Goal: Information Seeking & Learning: Learn about a topic

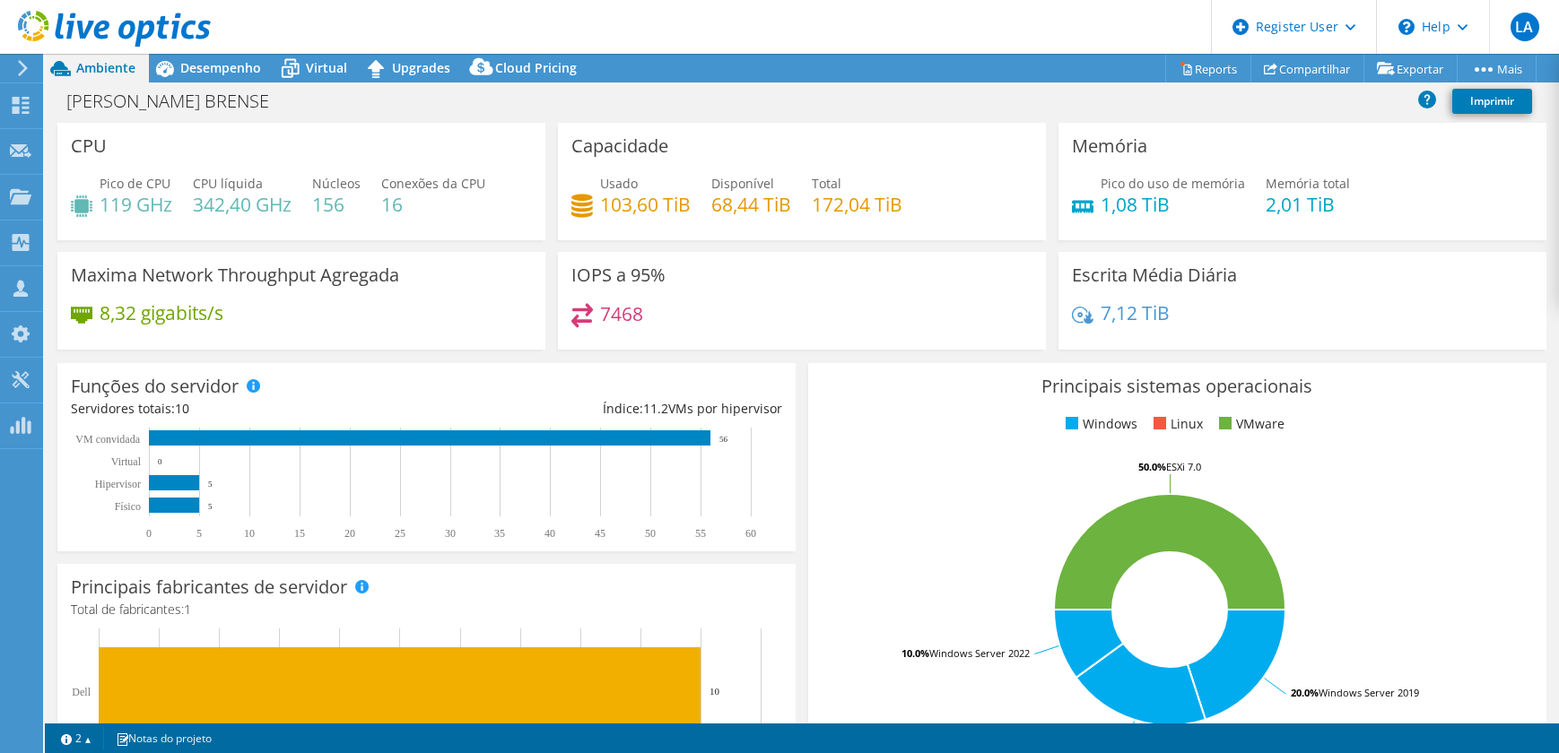
select select "USD"
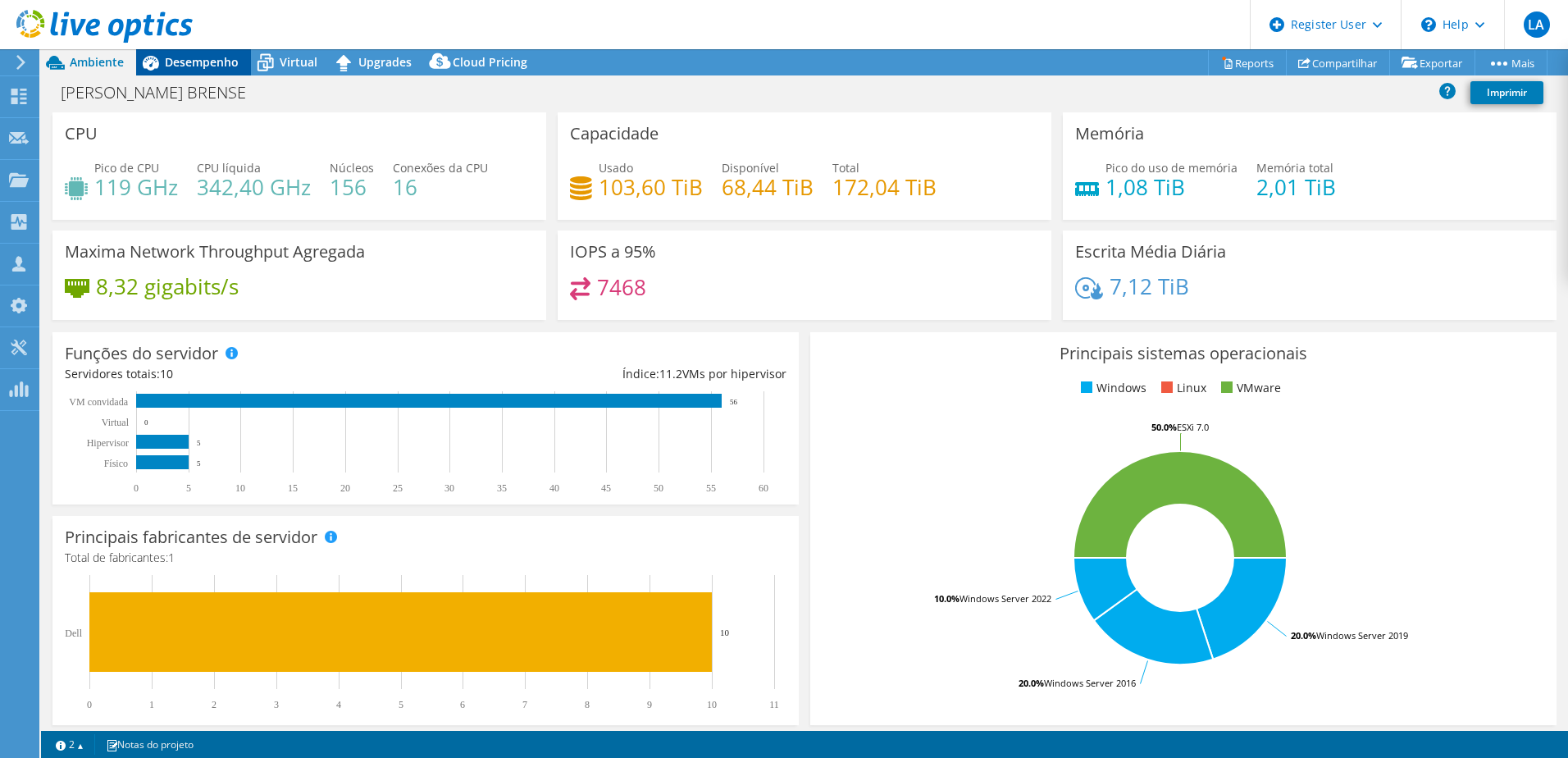
click at [187, 68] on span "Desempenho" at bounding box center [201, 61] width 74 height 16
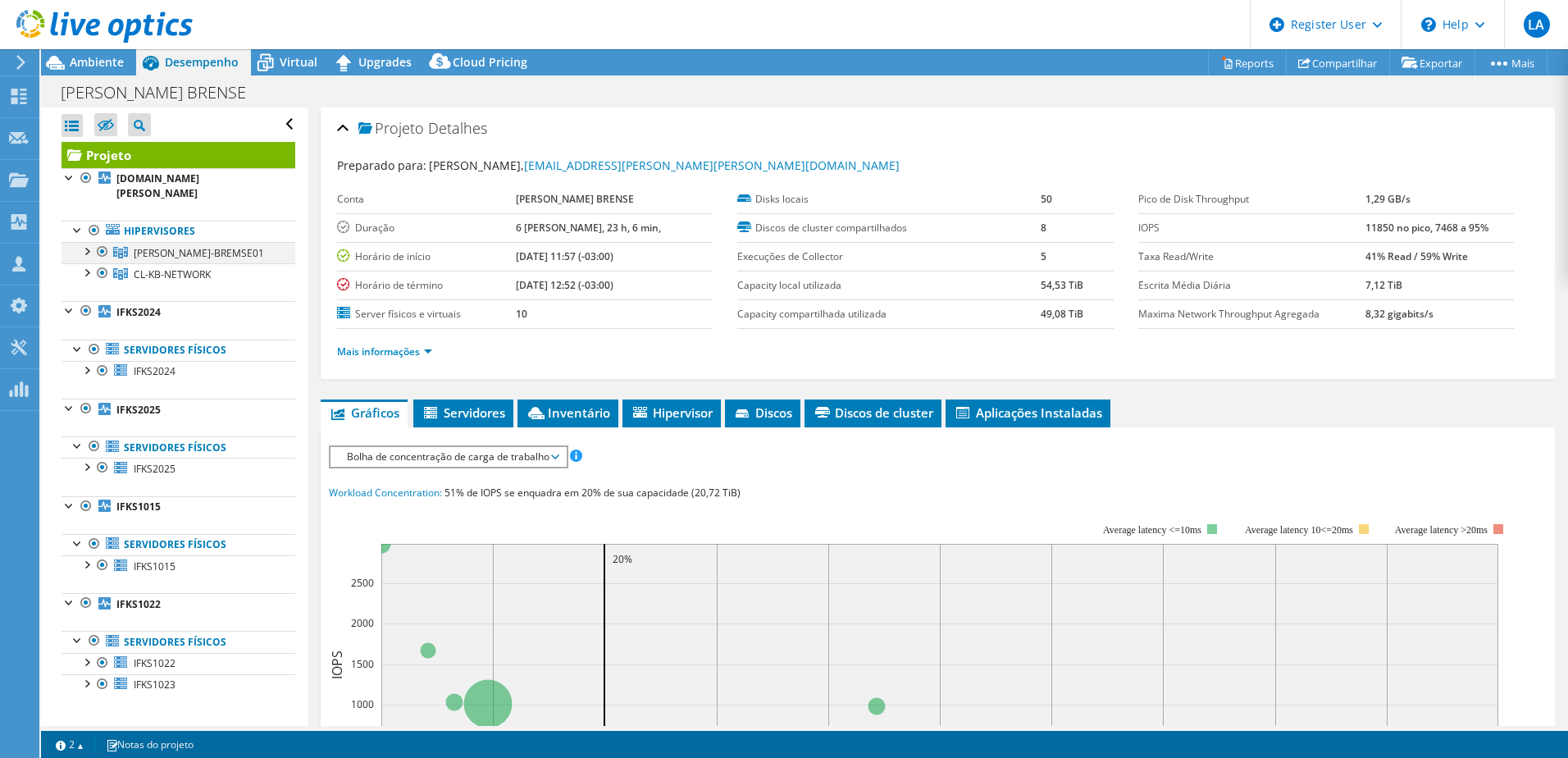
click at [84, 247] on div at bounding box center [86, 251] width 16 height 16
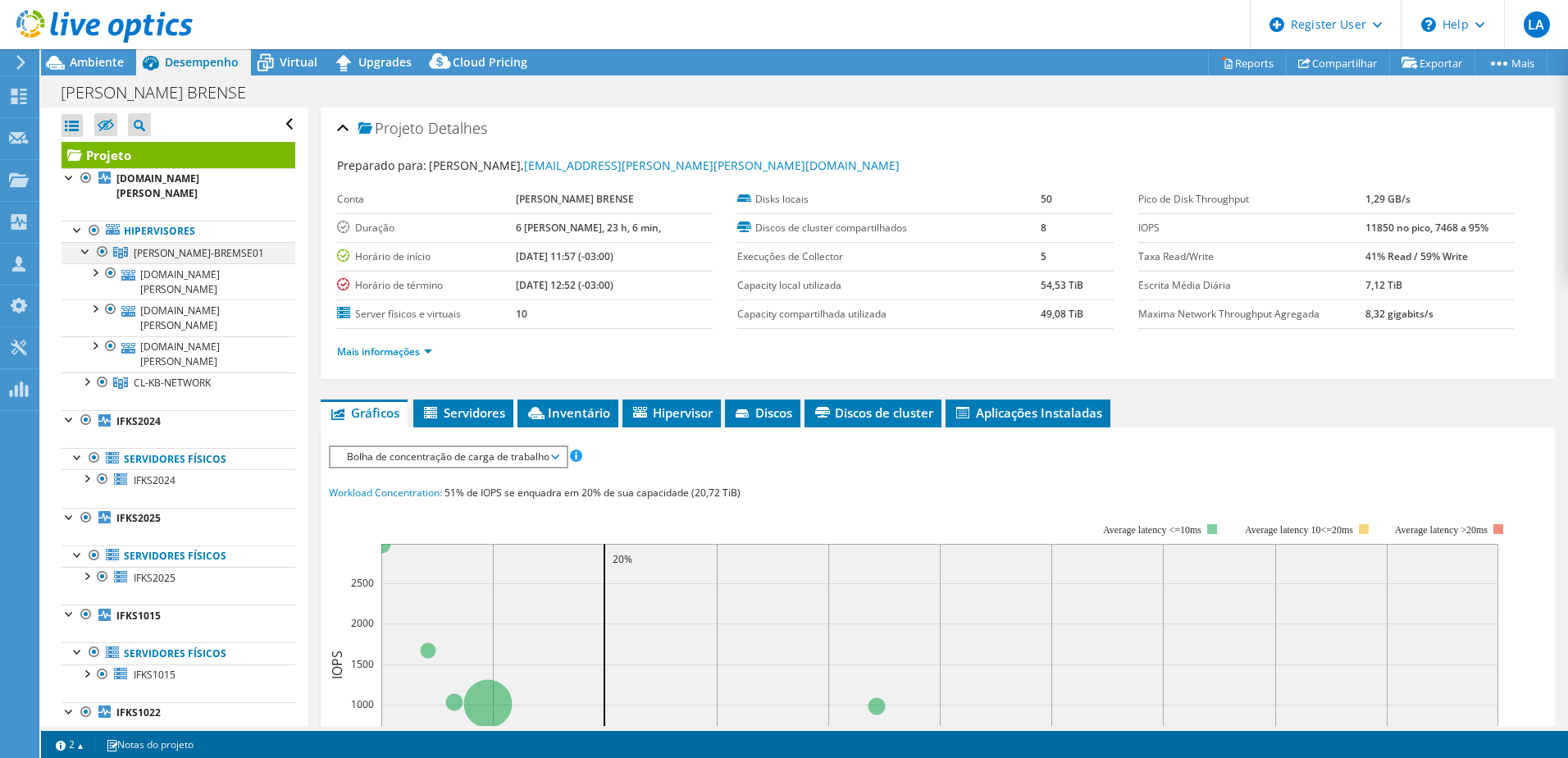
click at [84, 247] on div at bounding box center [86, 251] width 16 height 16
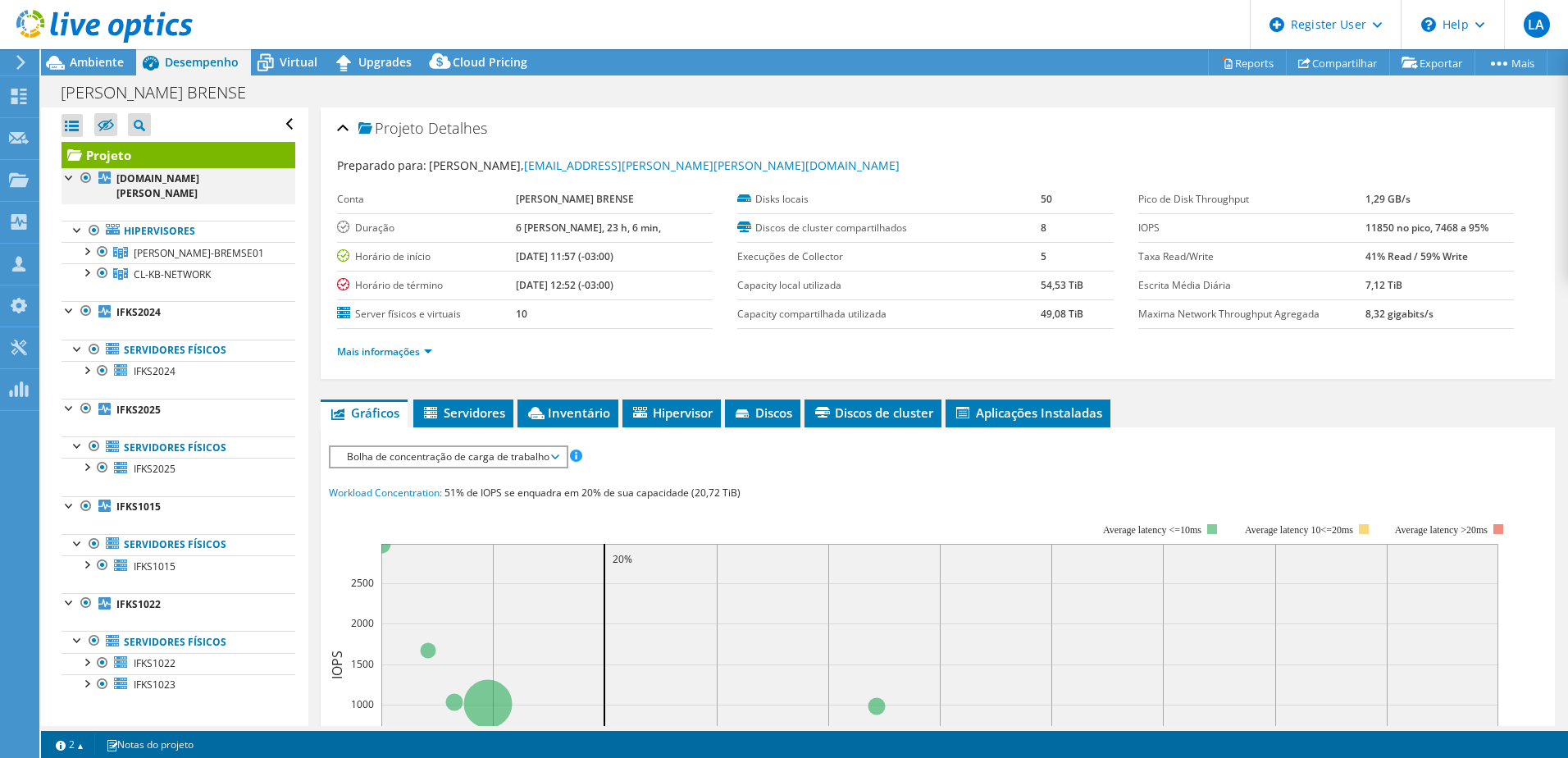
click at [69, 180] on div at bounding box center [69, 176] width 16 height 16
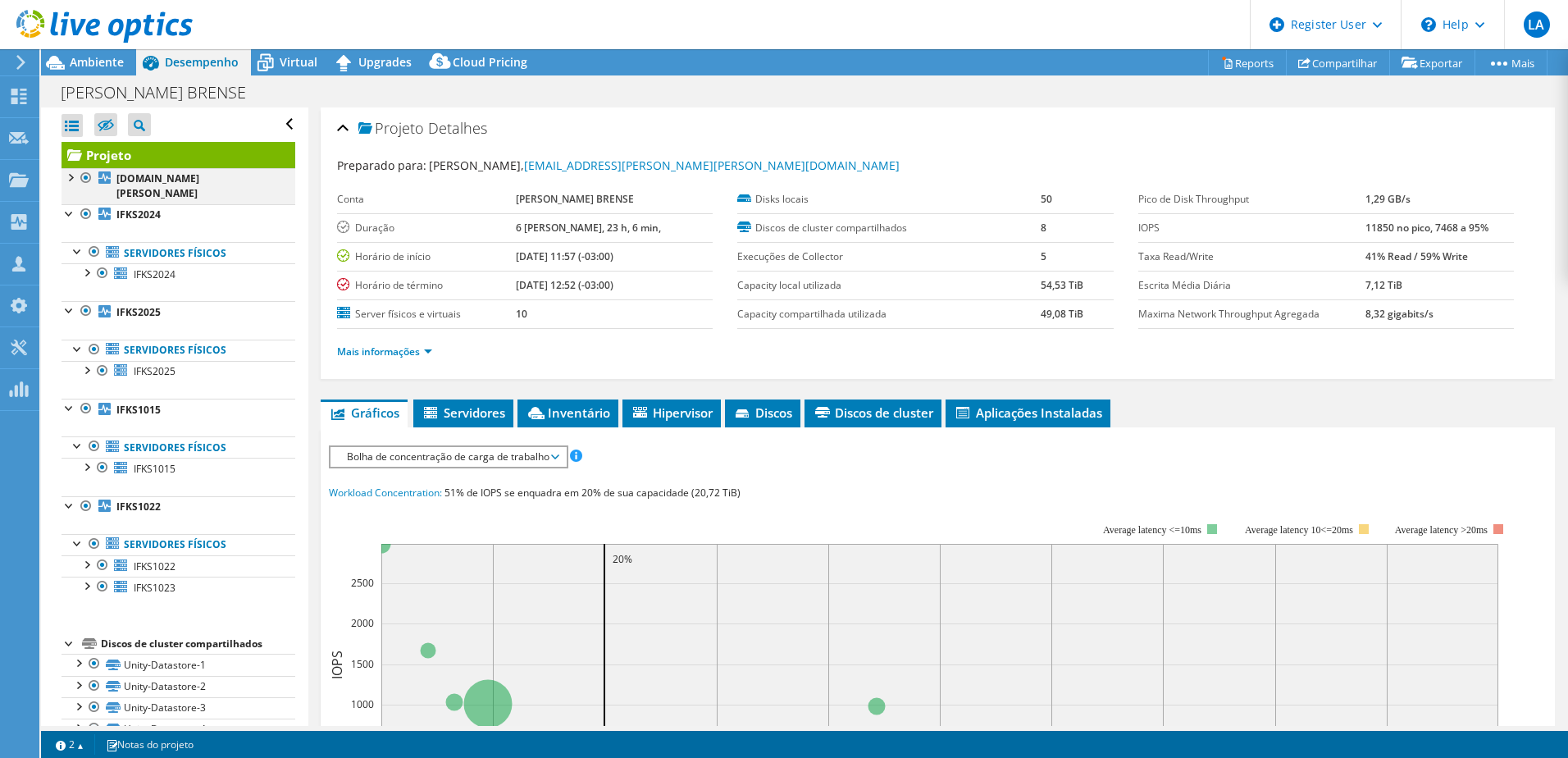
click at [69, 180] on div at bounding box center [69, 176] width 16 height 16
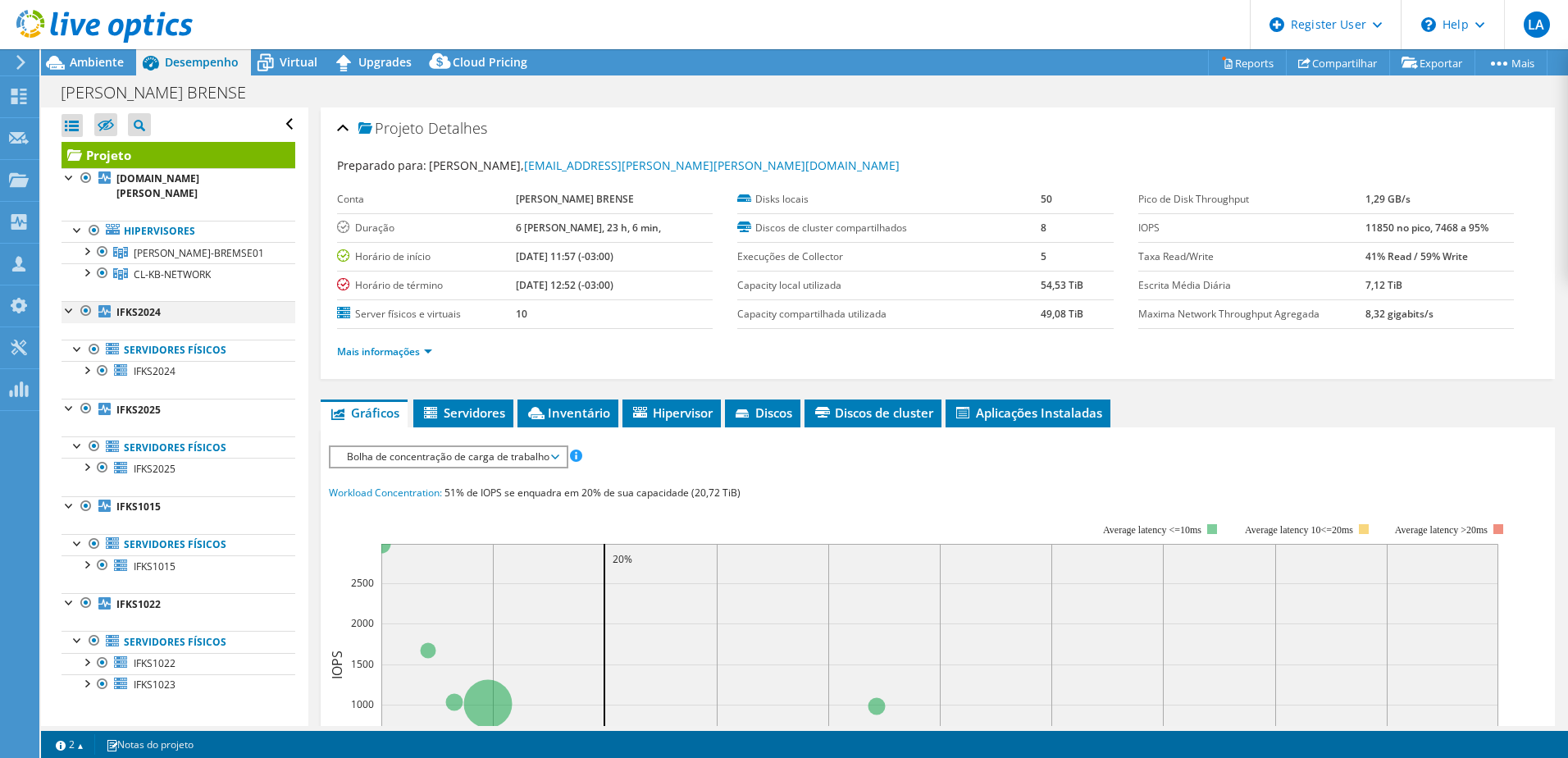
click at [69, 315] on div at bounding box center [69, 309] width 16 height 16
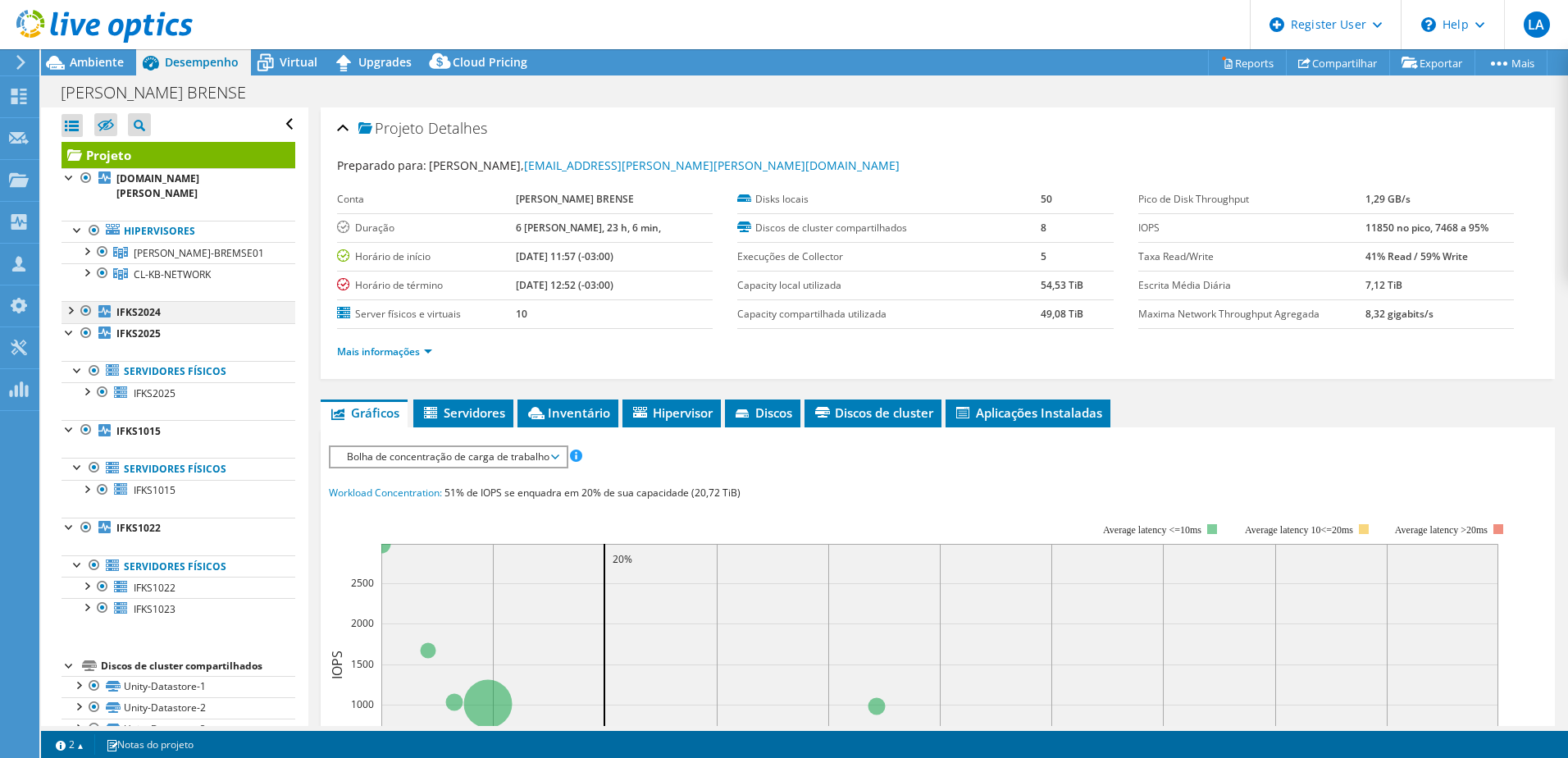
click at [69, 315] on div at bounding box center [69, 309] width 16 height 16
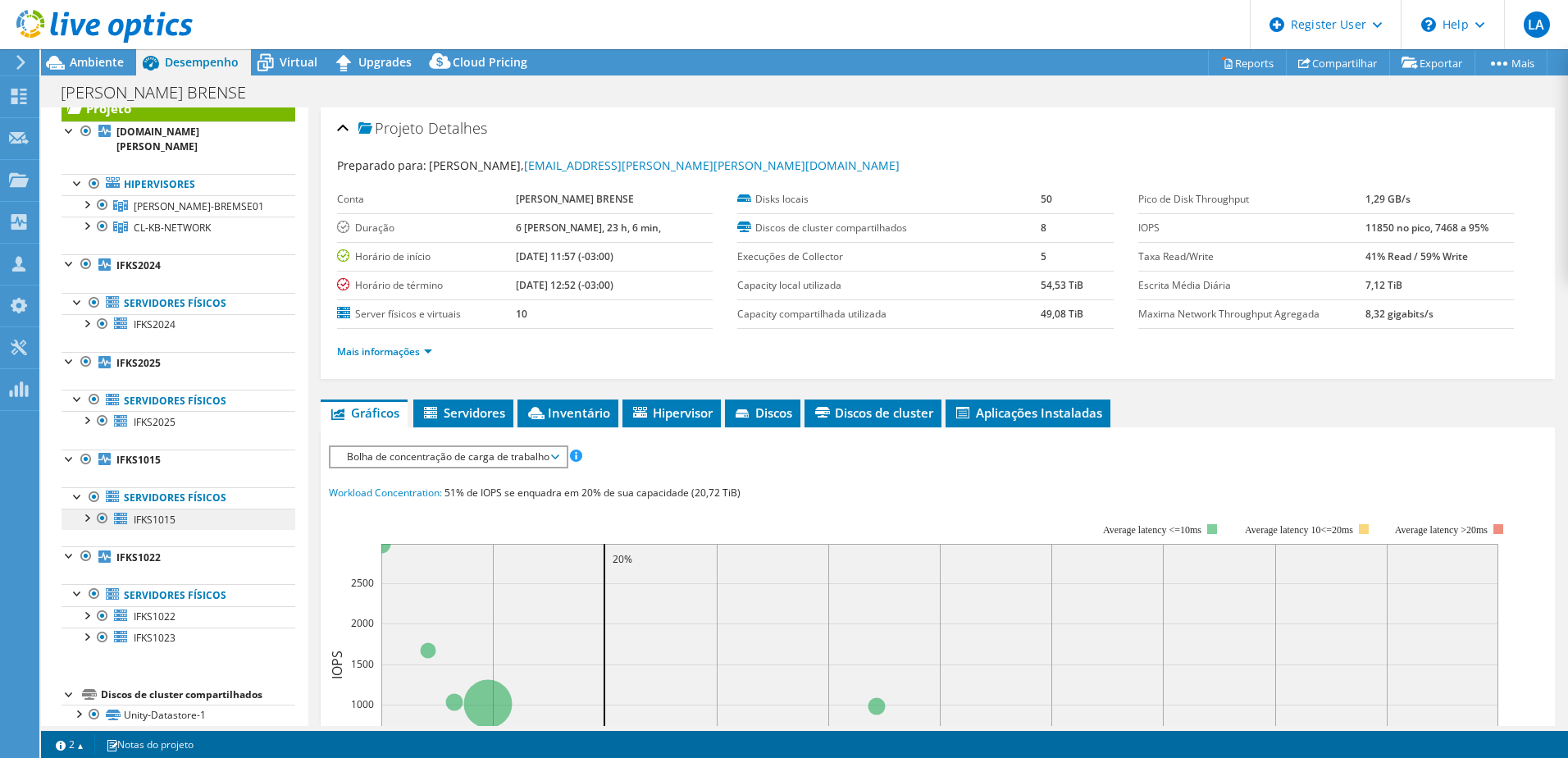
scroll to position [82, 0]
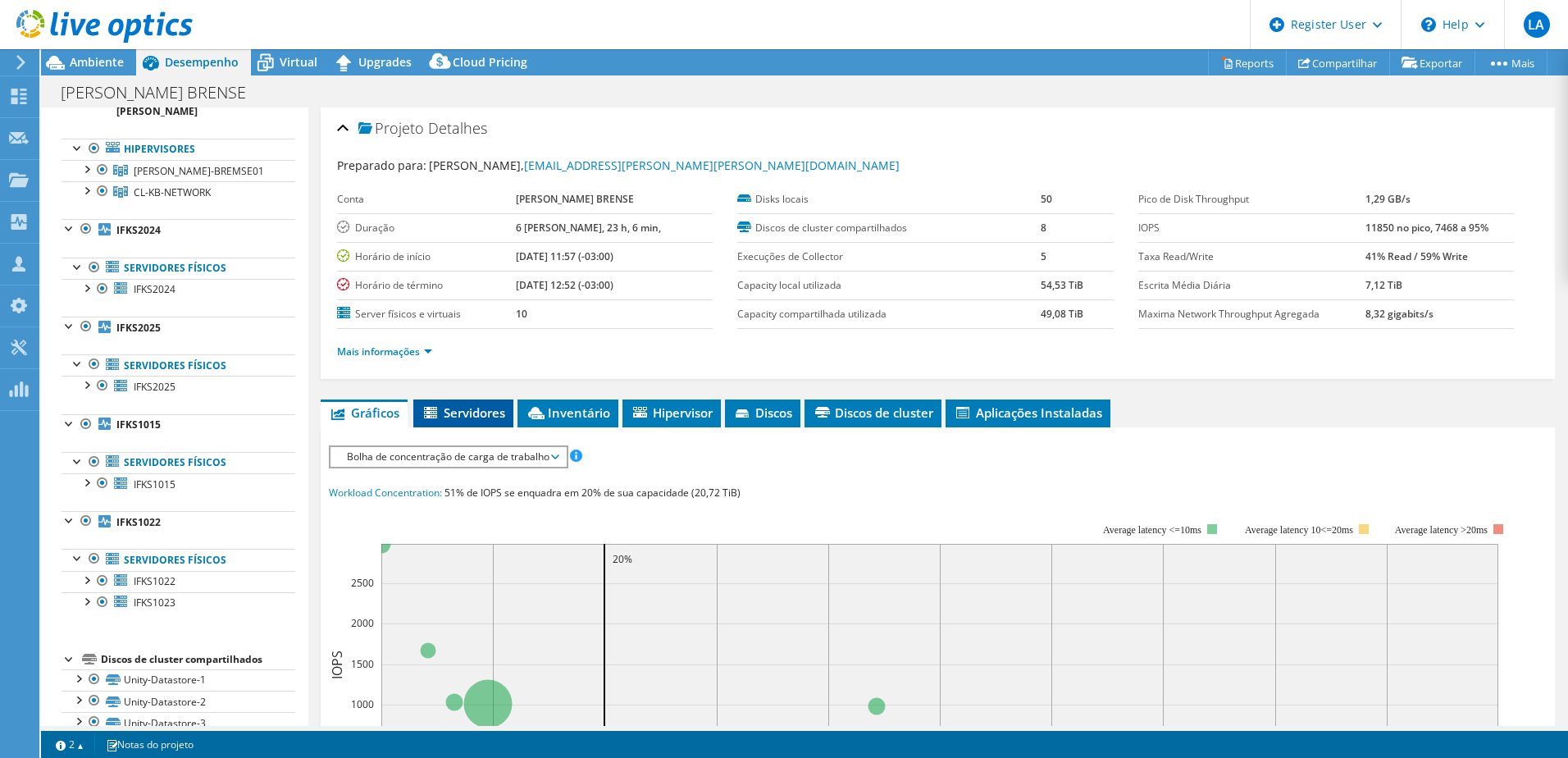
click at [472, 425] on li "Servidores" at bounding box center [463, 413] width 100 height 27
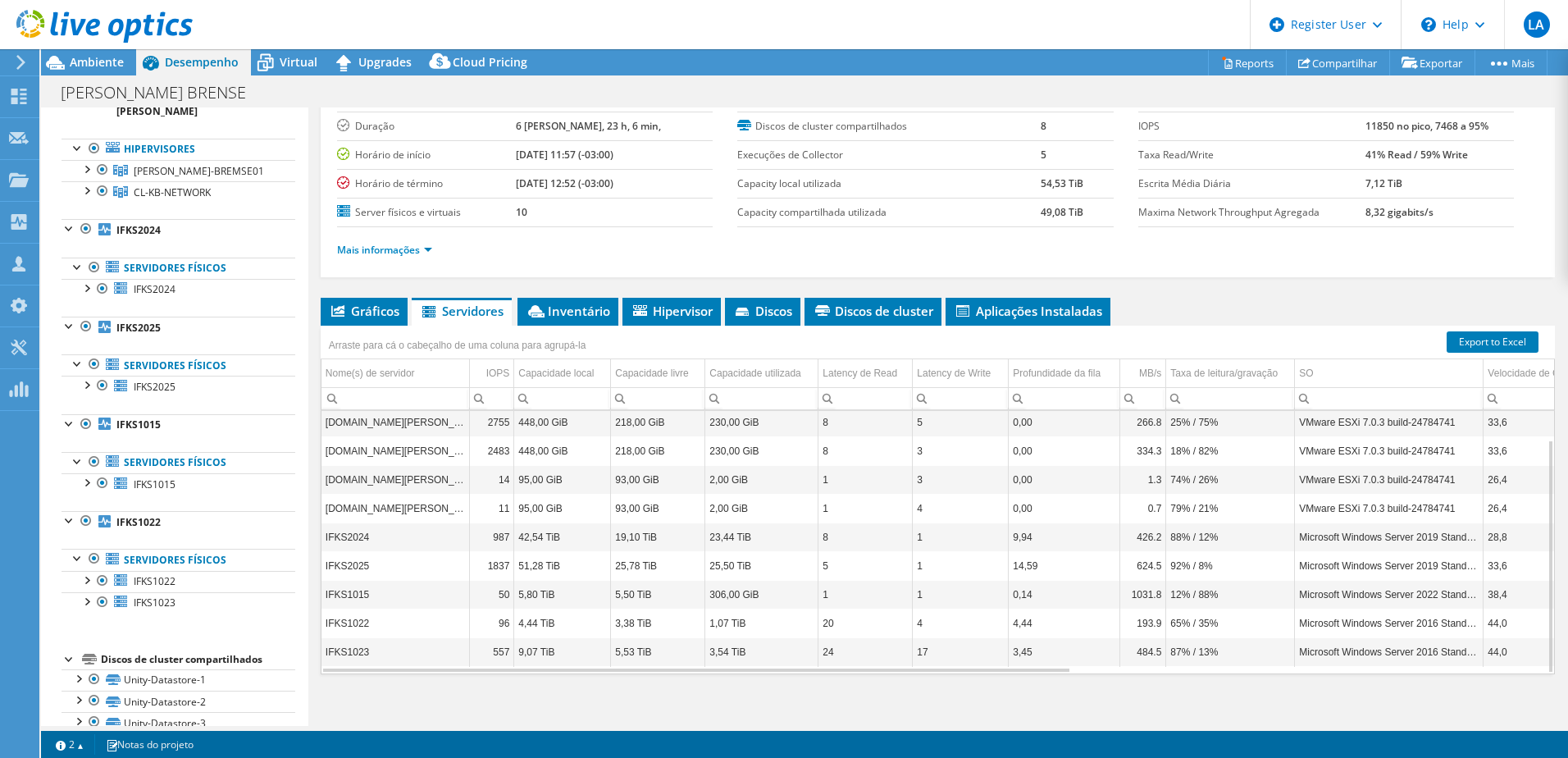
scroll to position [112, 0]
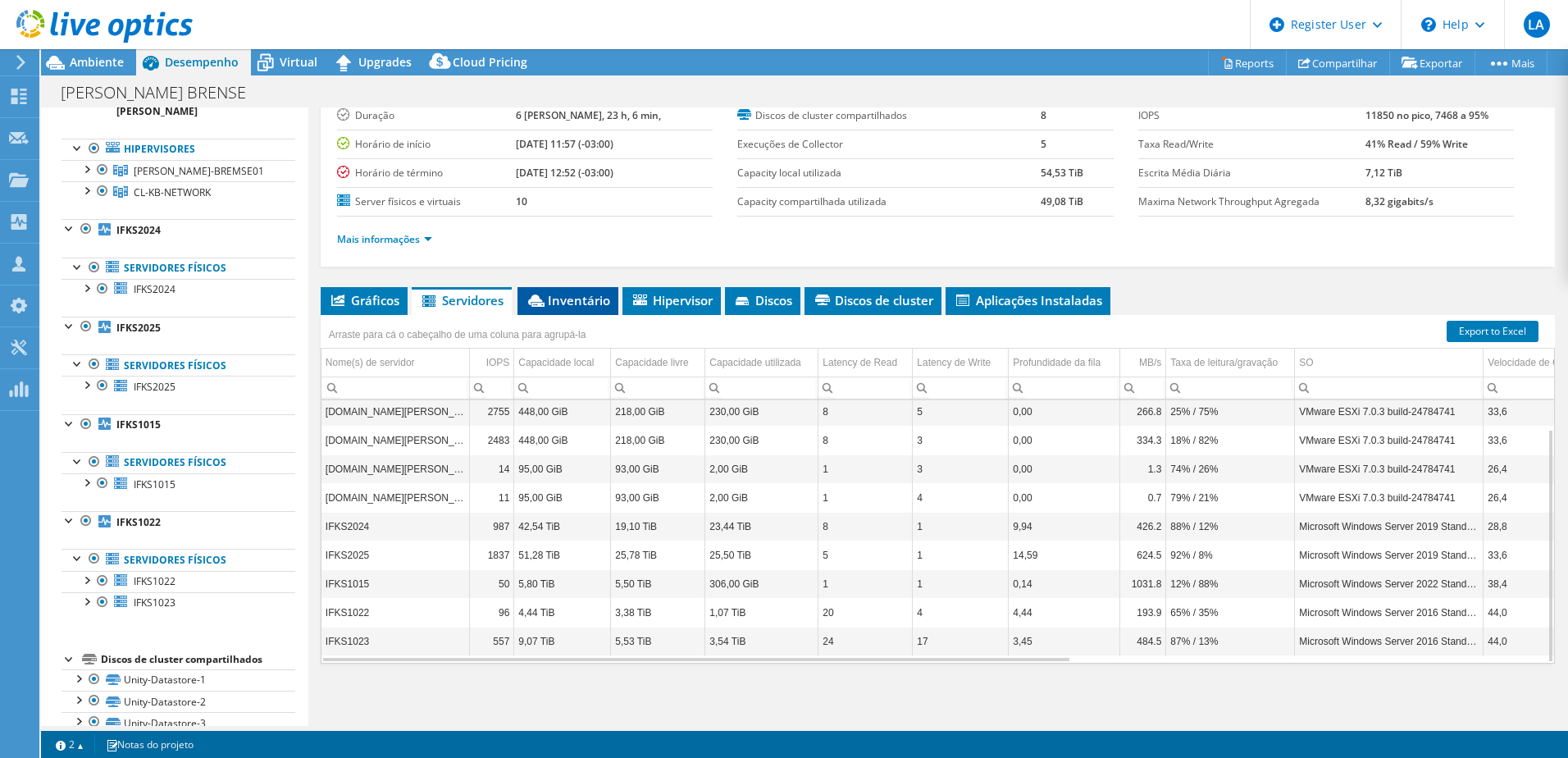
click at [571, 293] on span "Inventário" at bounding box center [568, 300] width 84 height 16
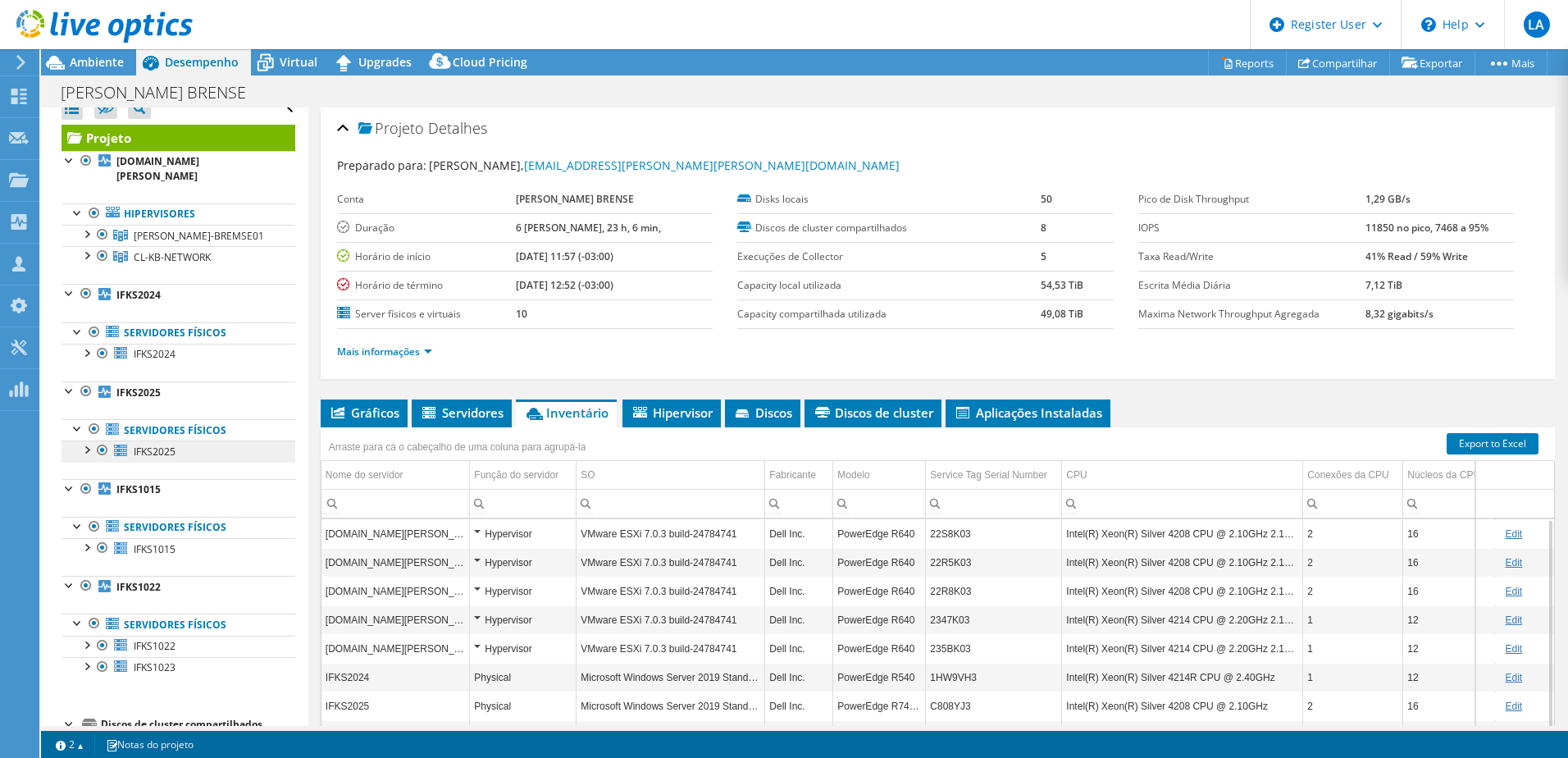
scroll to position [0, 0]
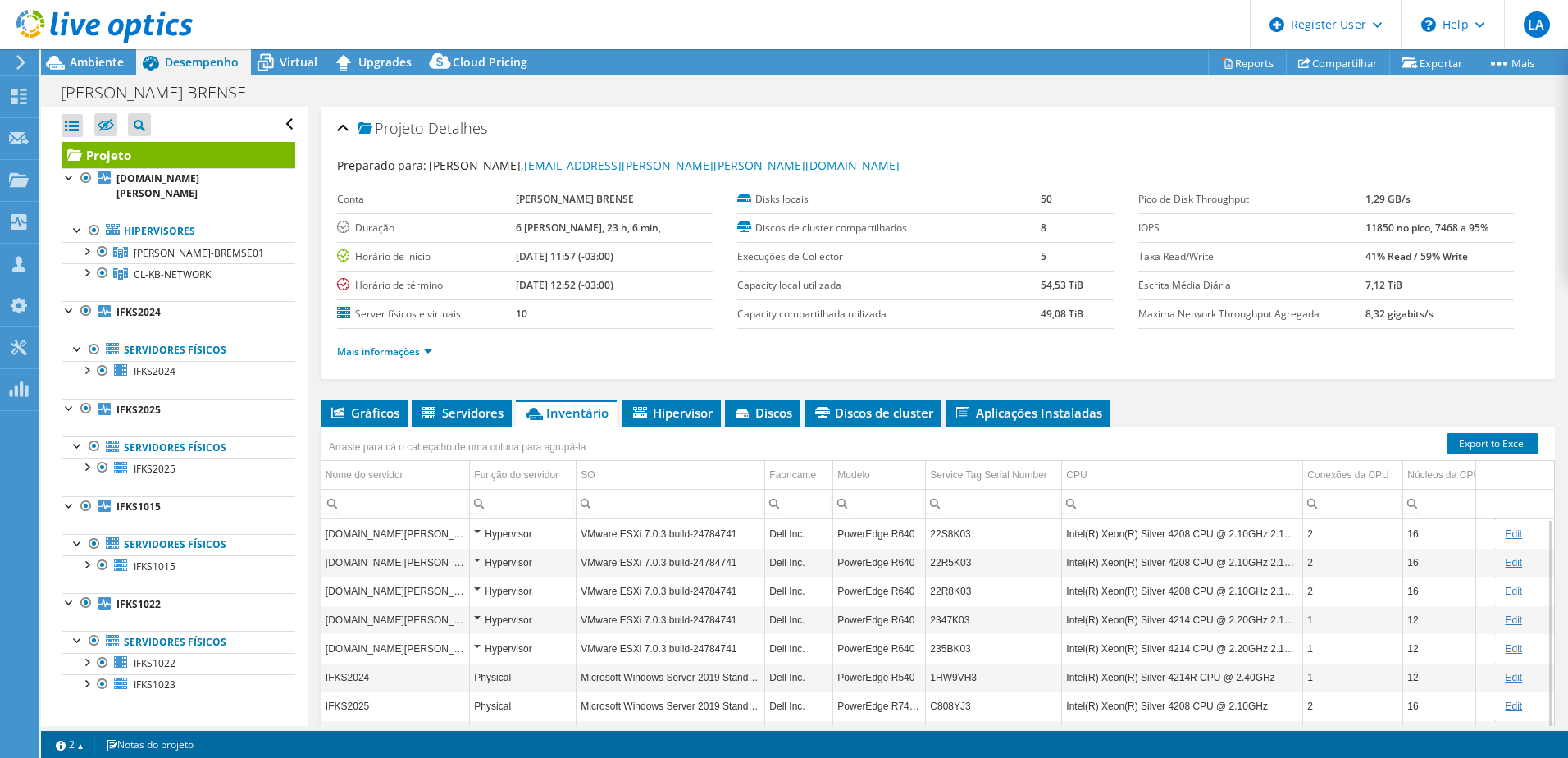
click at [1324, 688] on section "Warnings Messages A Queue Depth não é gravada em Server VMware VCenter e será m…" at bounding box center [805, 744] width 1527 height 27
click at [784, 573] on td "Dell Inc." at bounding box center [799, 561] width 68 height 28
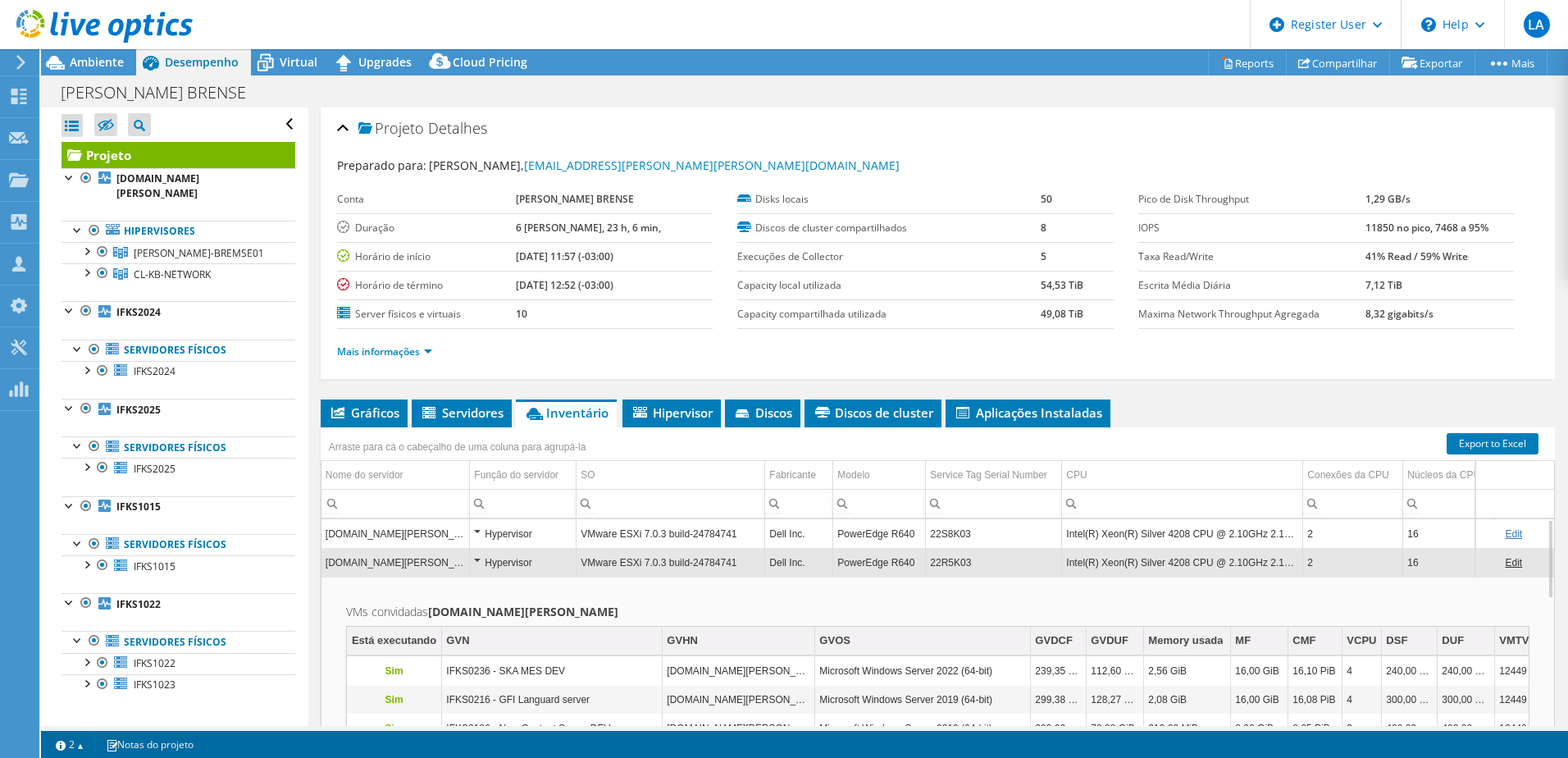
click at [784, 573] on td "Dell Inc." at bounding box center [799, 561] width 68 height 28
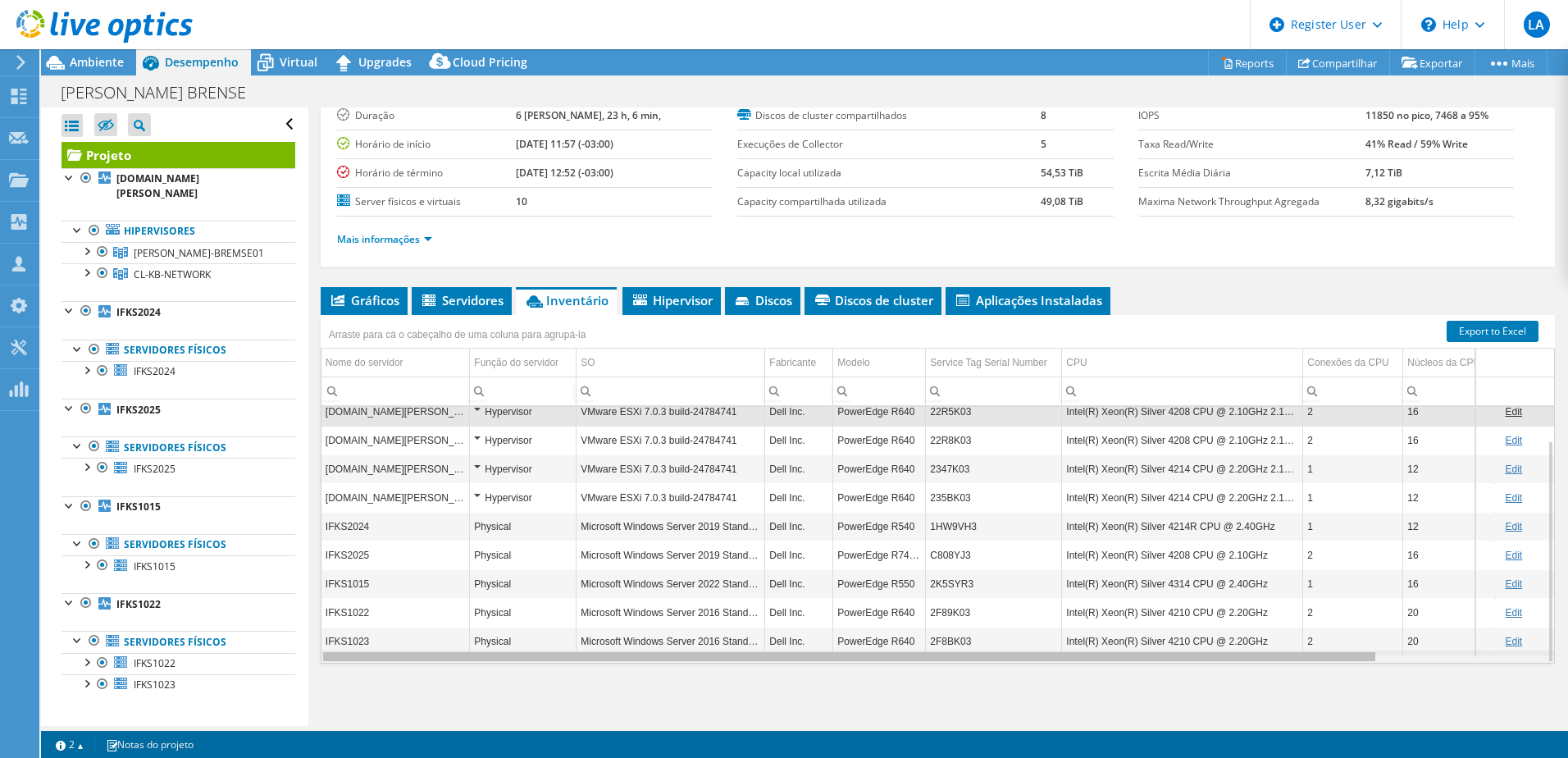
drag, startPoint x: 1339, startPoint y: 657, endPoint x: 822, endPoint y: 640, distance: 517.3
click at [822, 640] on body "LA Usuário Dell [PERSON_NAME][EMAIL_ADDRESS][PERSON_NAME][DOMAIN_NAME] Dell My …" at bounding box center [784, 379] width 1568 height 758
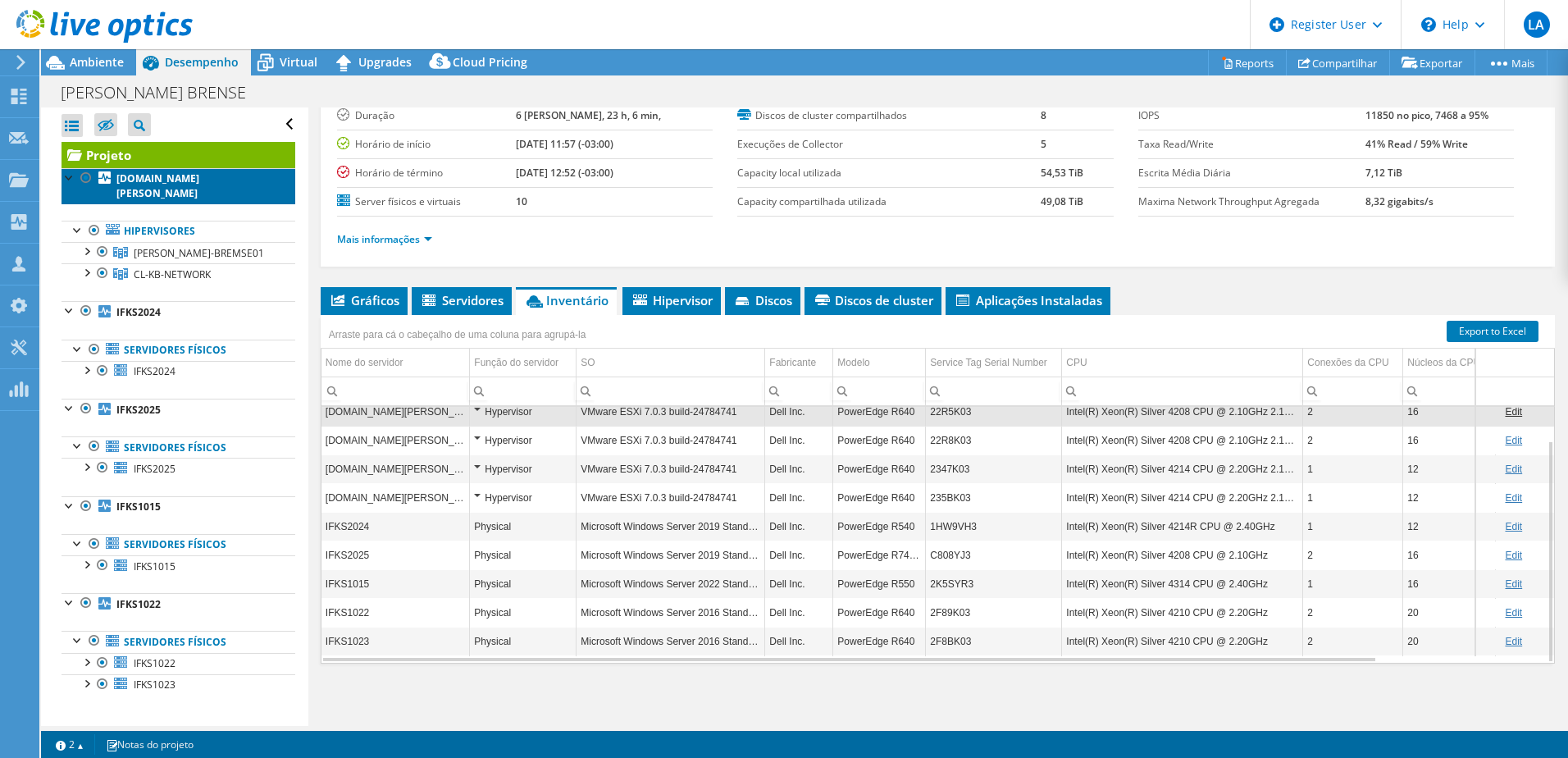
click at [166, 198] on b "[DOMAIN_NAME][PERSON_NAME]" at bounding box center [157, 185] width 83 height 28
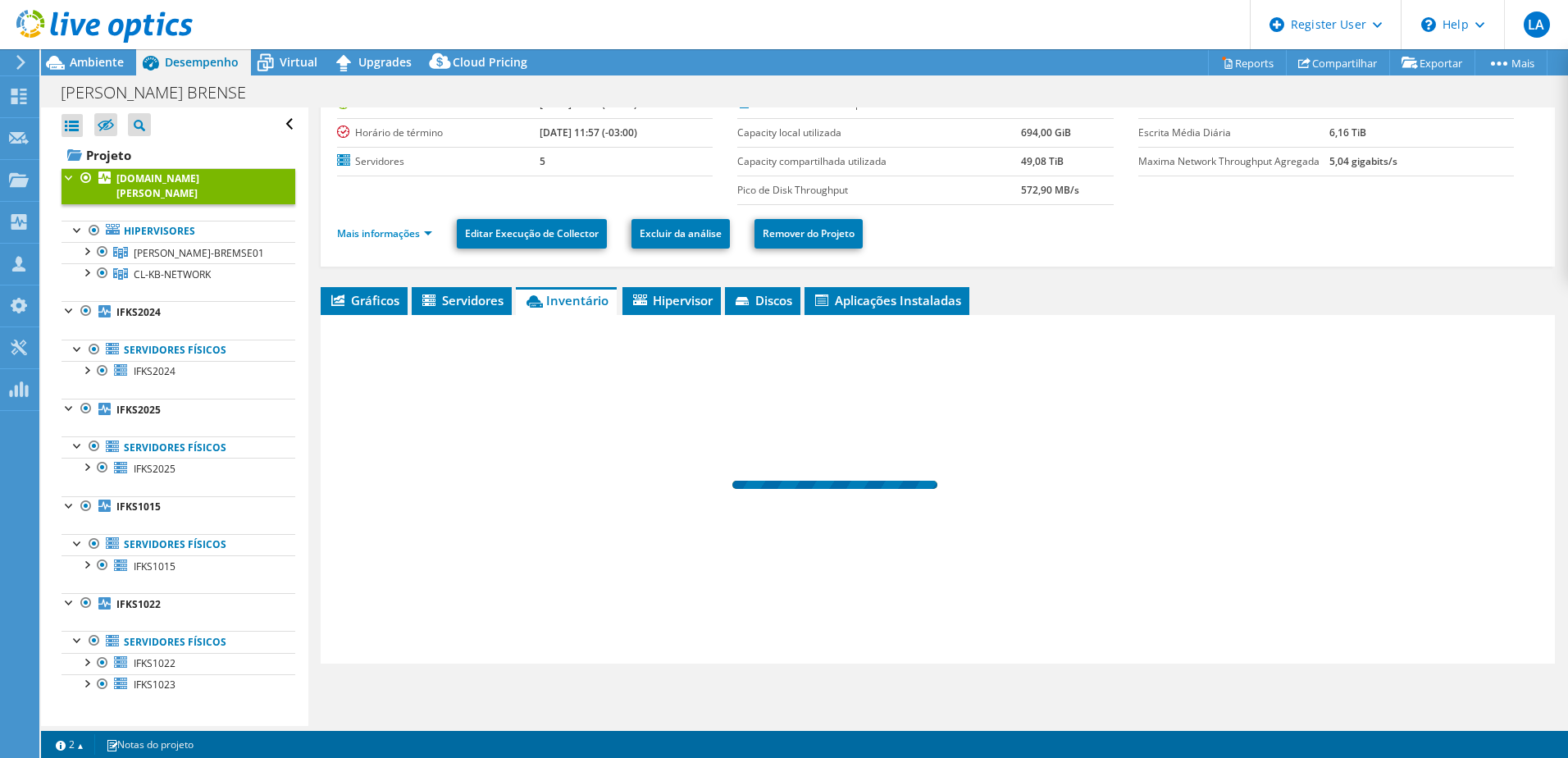
scroll to position [100, 0]
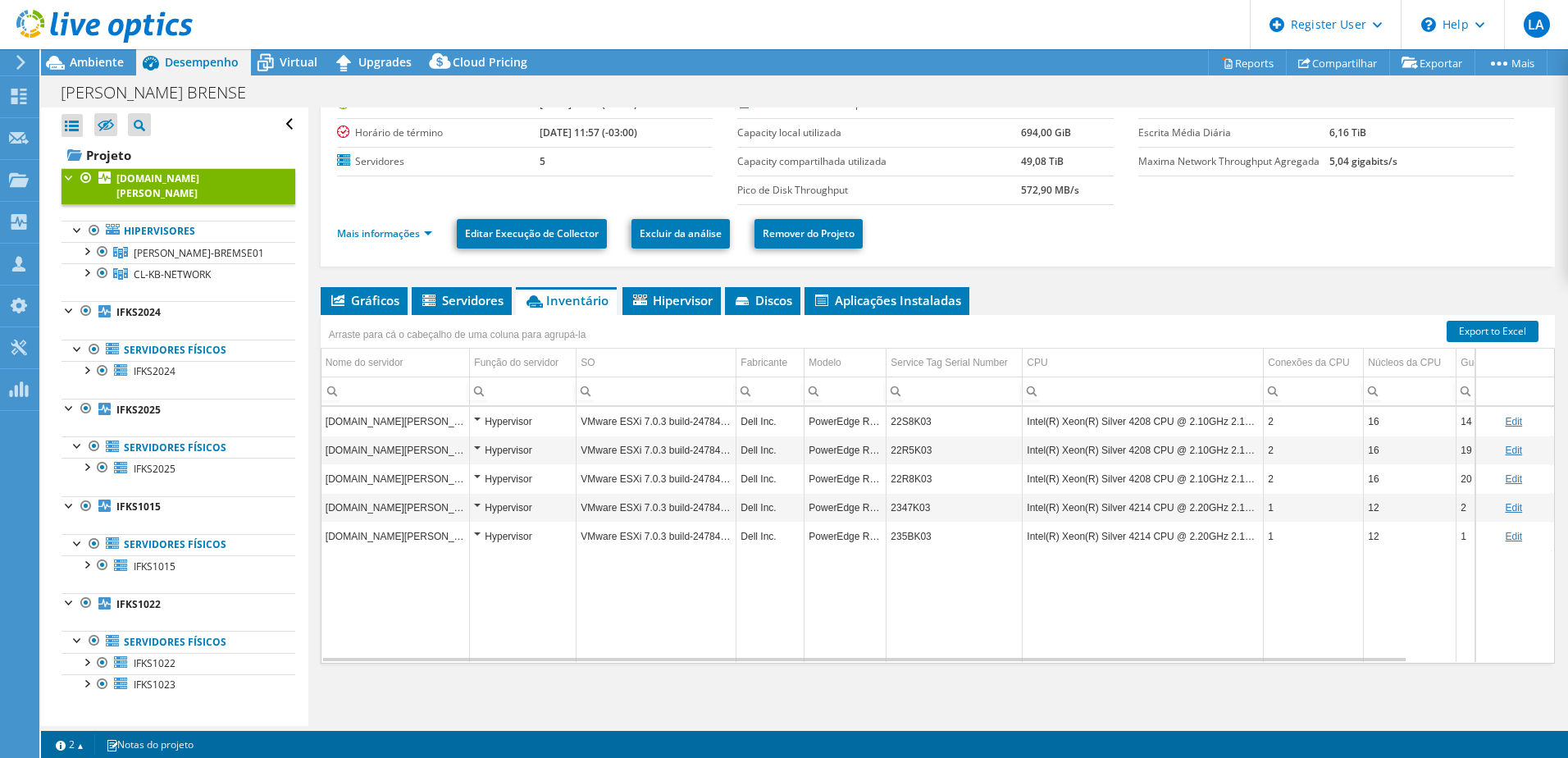
click at [66, 172] on div at bounding box center [69, 176] width 16 height 16
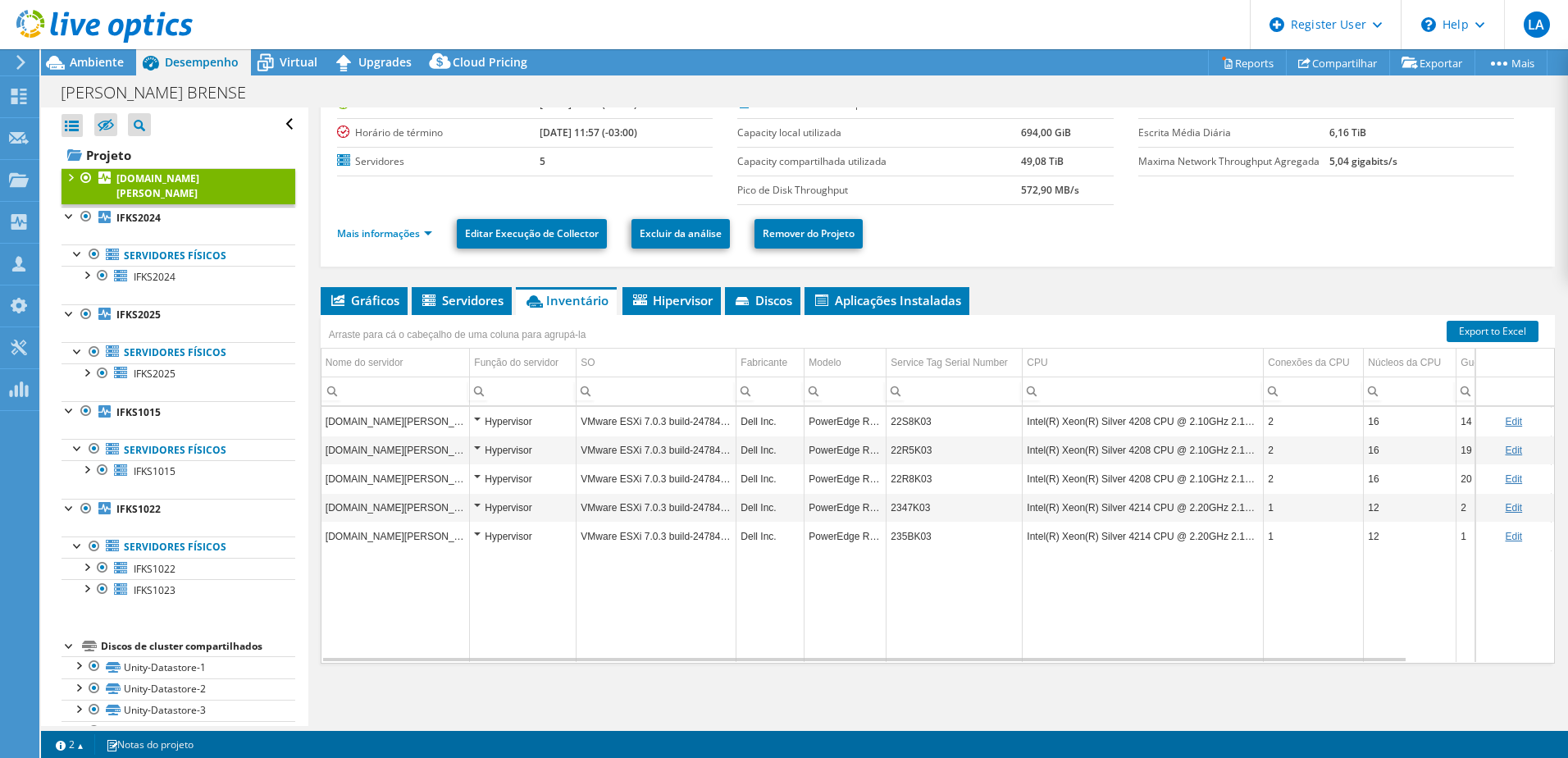
click at [66, 172] on div at bounding box center [69, 176] width 16 height 16
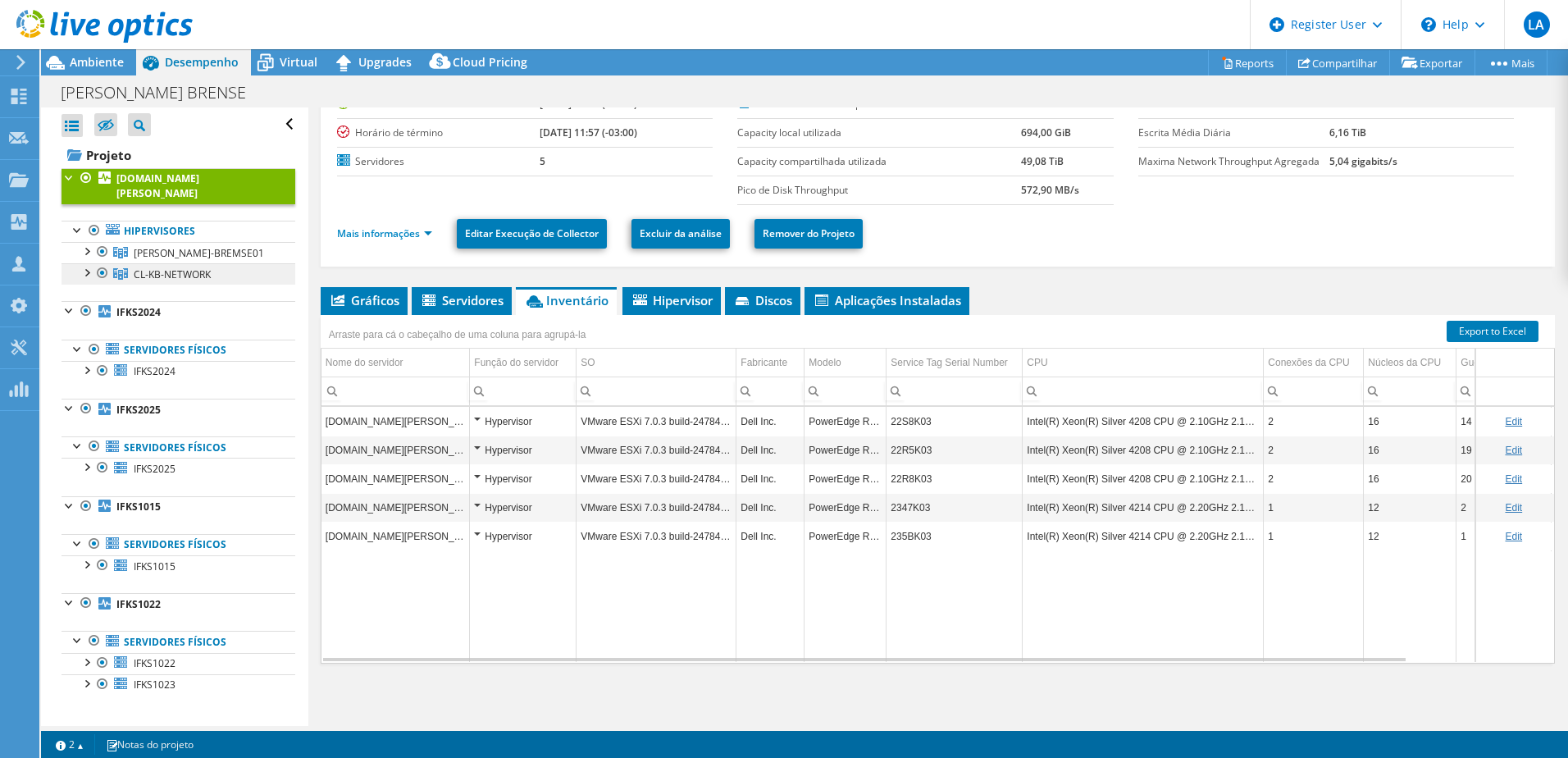
click at [77, 270] on link "CL-KB-NETWORK" at bounding box center [178, 273] width 234 height 21
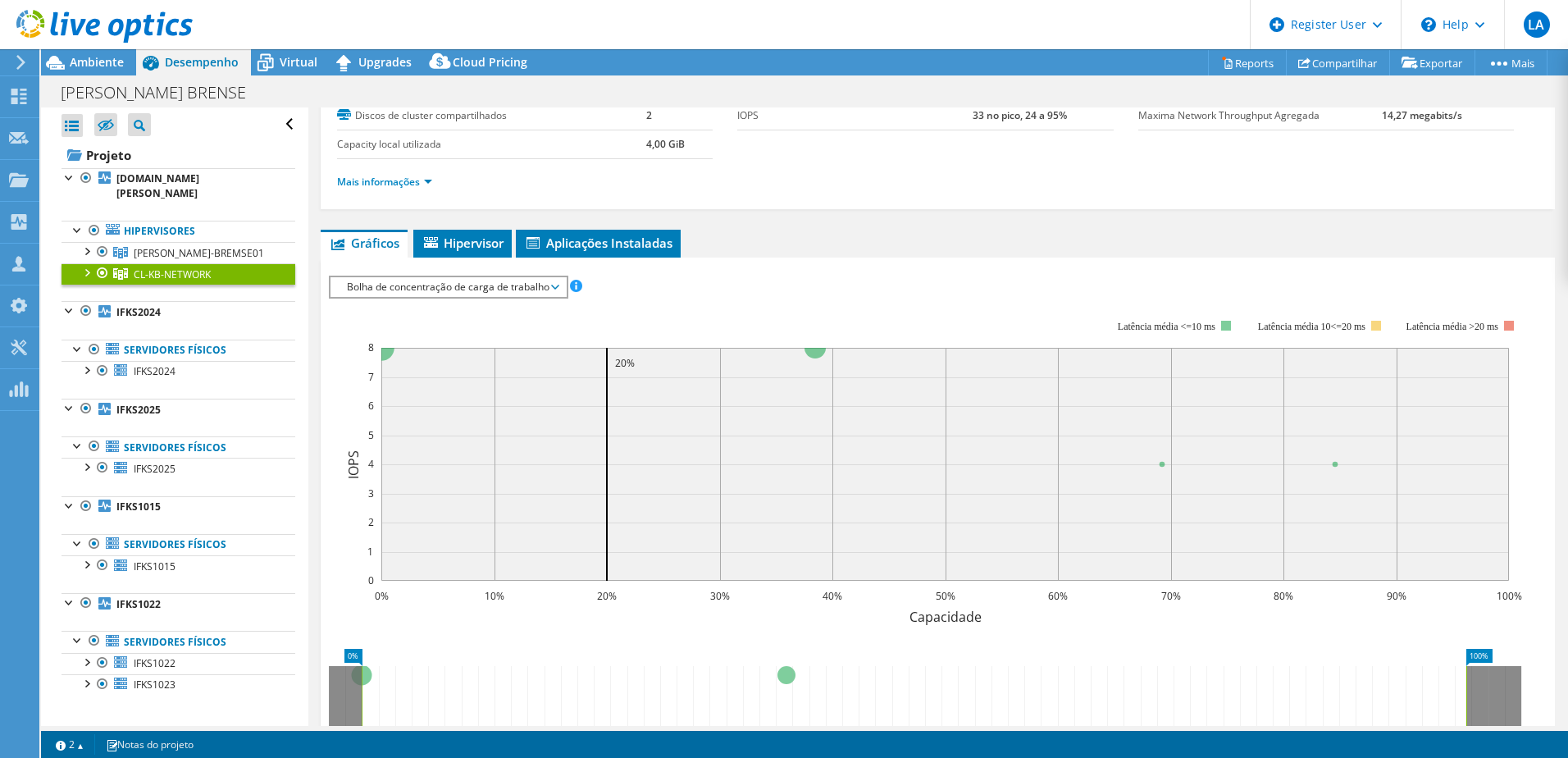
click at [88, 272] on div at bounding box center [86, 272] width 16 height 16
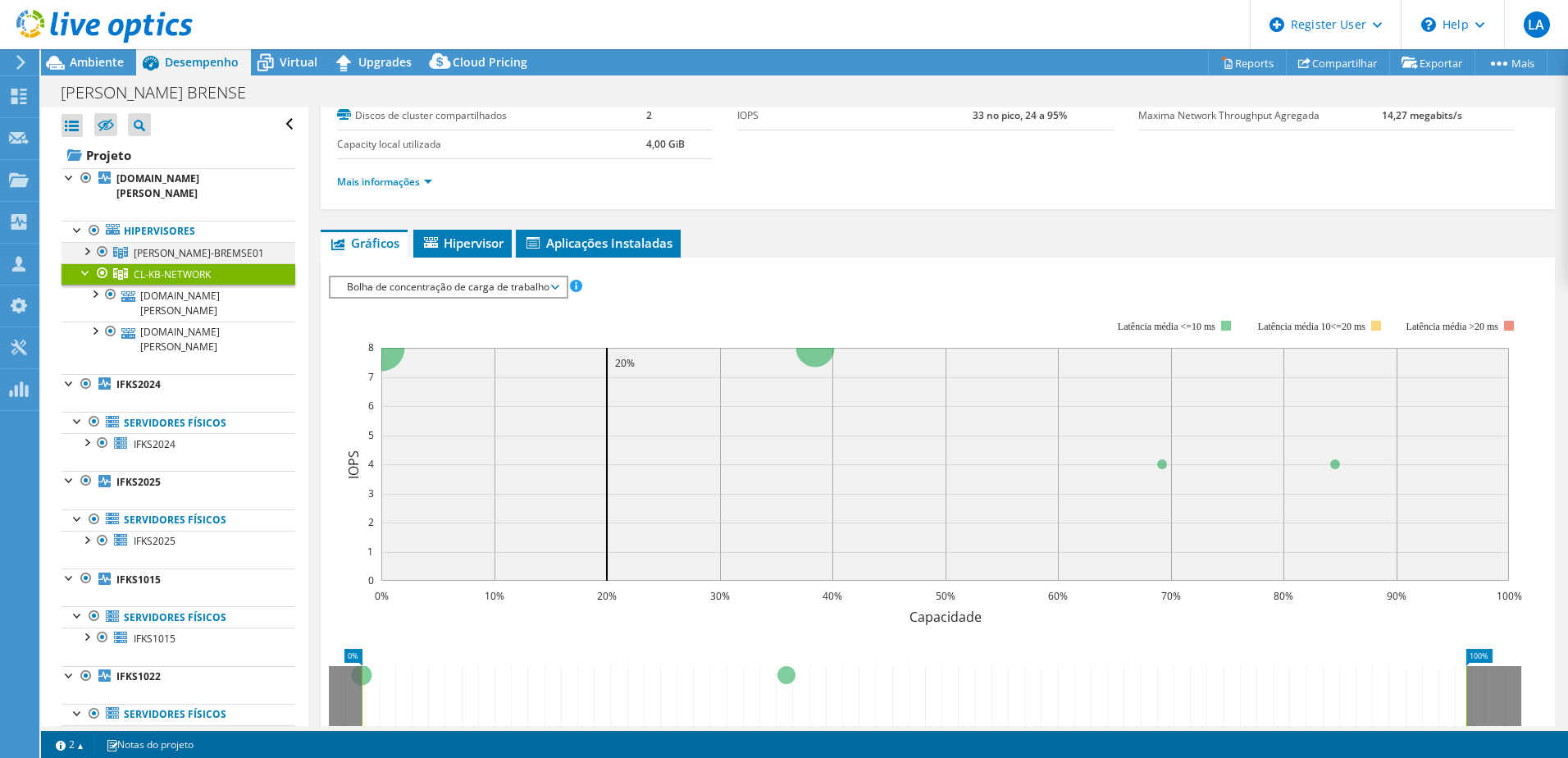
click at [85, 247] on div at bounding box center [86, 251] width 16 height 16
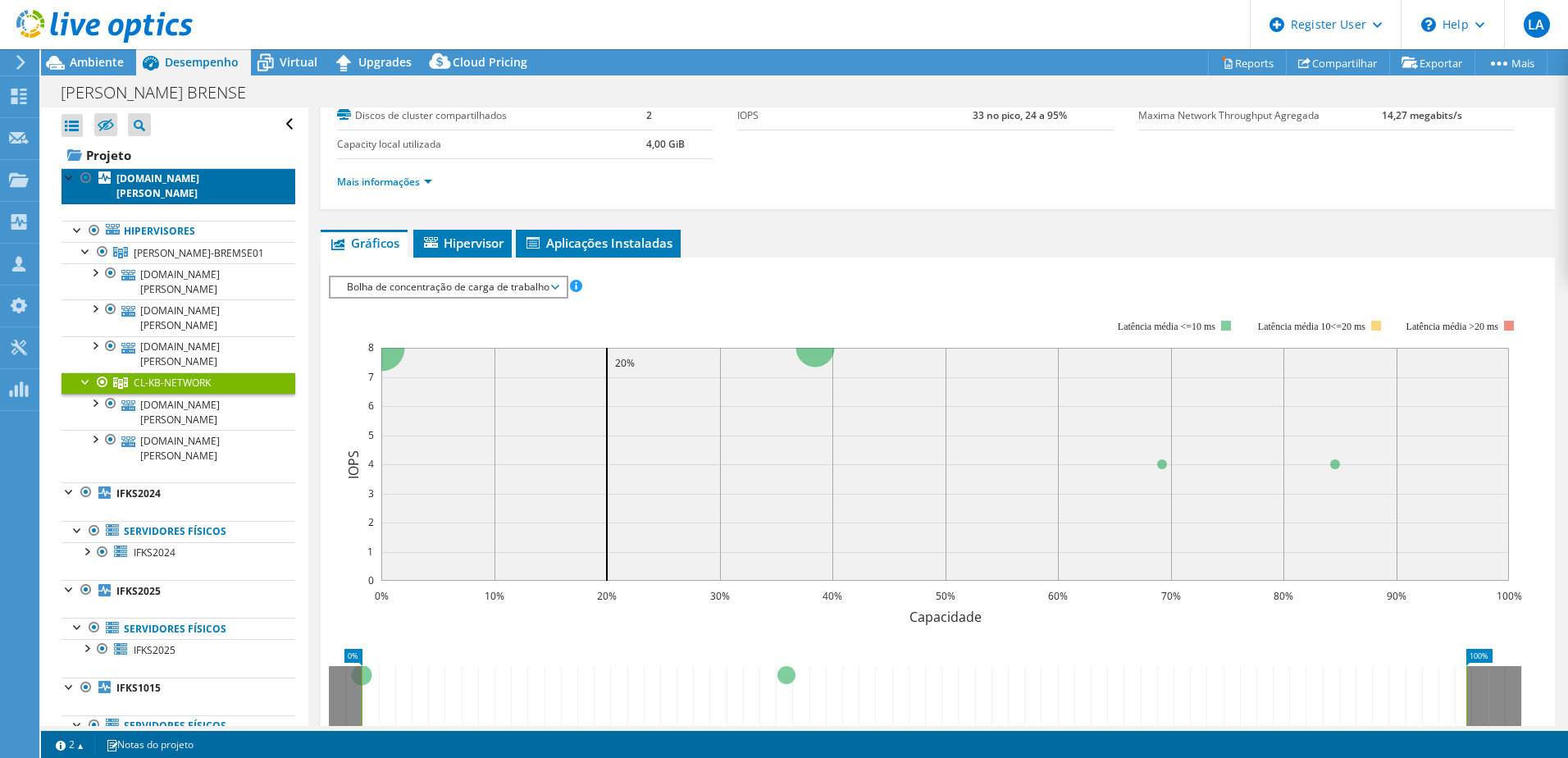
click at [133, 171] on b "[DOMAIN_NAME][PERSON_NAME]" at bounding box center [157, 185] width 83 height 28
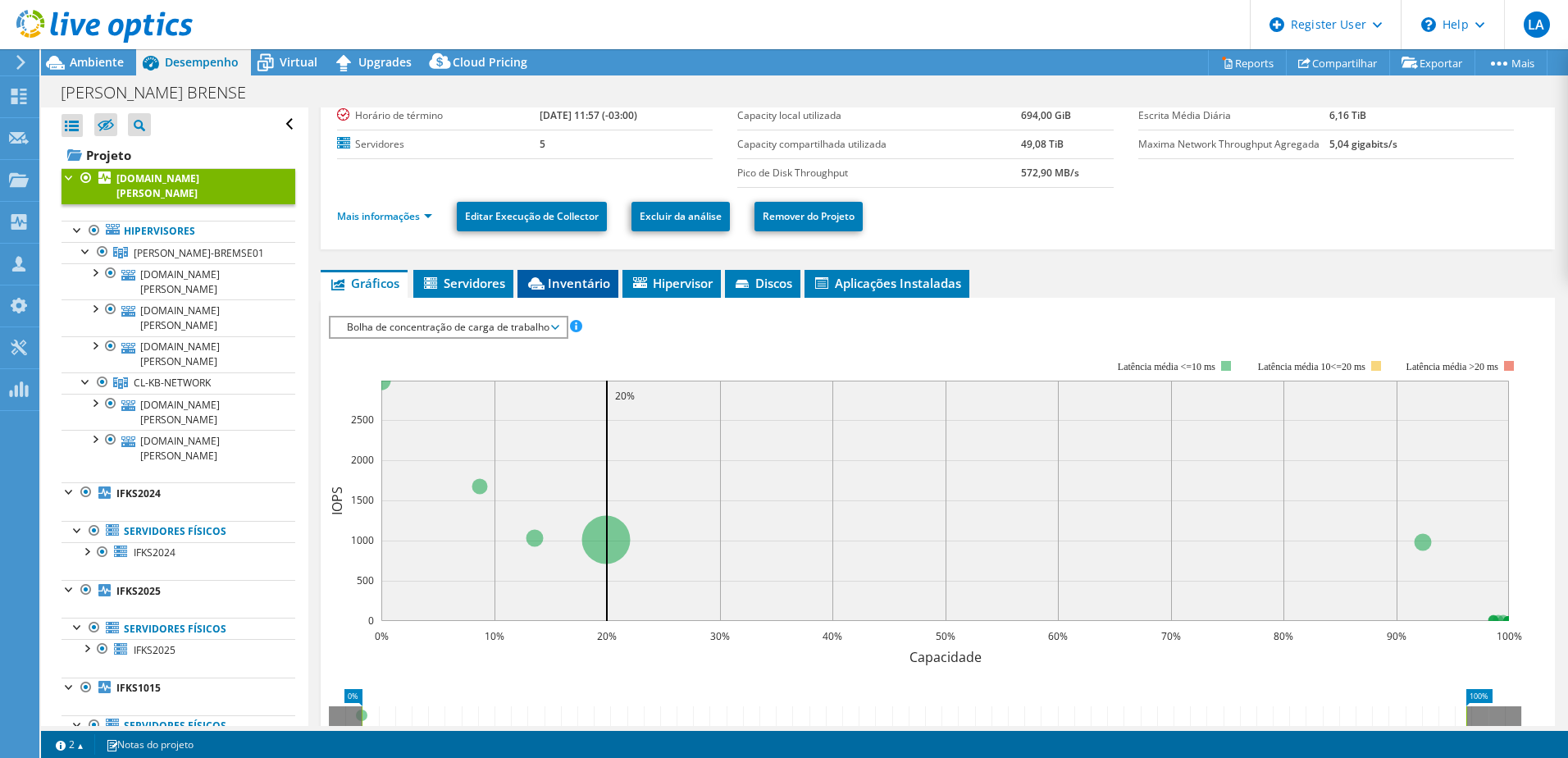
click at [604, 274] on li "Inventário" at bounding box center [568, 283] width 101 height 27
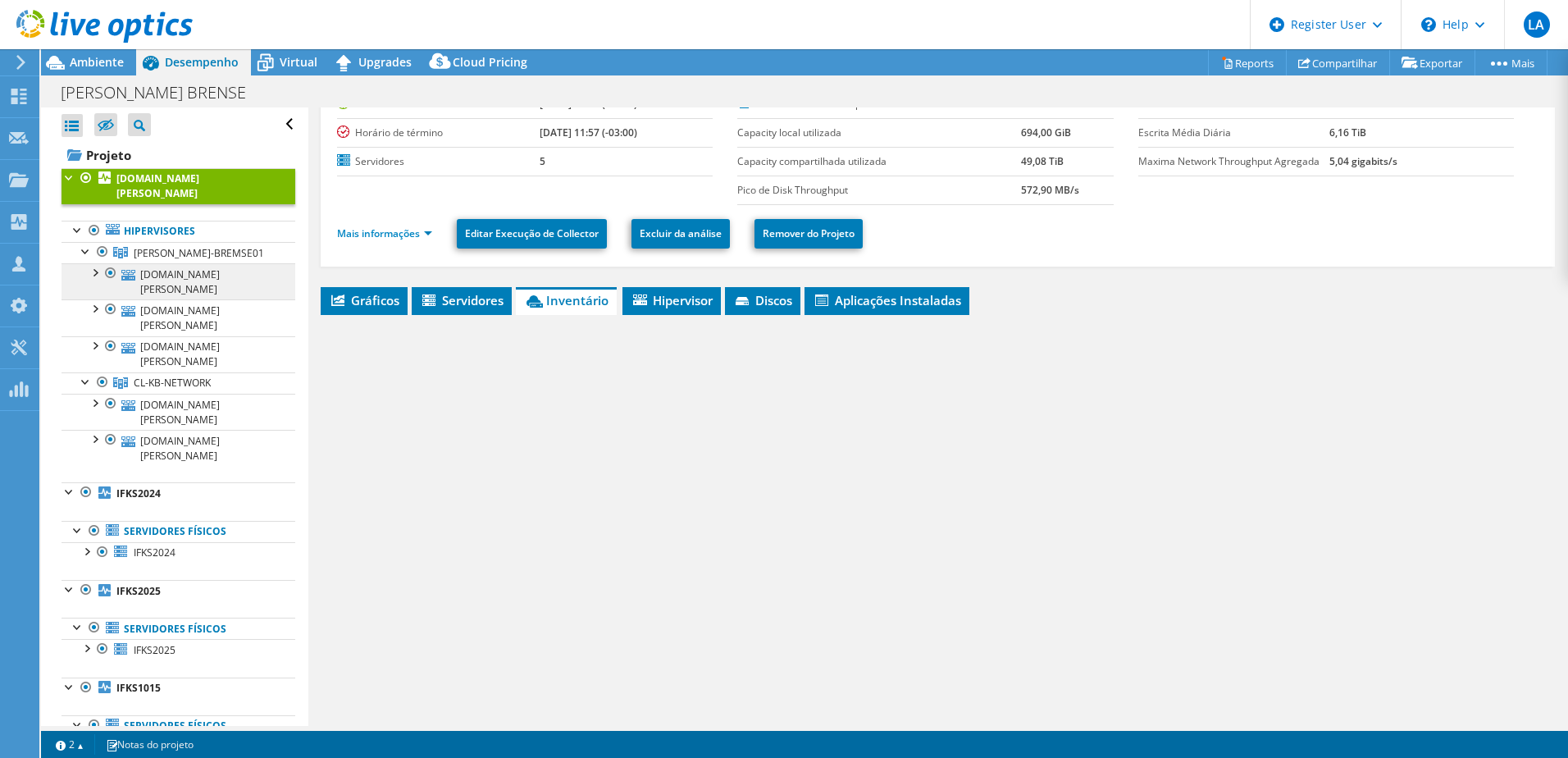
scroll to position [100, 0]
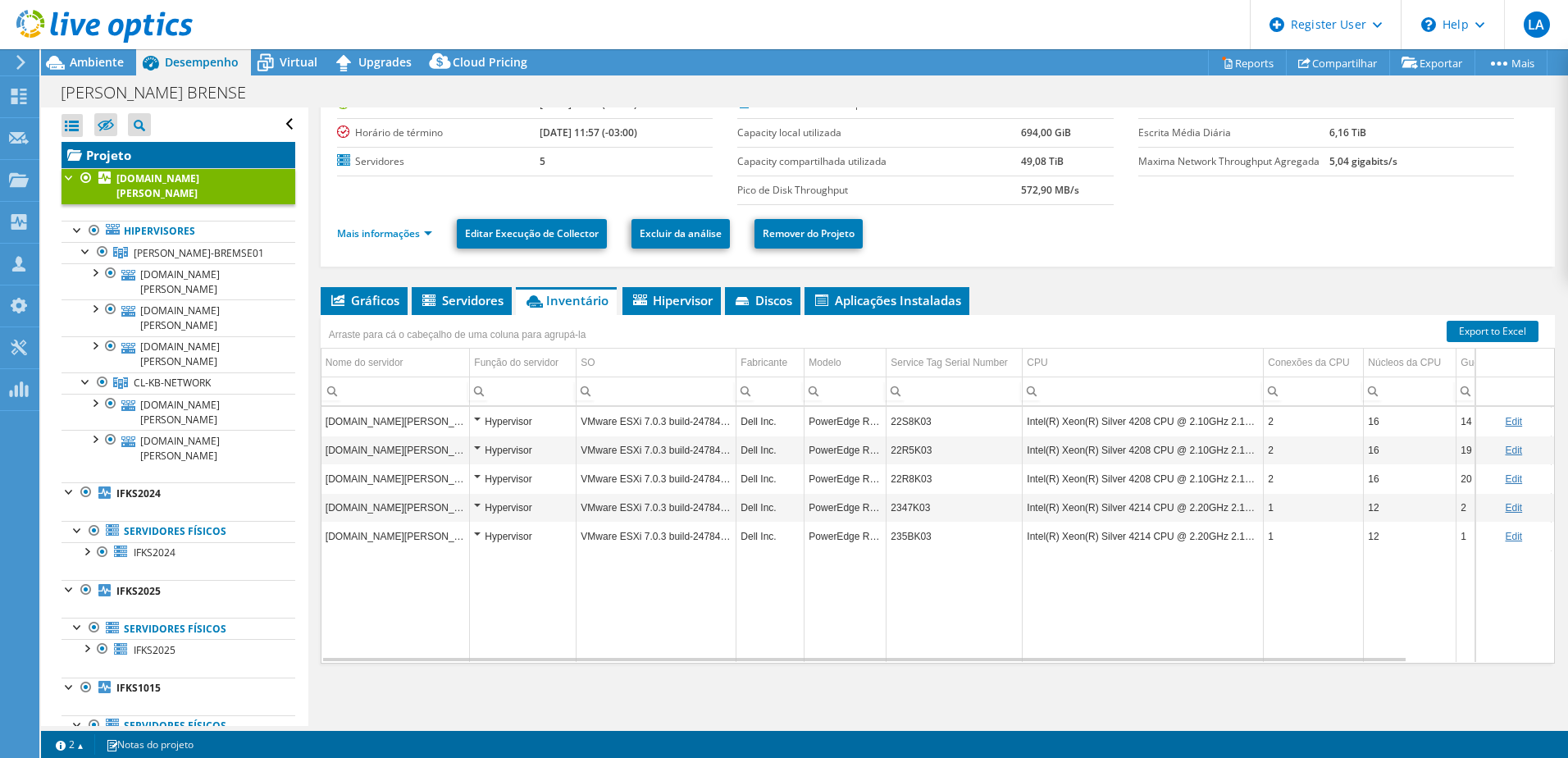
click at [120, 158] on link "Projeto" at bounding box center [178, 155] width 234 height 27
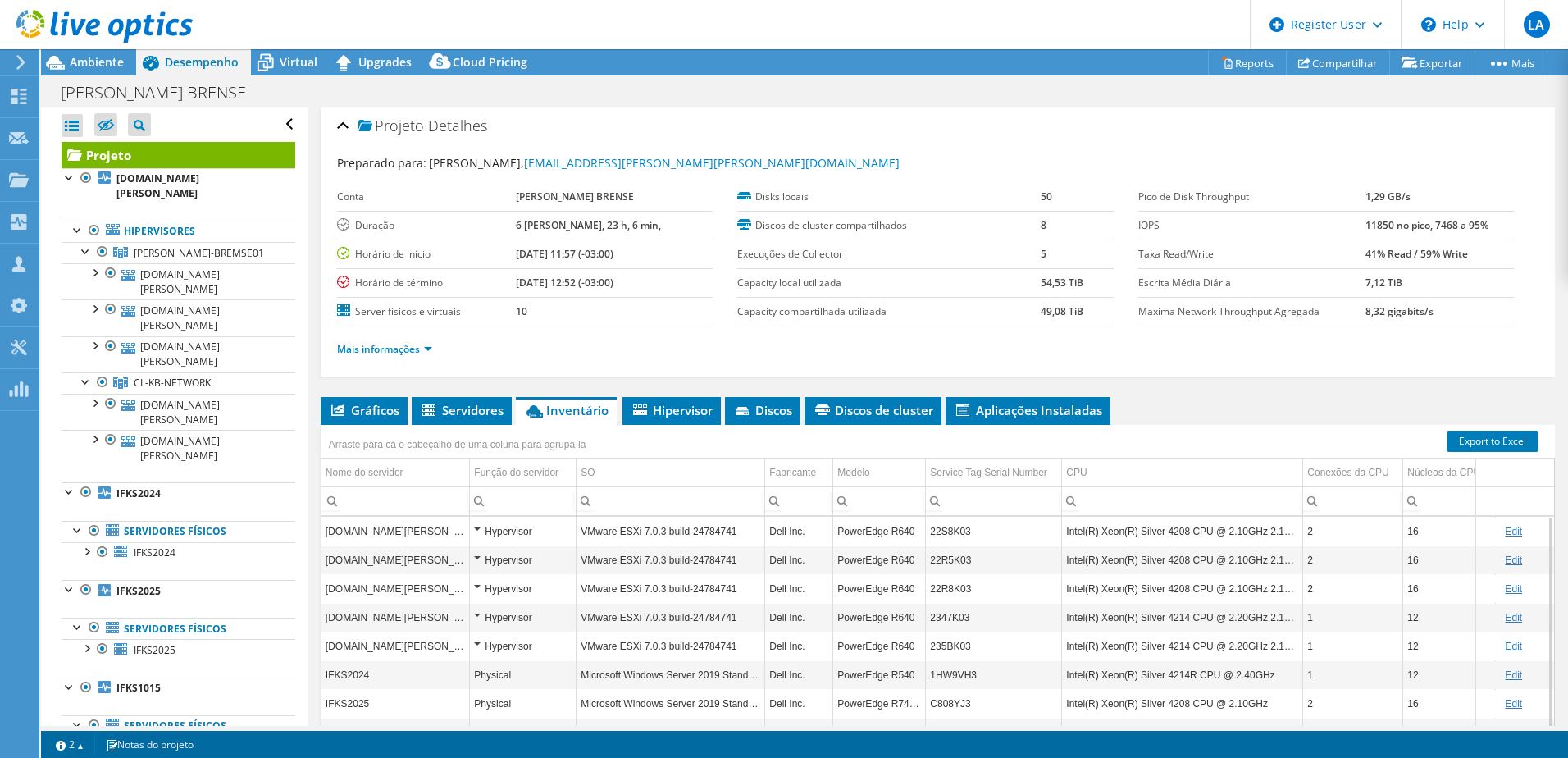
scroll to position [0, 0]
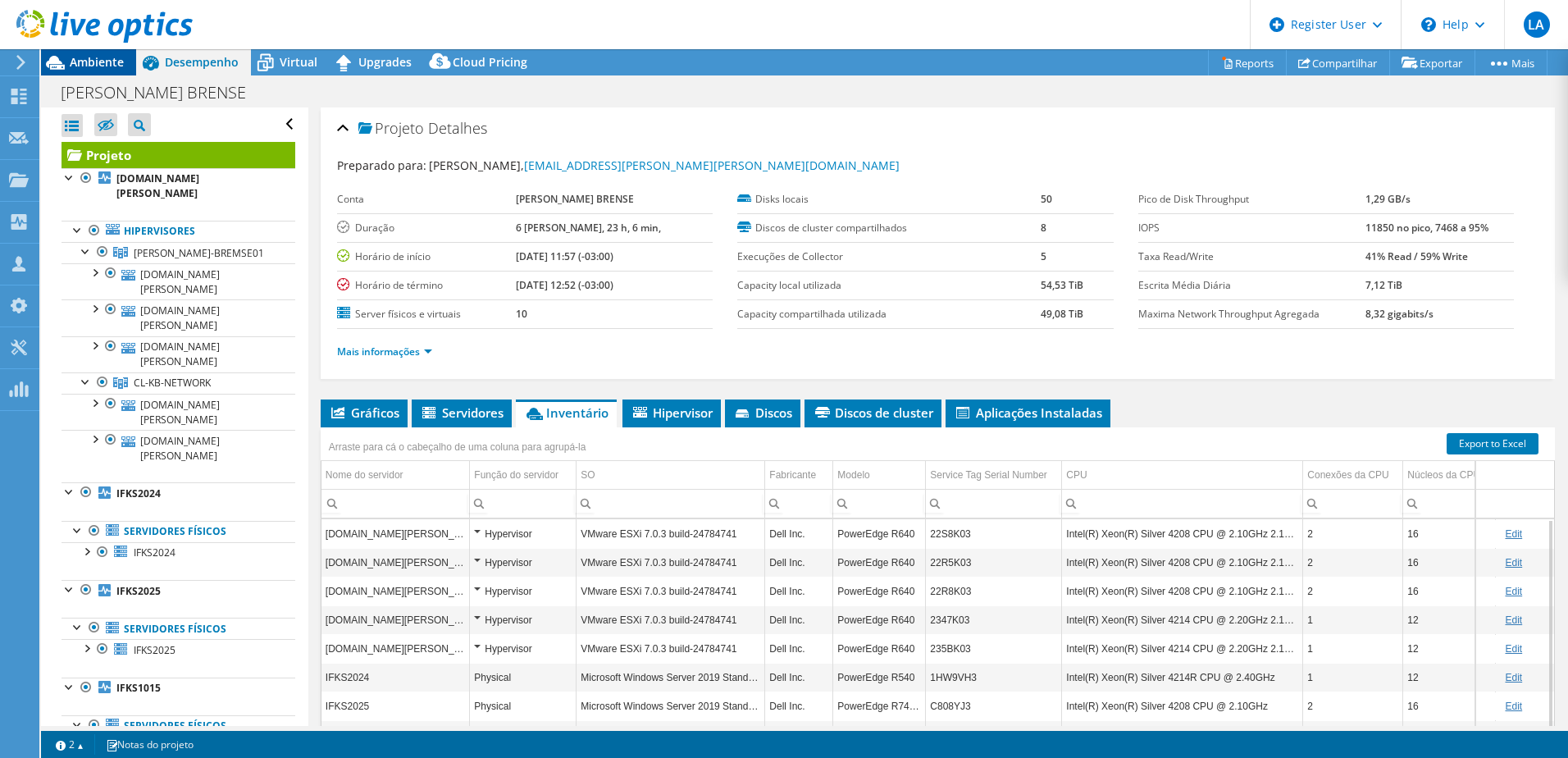
click at [83, 63] on span "Ambiente" at bounding box center [96, 61] width 54 height 16
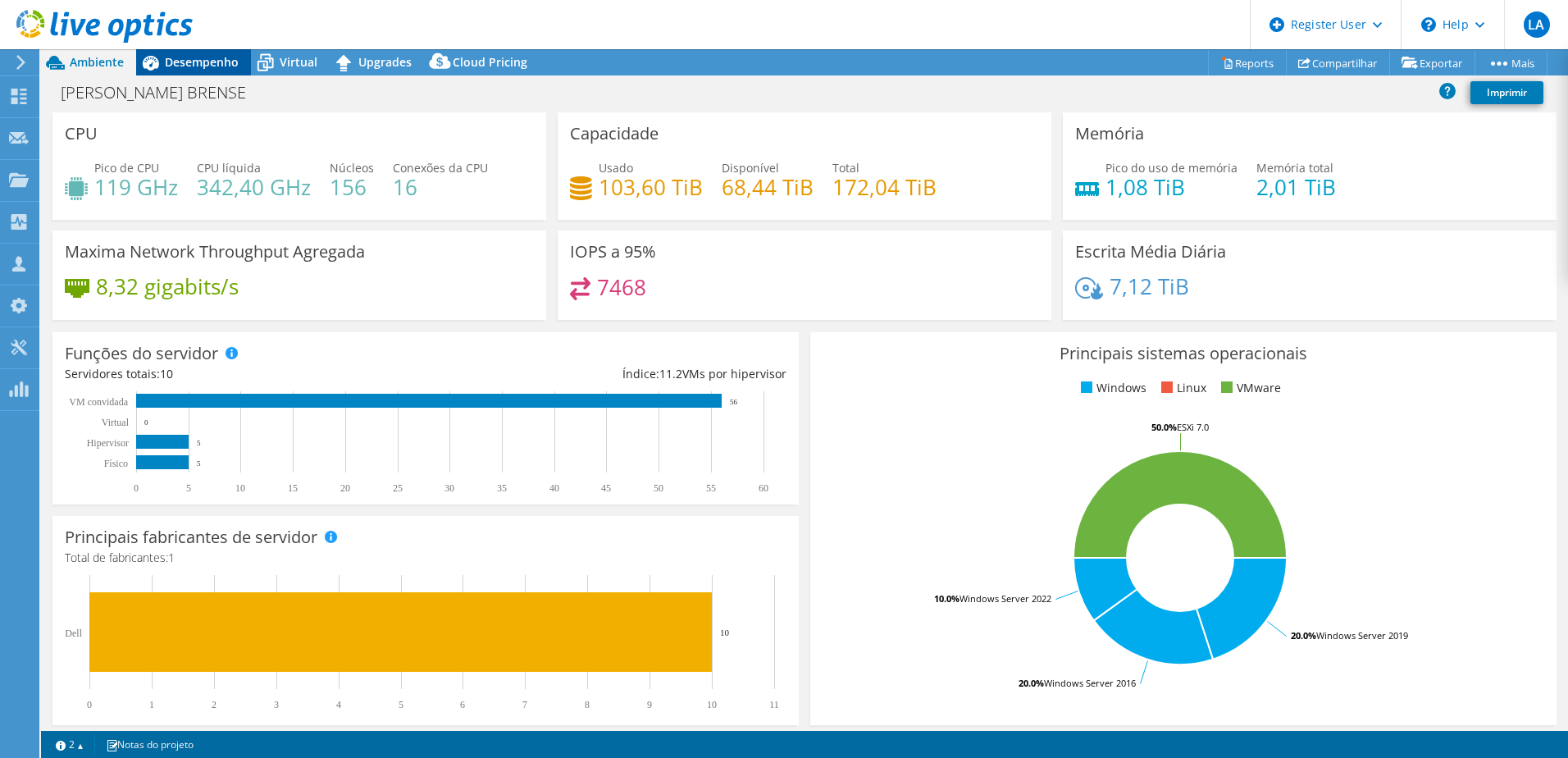
click at [182, 69] on div "Desempenho" at bounding box center [194, 62] width 115 height 27
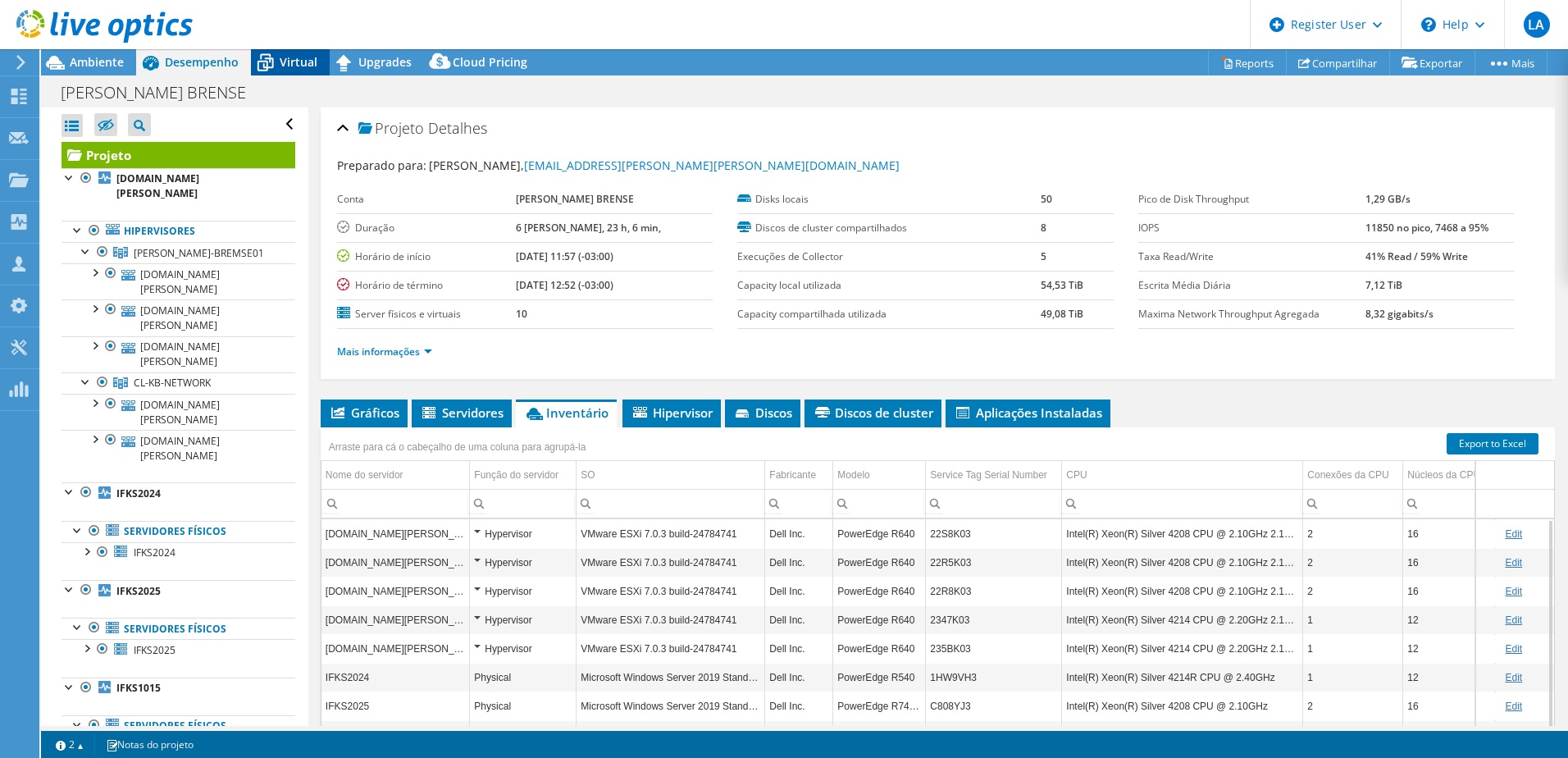
click at [278, 65] on icon at bounding box center [264, 62] width 28 height 28
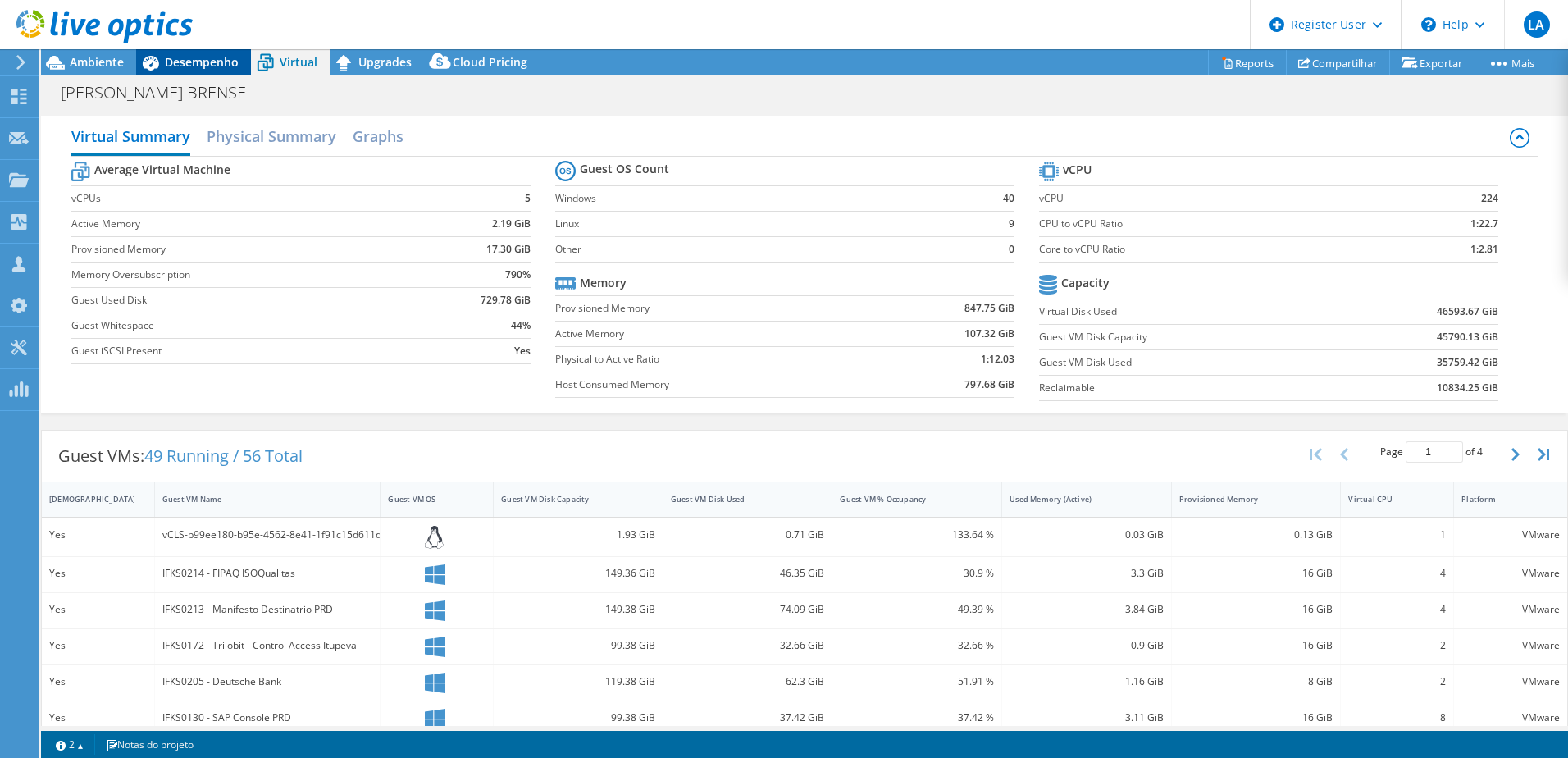
click at [176, 61] on span "Desempenho" at bounding box center [201, 61] width 74 height 16
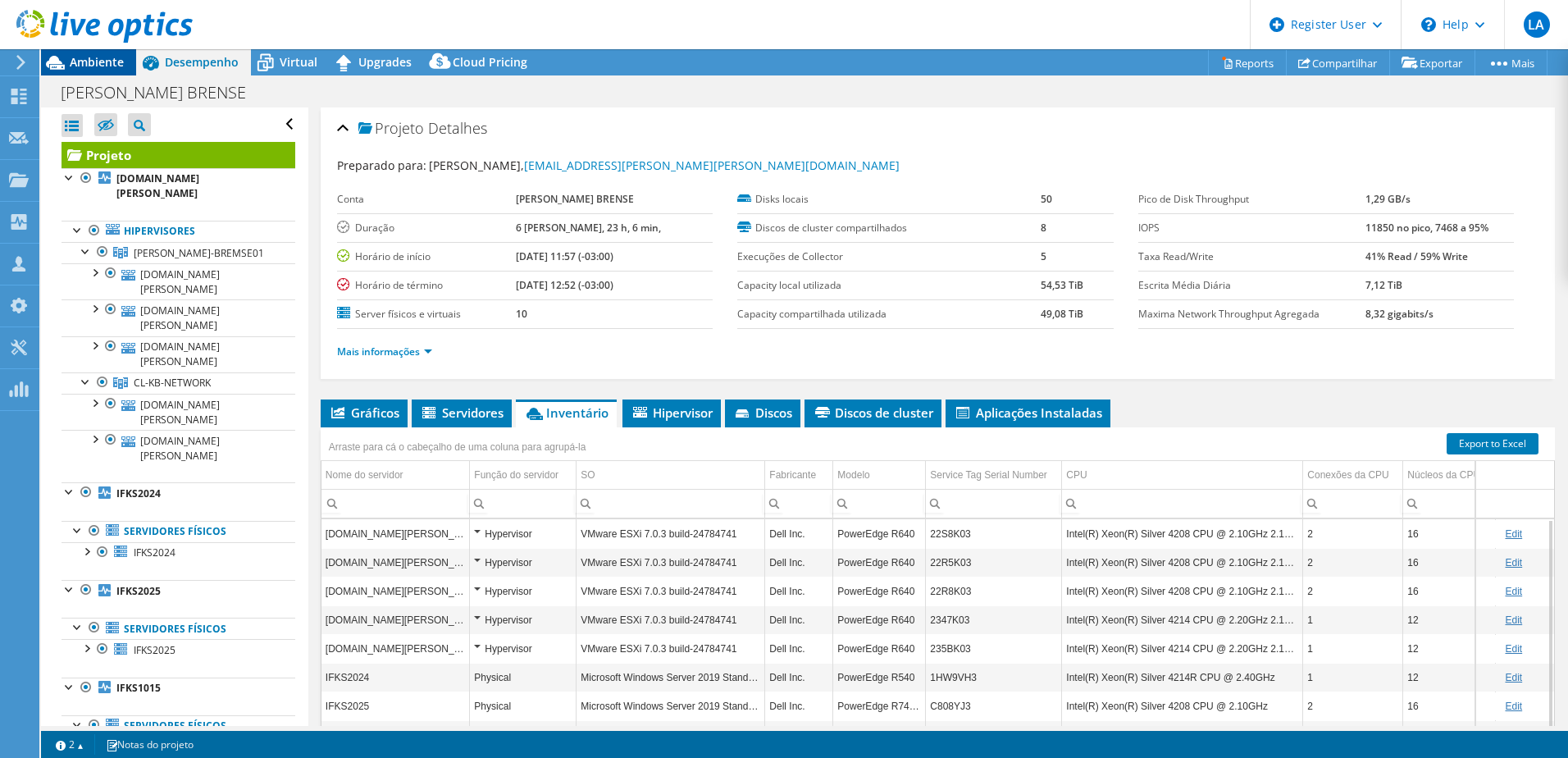
click at [97, 66] on span "Ambiente" at bounding box center [96, 61] width 54 height 16
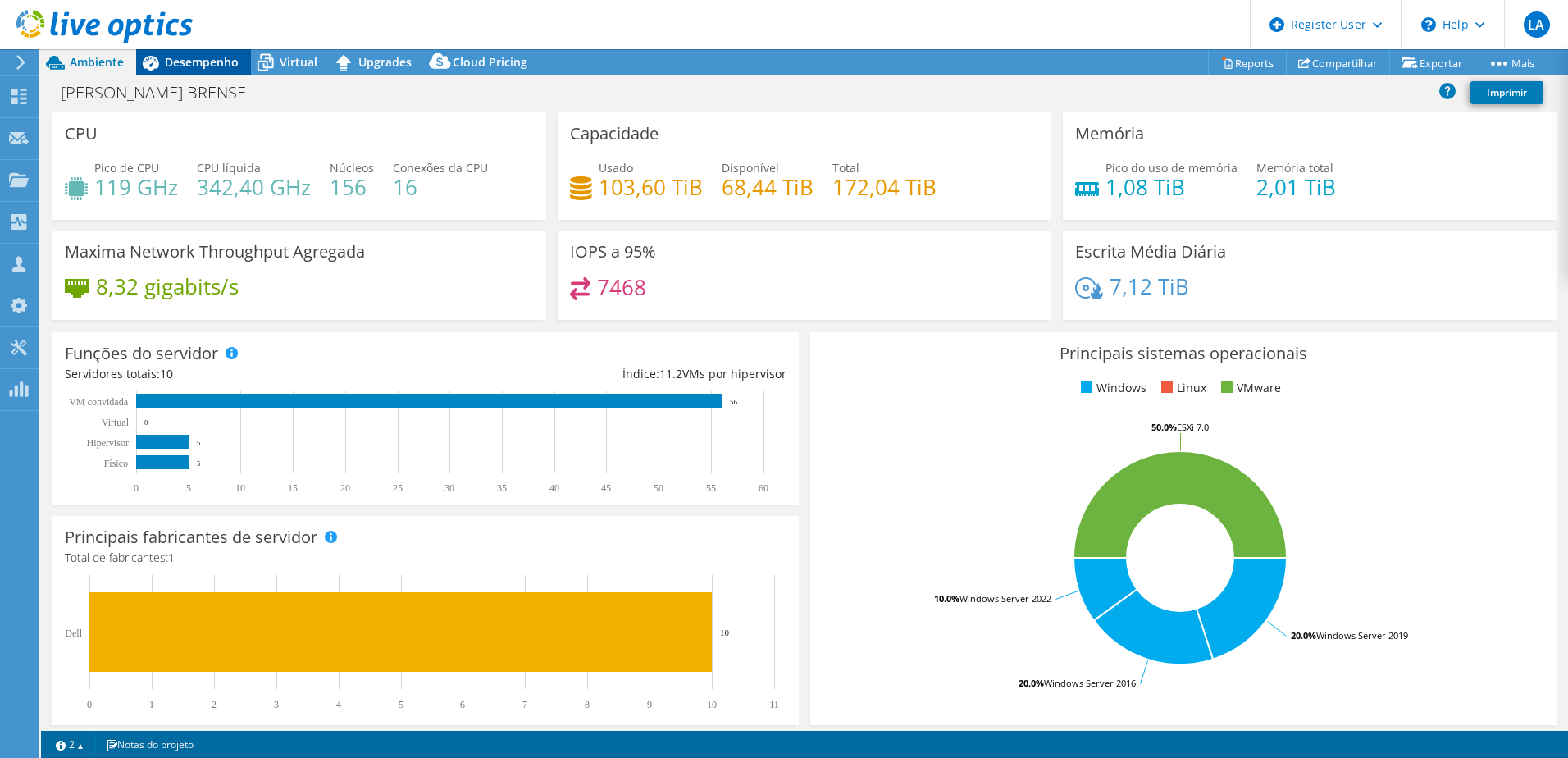
click at [176, 65] on span "Desempenho" at bounding box center [201, 61] width 74 height 16
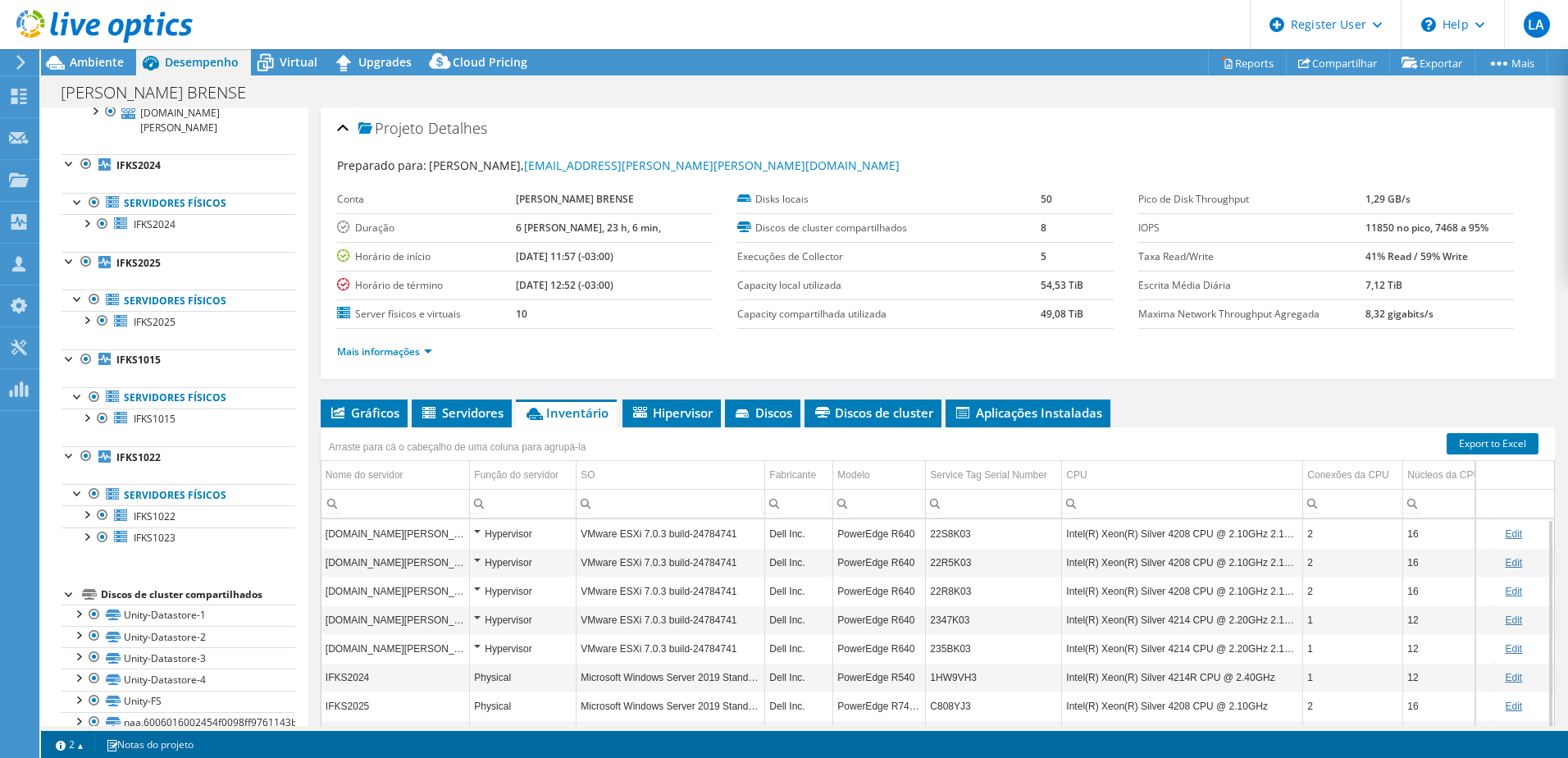
scroll to position [398, 0]
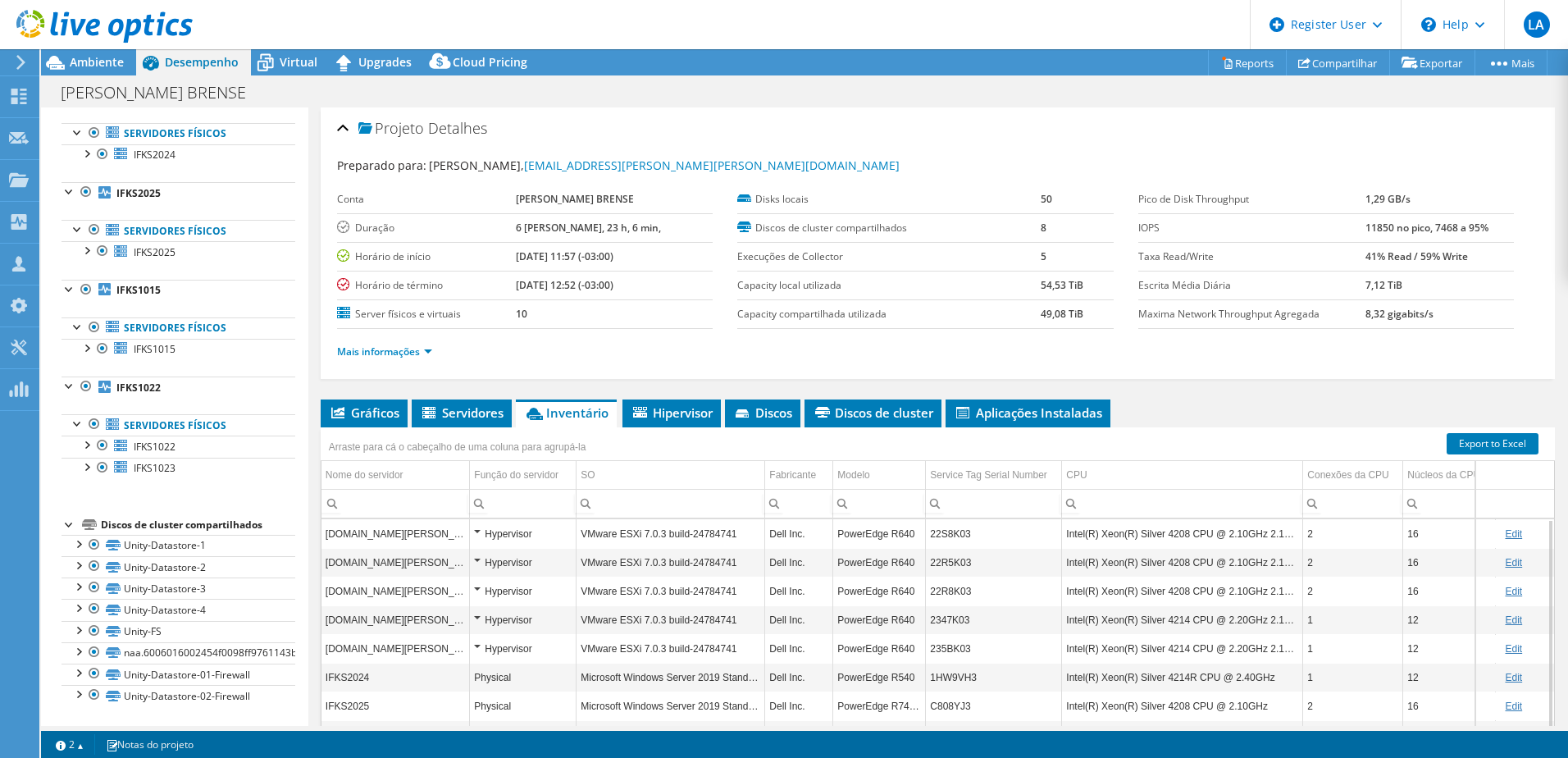
click at [230, 528] on div "Discos de cluster compartilhados" at bounding box center [197, 525] width 195 height 20
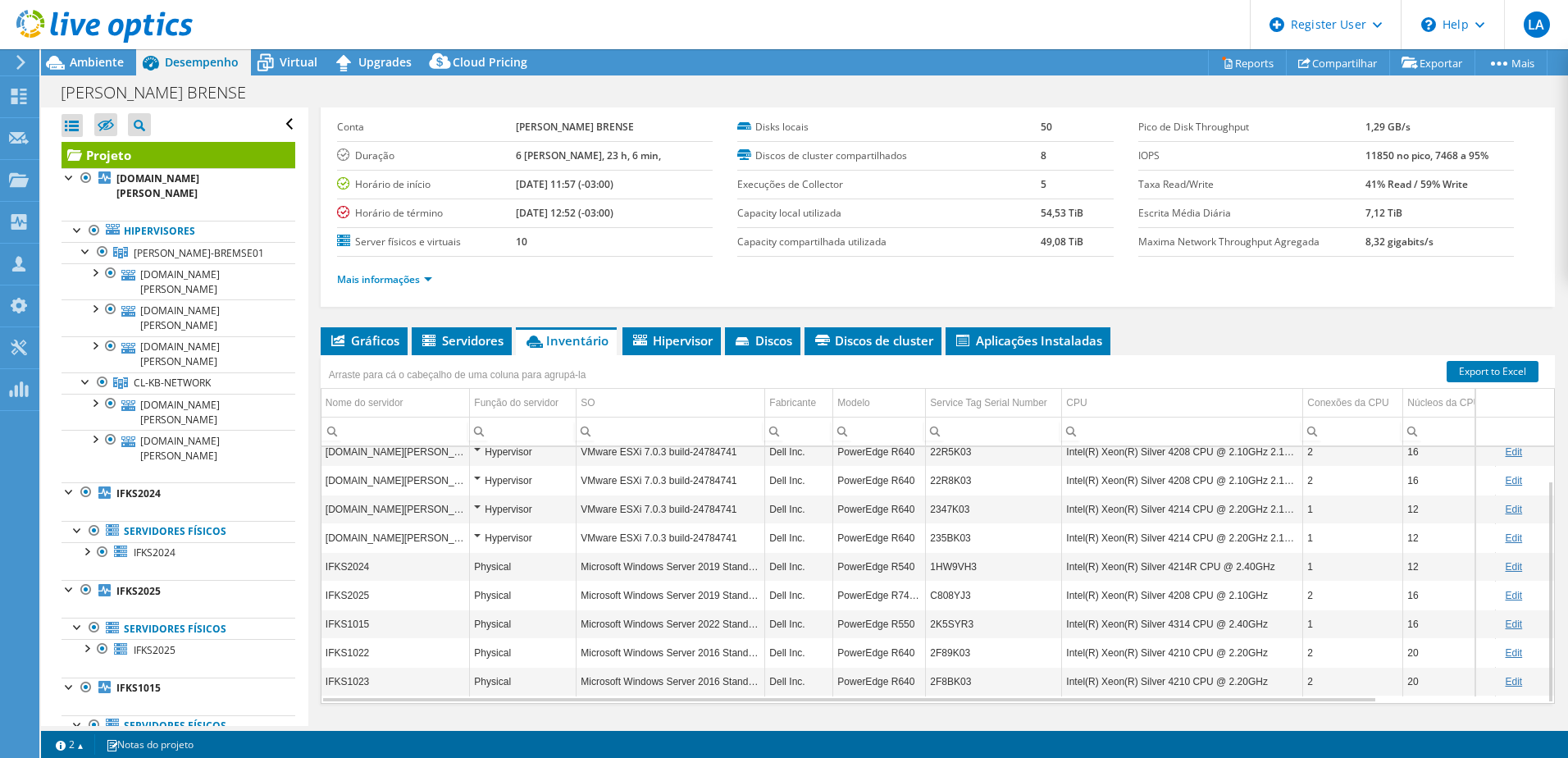
scroll to position [112, 0]
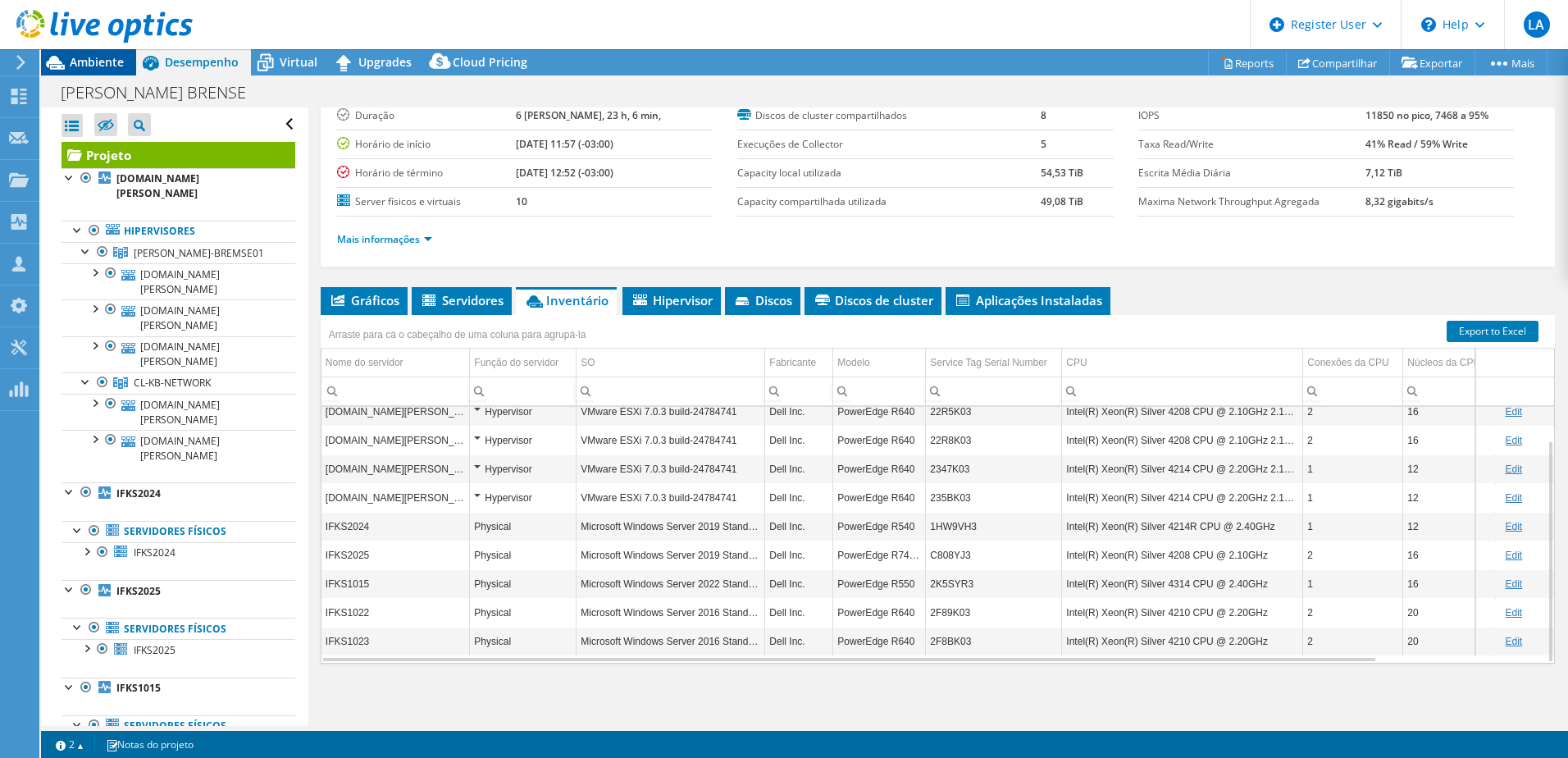
click at [93, 59] on span "Ambiente" at bounding box center [96, 61] width 54 height 16
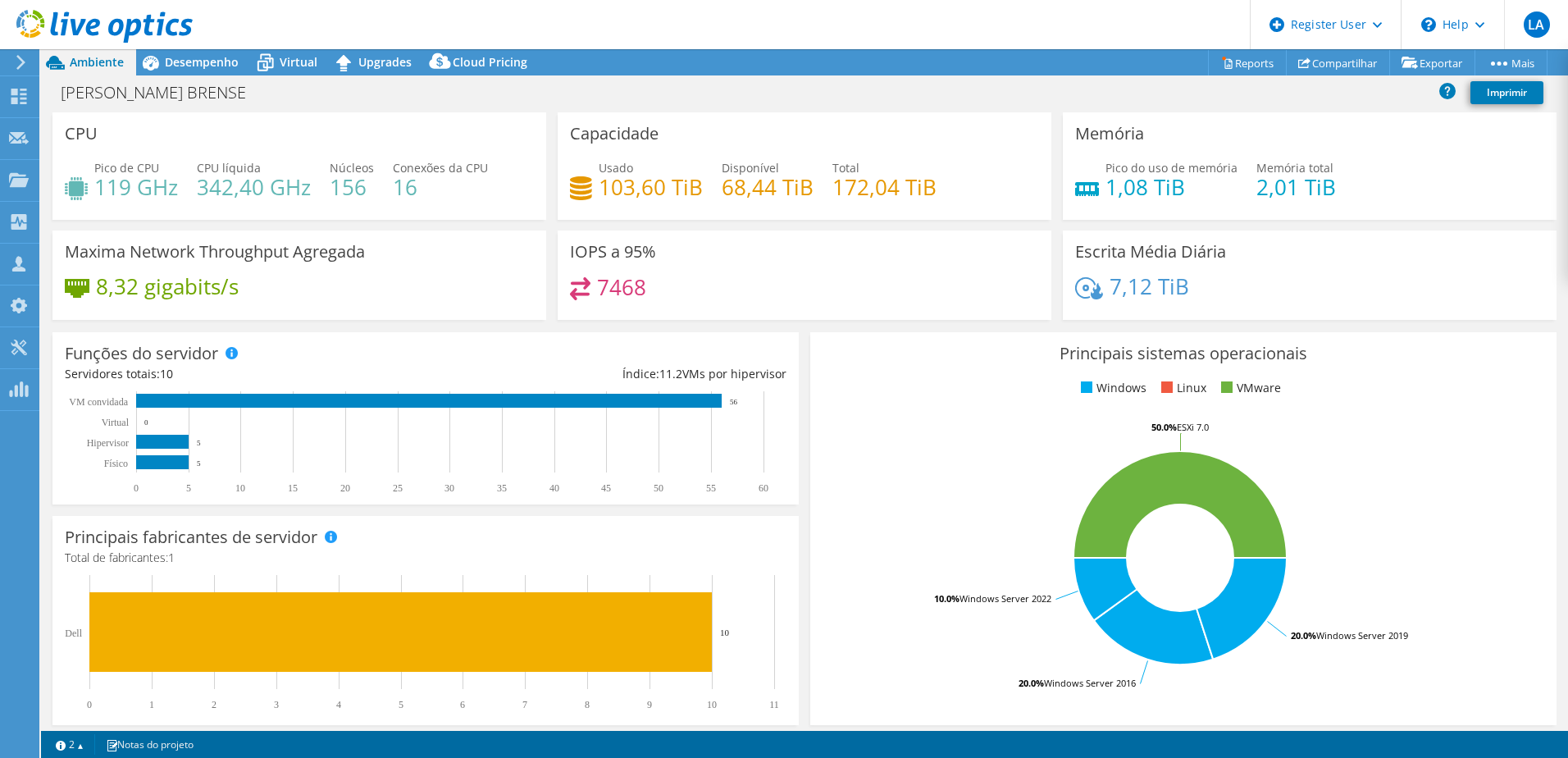
click at [163, 52] on div at bounding box center [96, 27] width 193 height 55
click at [196, 59] on span "Desempenho" at bounding box center [201, 61] width 74 height 16
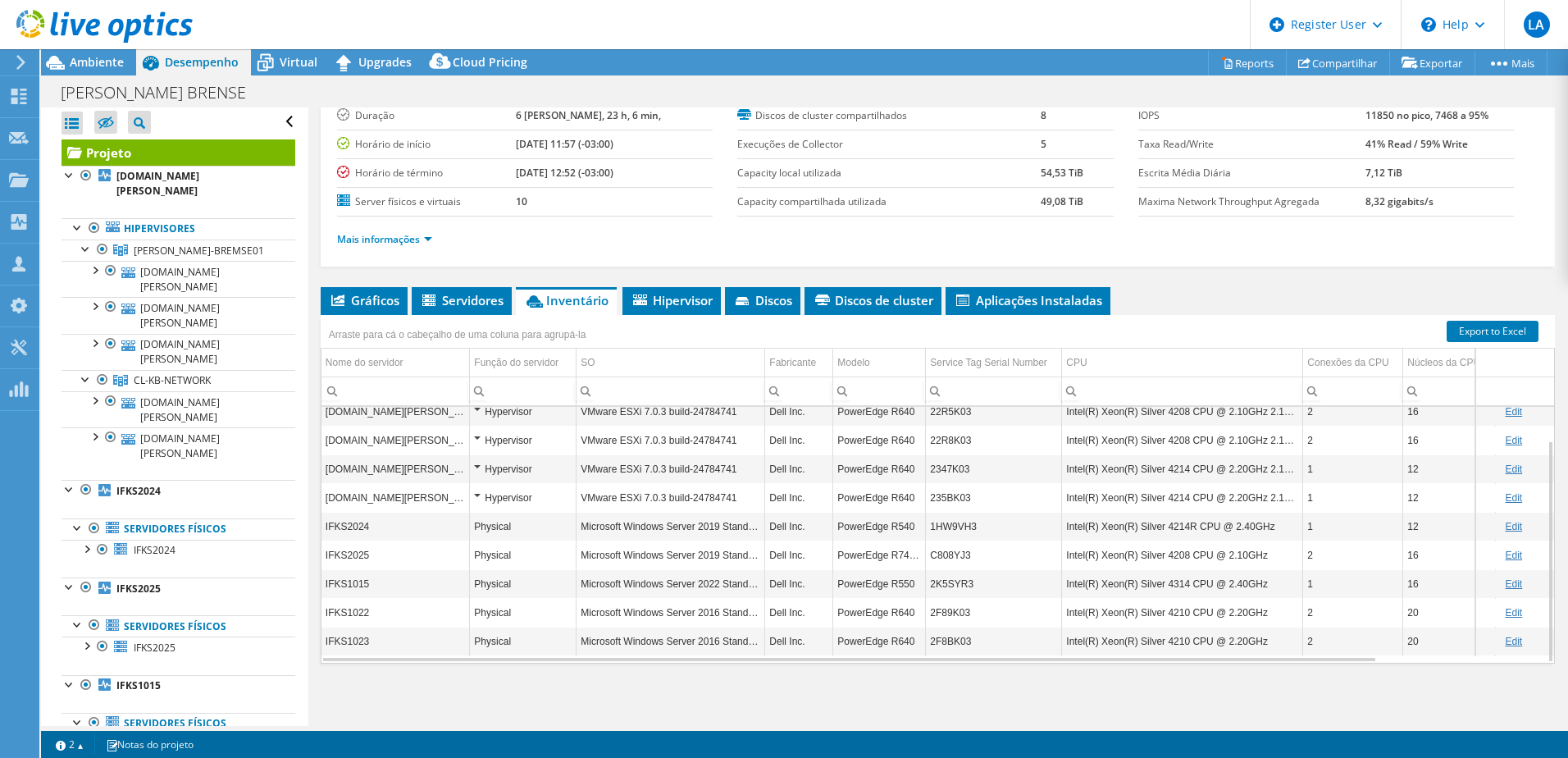
scroll to position [0, 0]
click at [96, 439] on div at bounding box center [94, 438] width 16 height 16
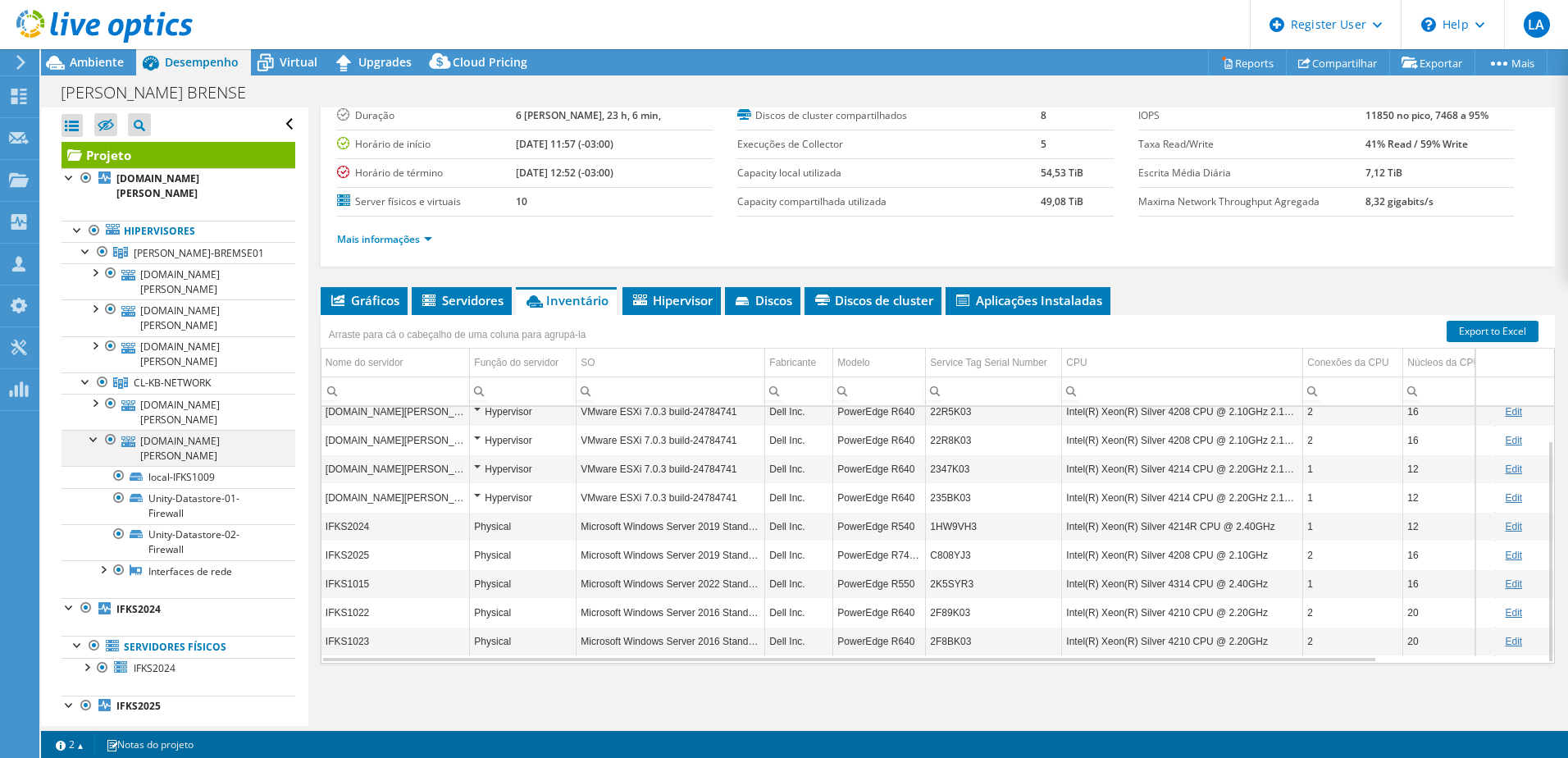
click at [96, 439] on div at bounding box center [94, 438] width 16 height 16
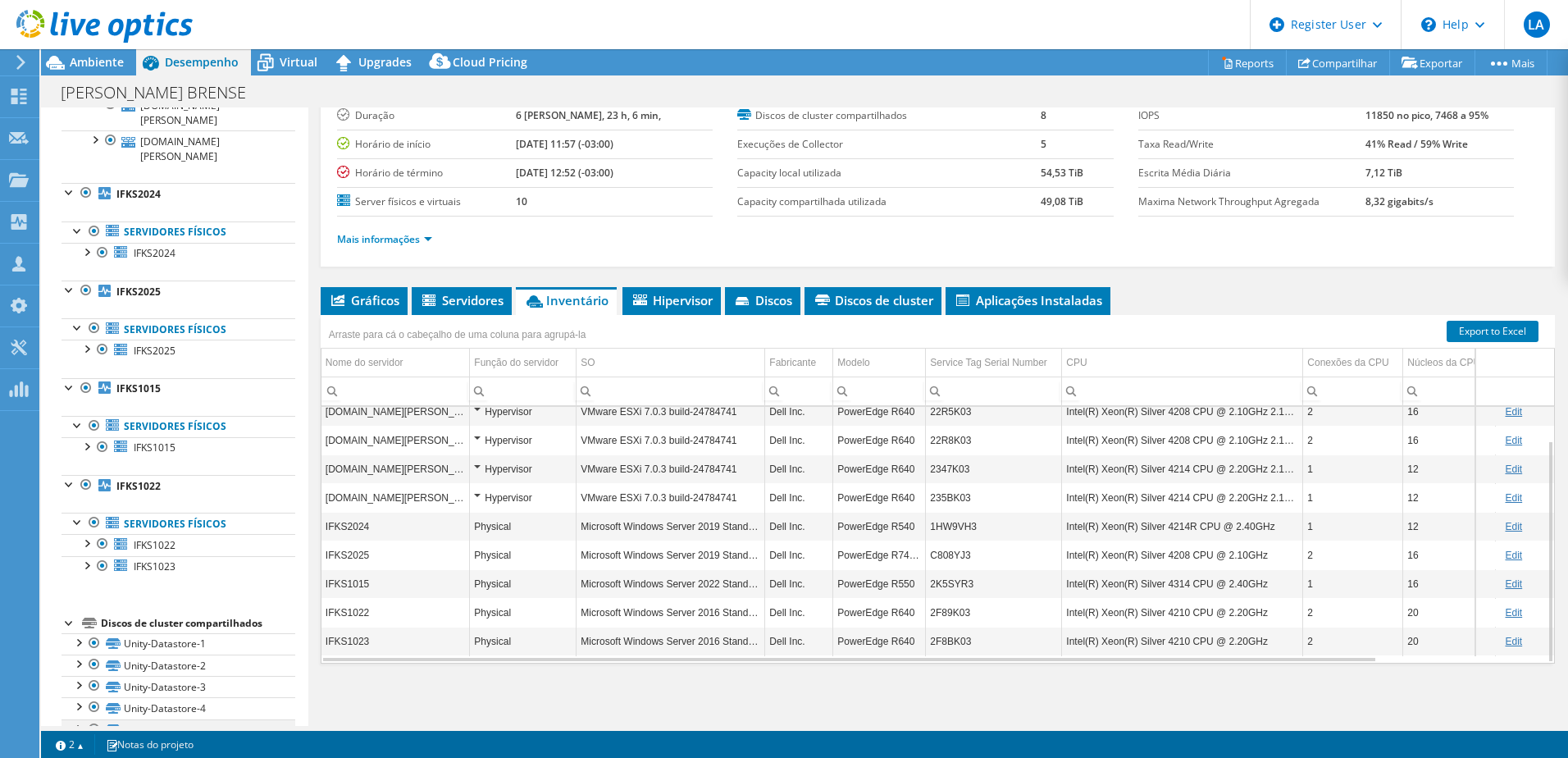
scroll to position [398, 0]
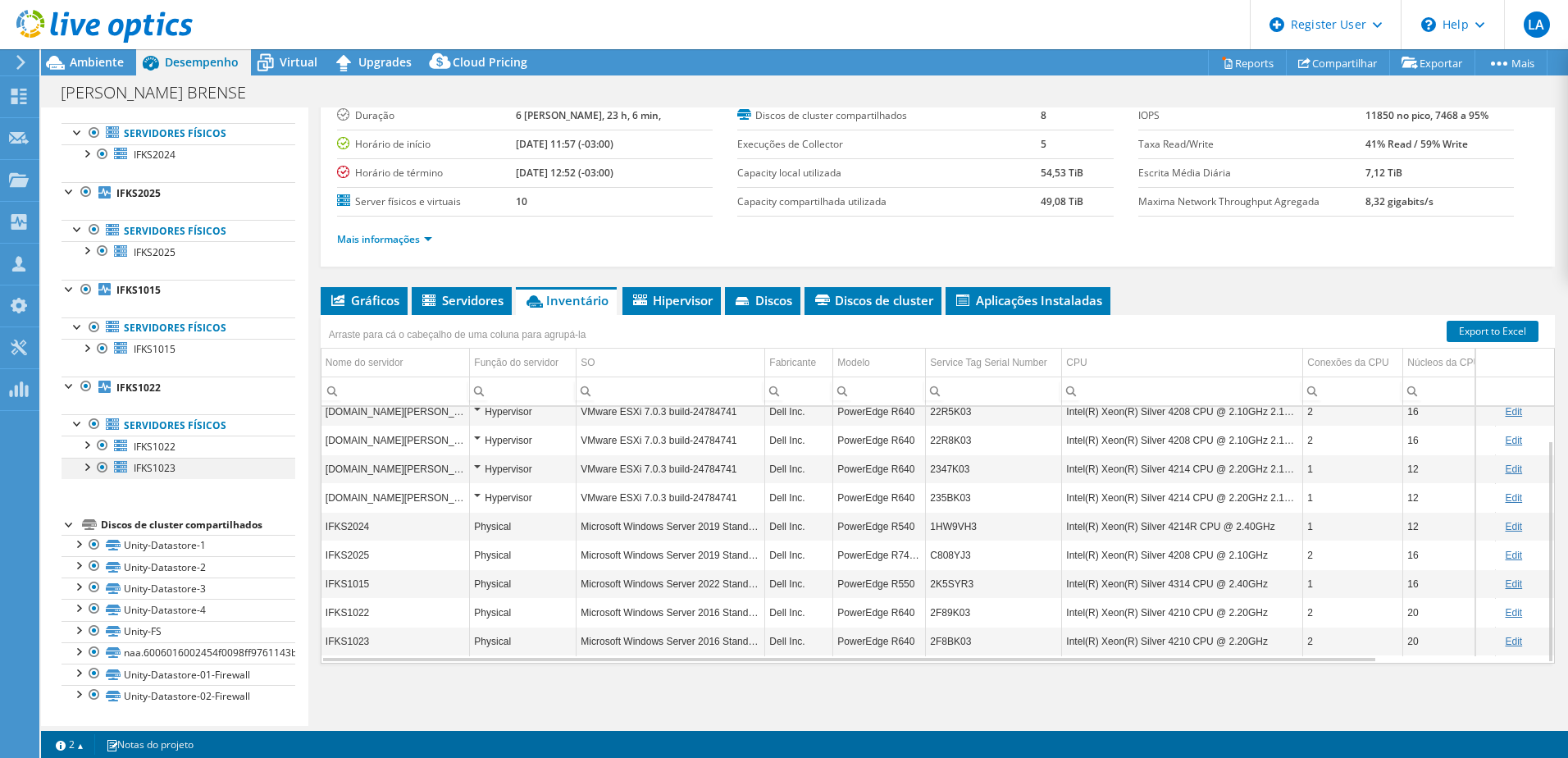
click at [83, 464] on div at bounding box center [86, 465] width 16 height 16
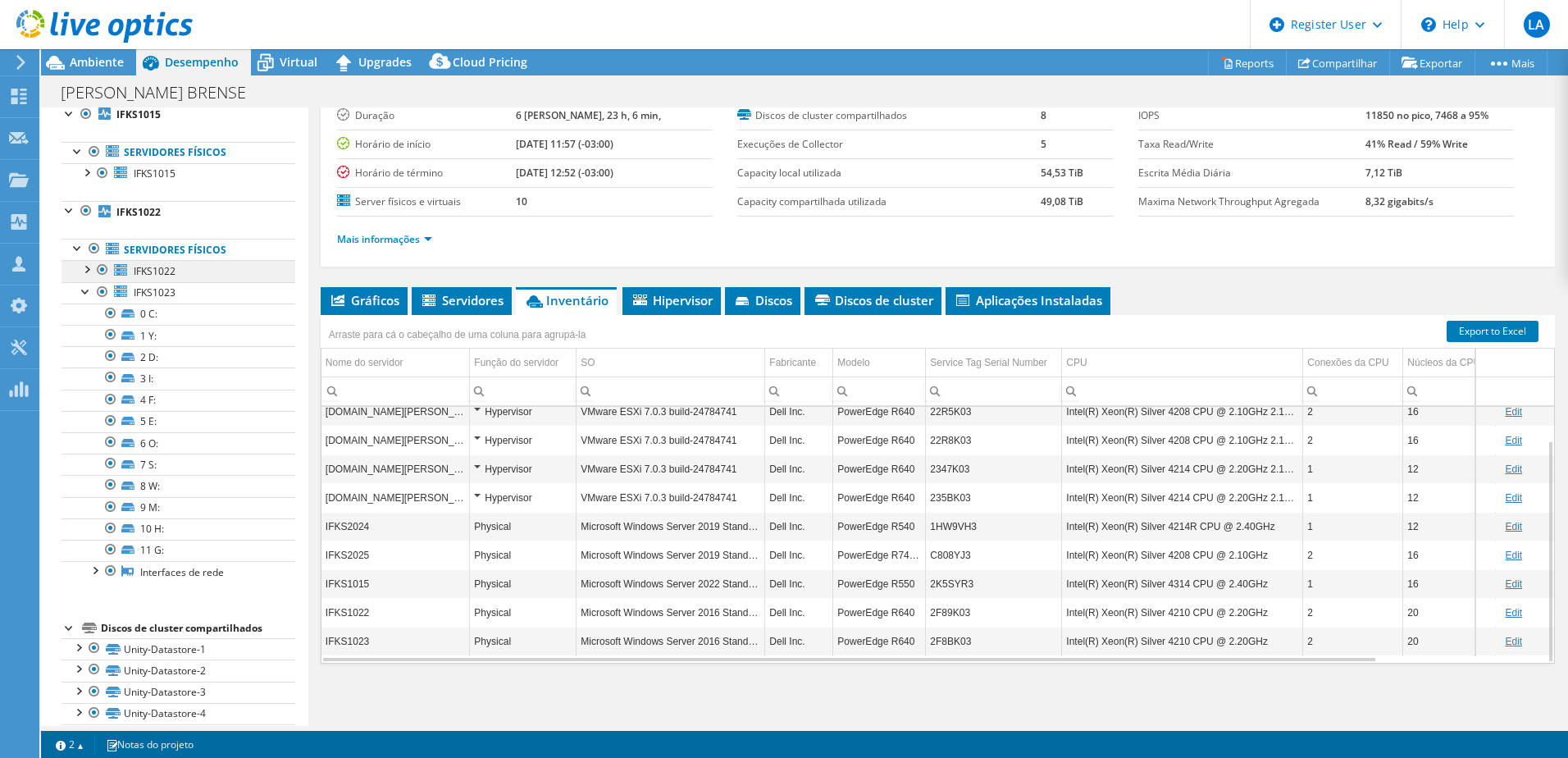
scroll to position [349, 0]
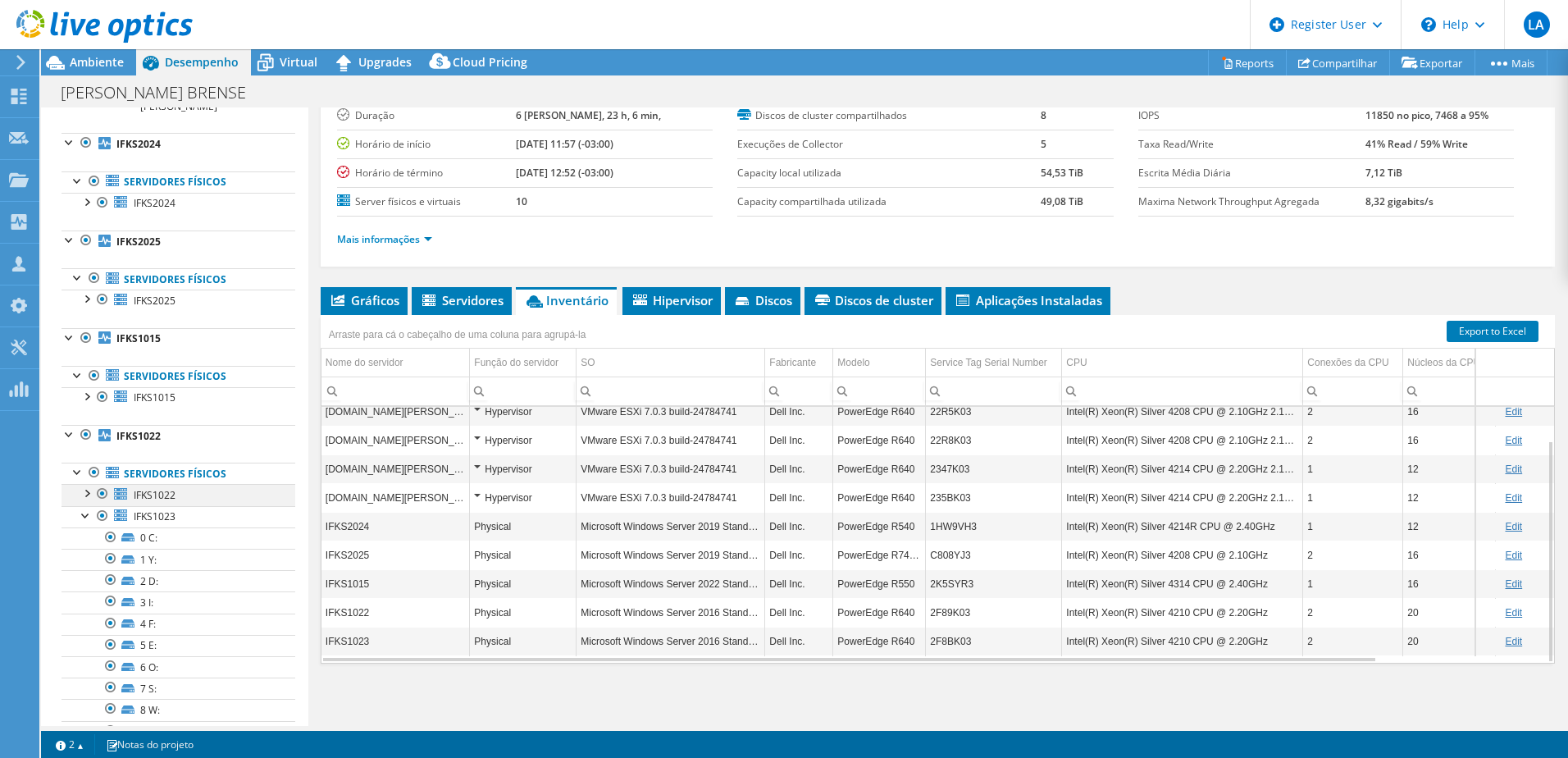
click at [80, 489] on div at bounding box center [86, 492] width 16 height 16
click at [91, 398] on div at bounding box center [86, 395] width 16 height 16
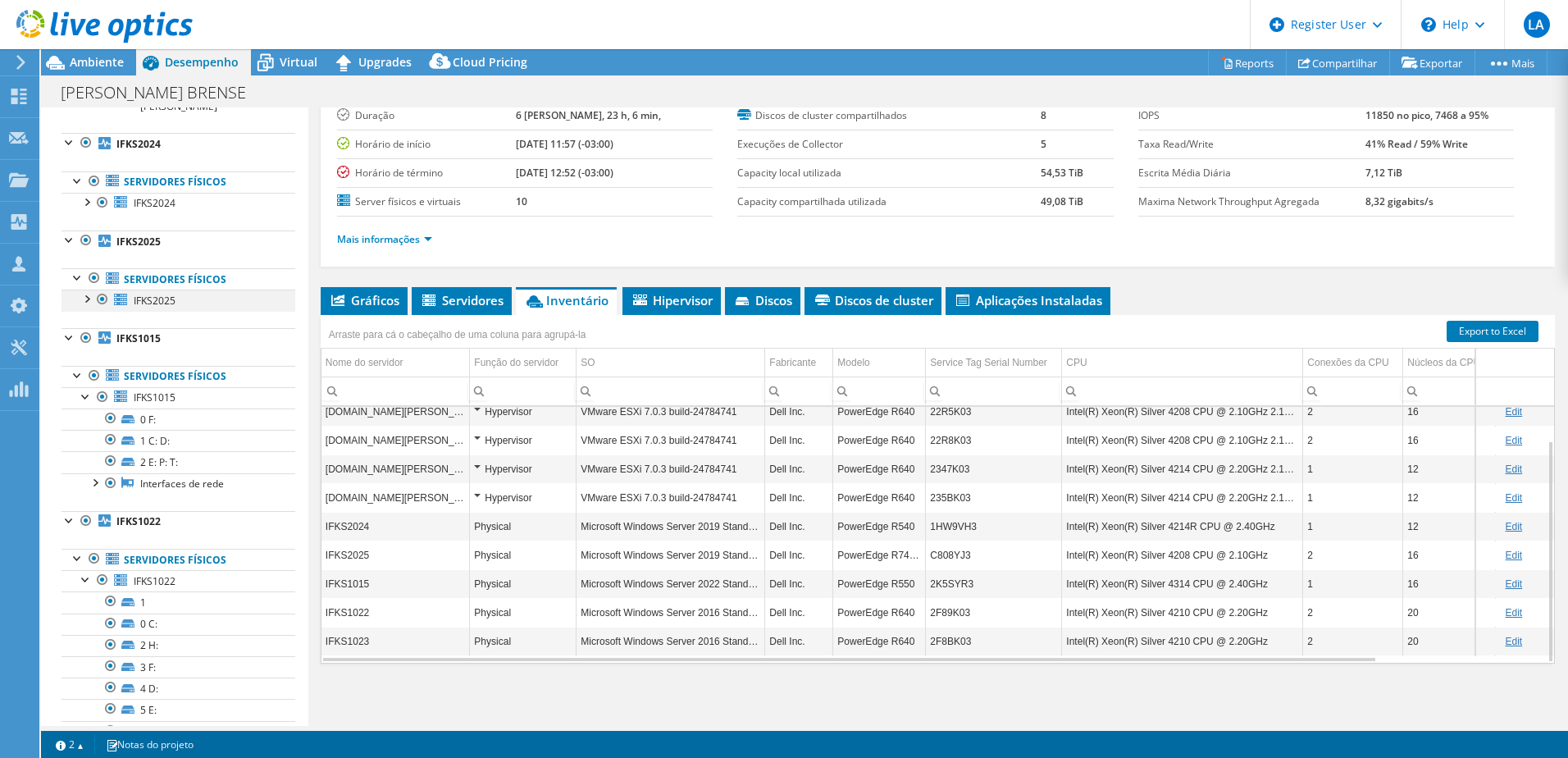
click at [88, 298] on div at bounding box center [86, 298] width 16 height 16
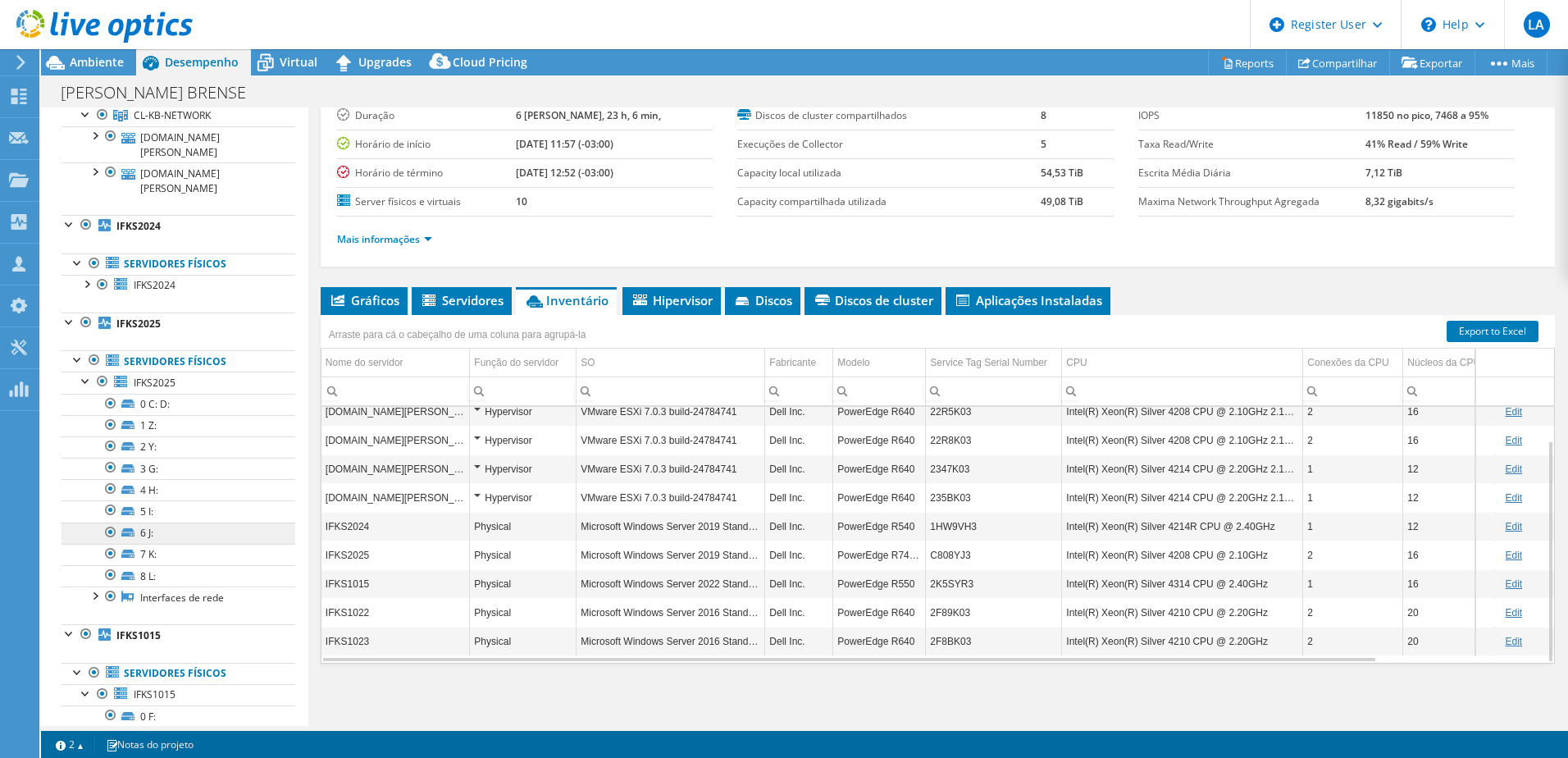
scroll to position [186, 0]
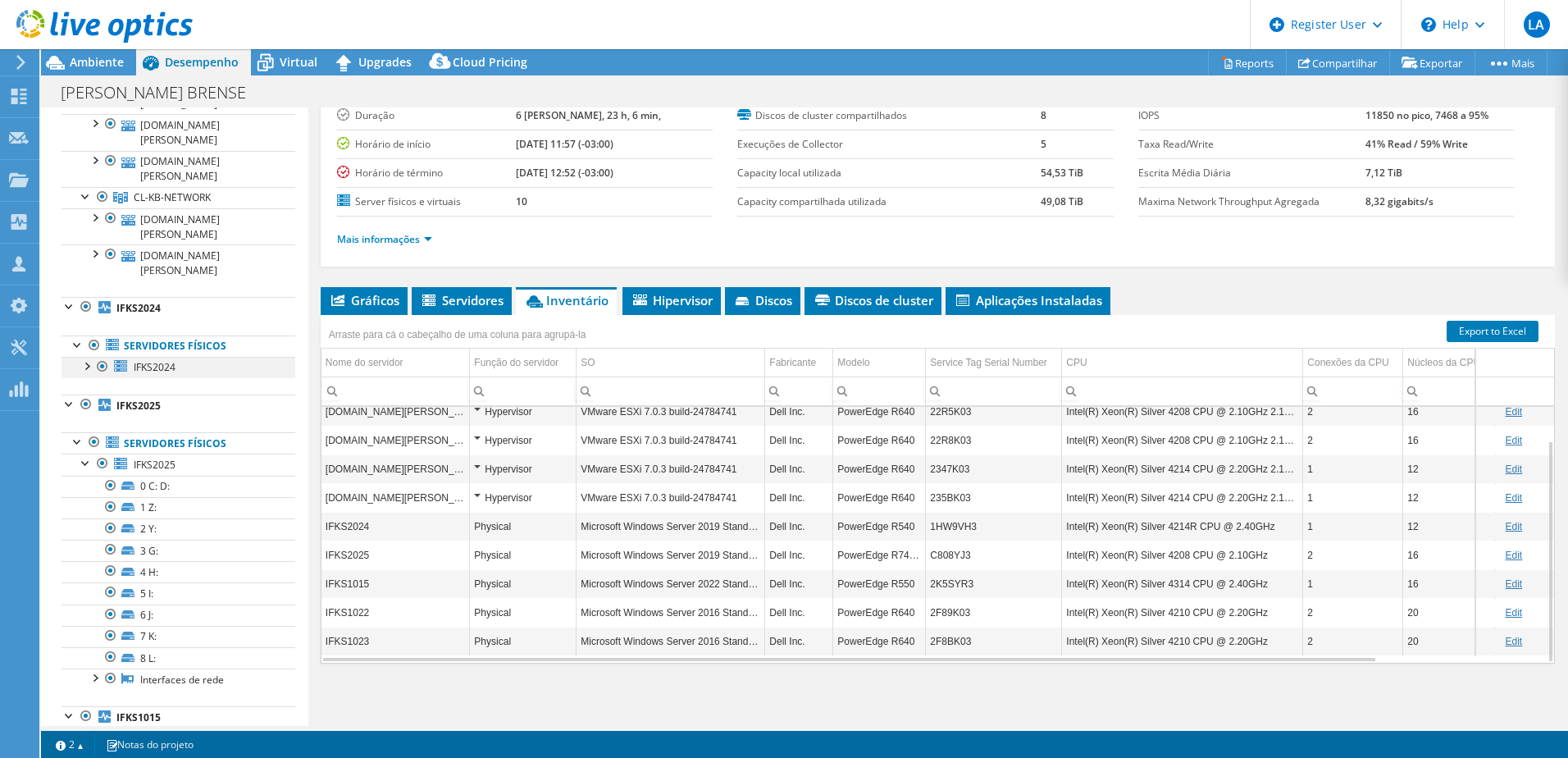
click at [87, 364] on div at bounding box center [86, 365] width 16 height 16
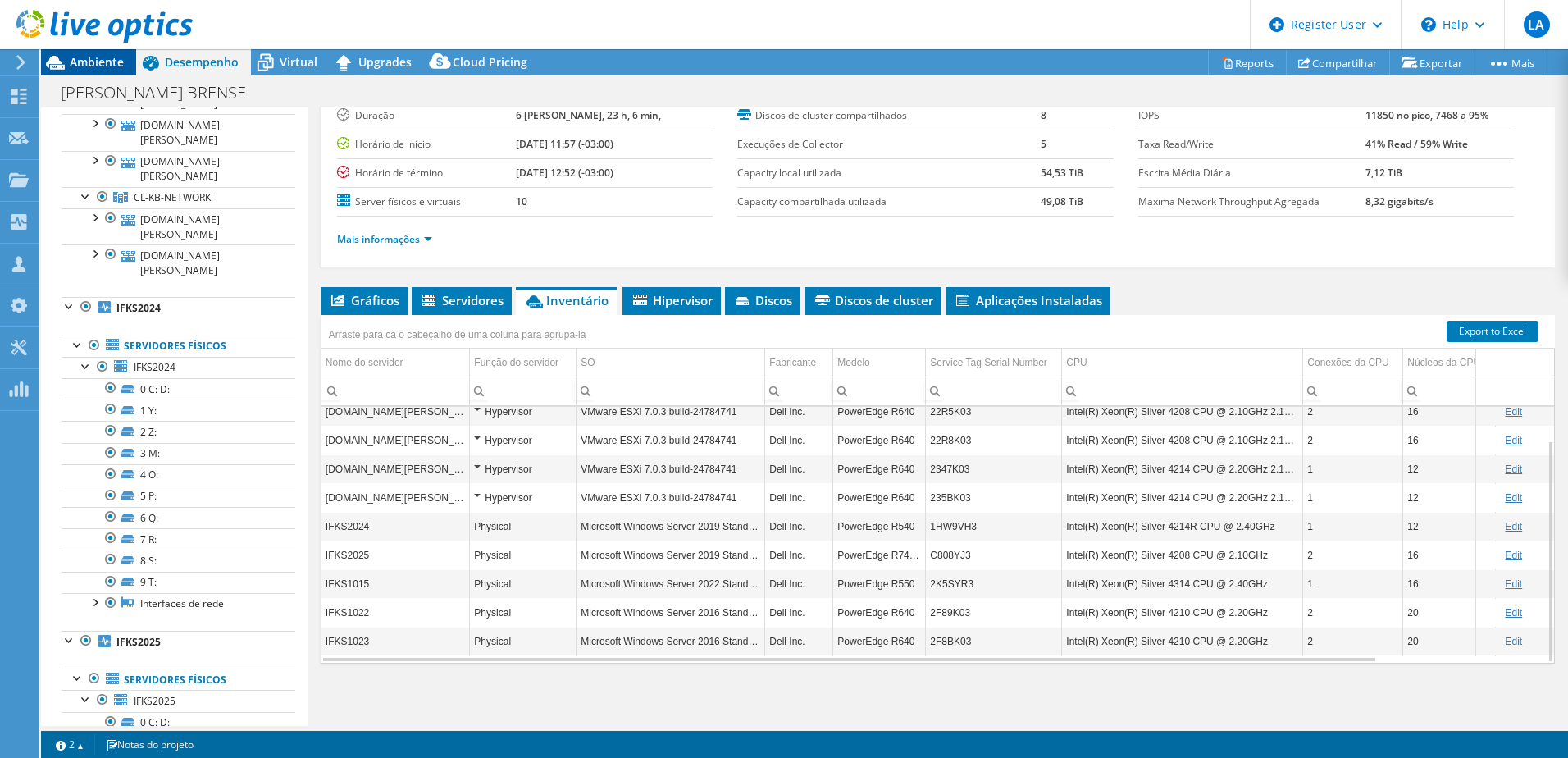
click at [86, 68] on span "Ambiente" at bounding box center [96, 61] width 54 height 16
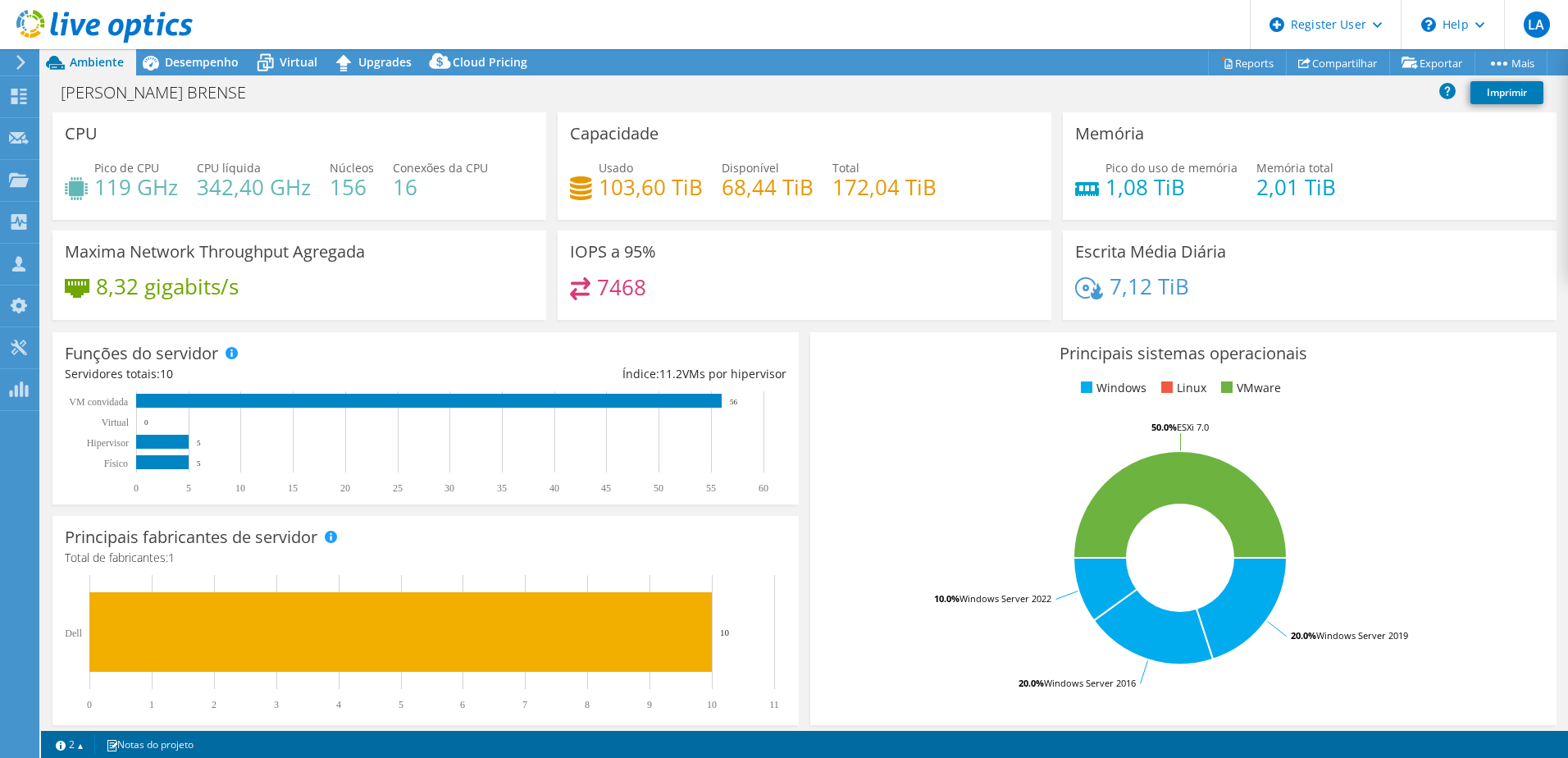
click at [182, 52] on div at bounding box center [96, 27] width 193 height 55
click at [186, 57] on span "Desempenho" at bounding box center [201, 61] width 74 height 16
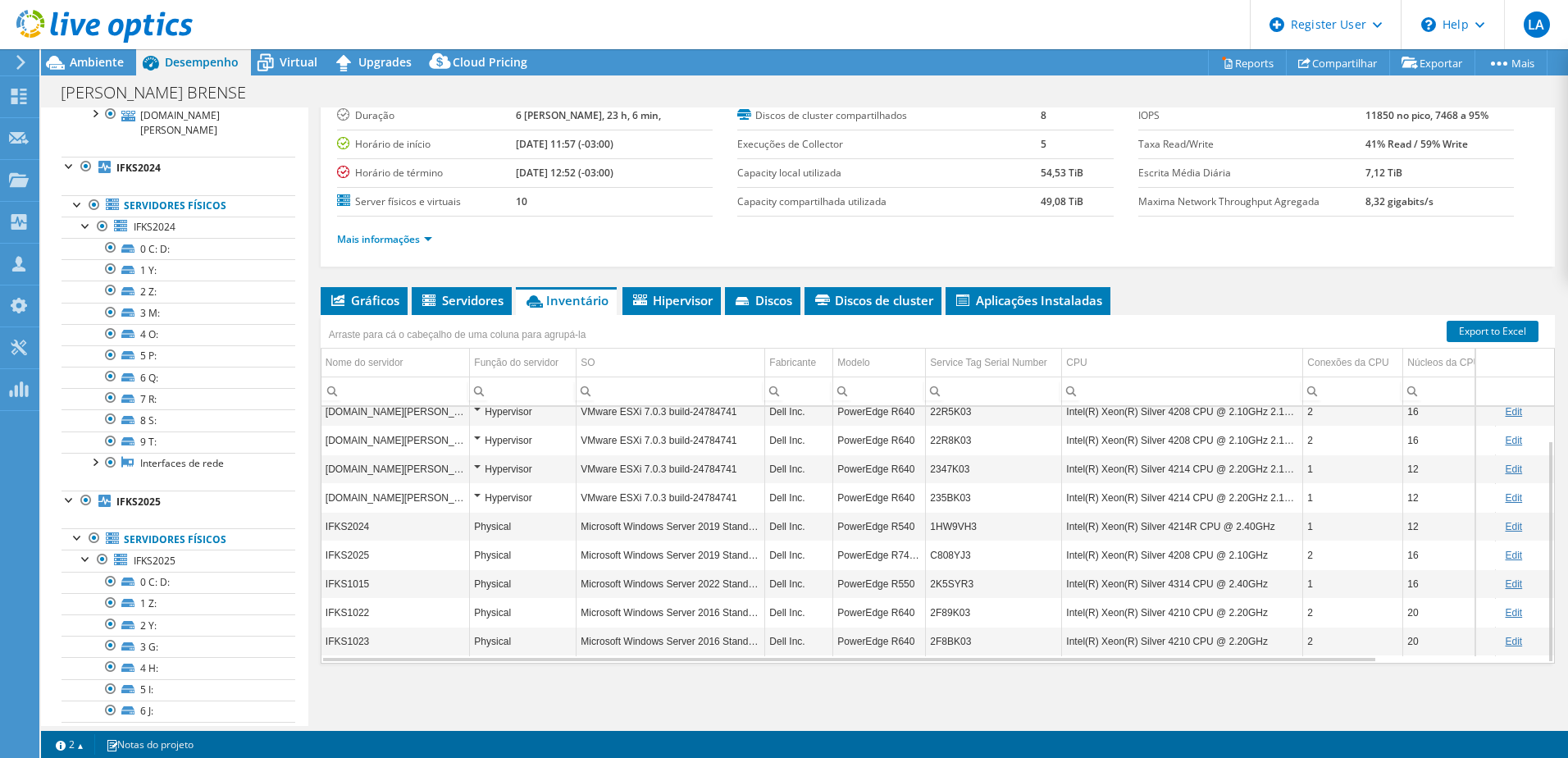
scroll to position [0, 0]
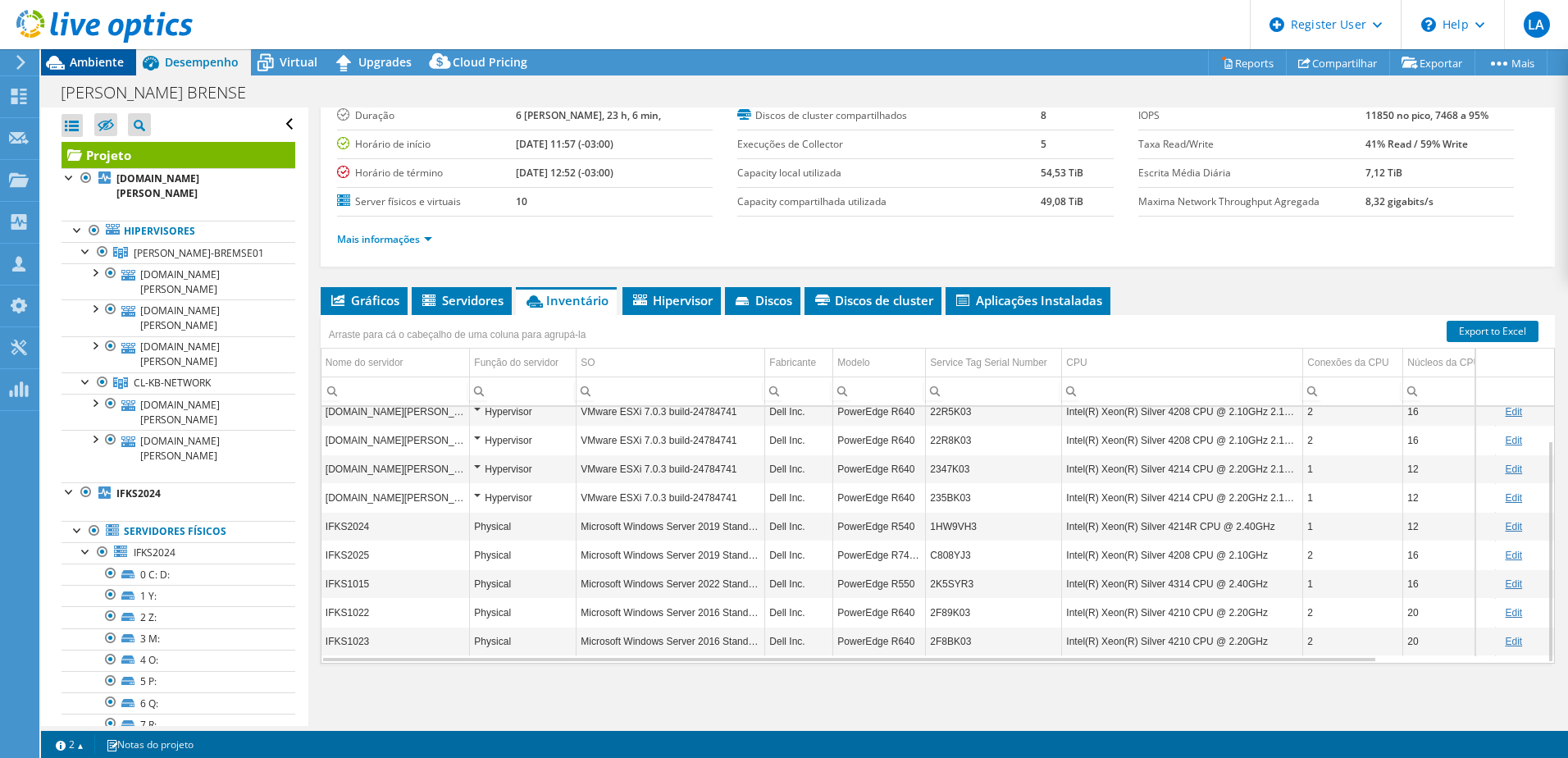
click at [83, 63] on span "Ambiente" at bounding box center [96, 61] width 54 height 16
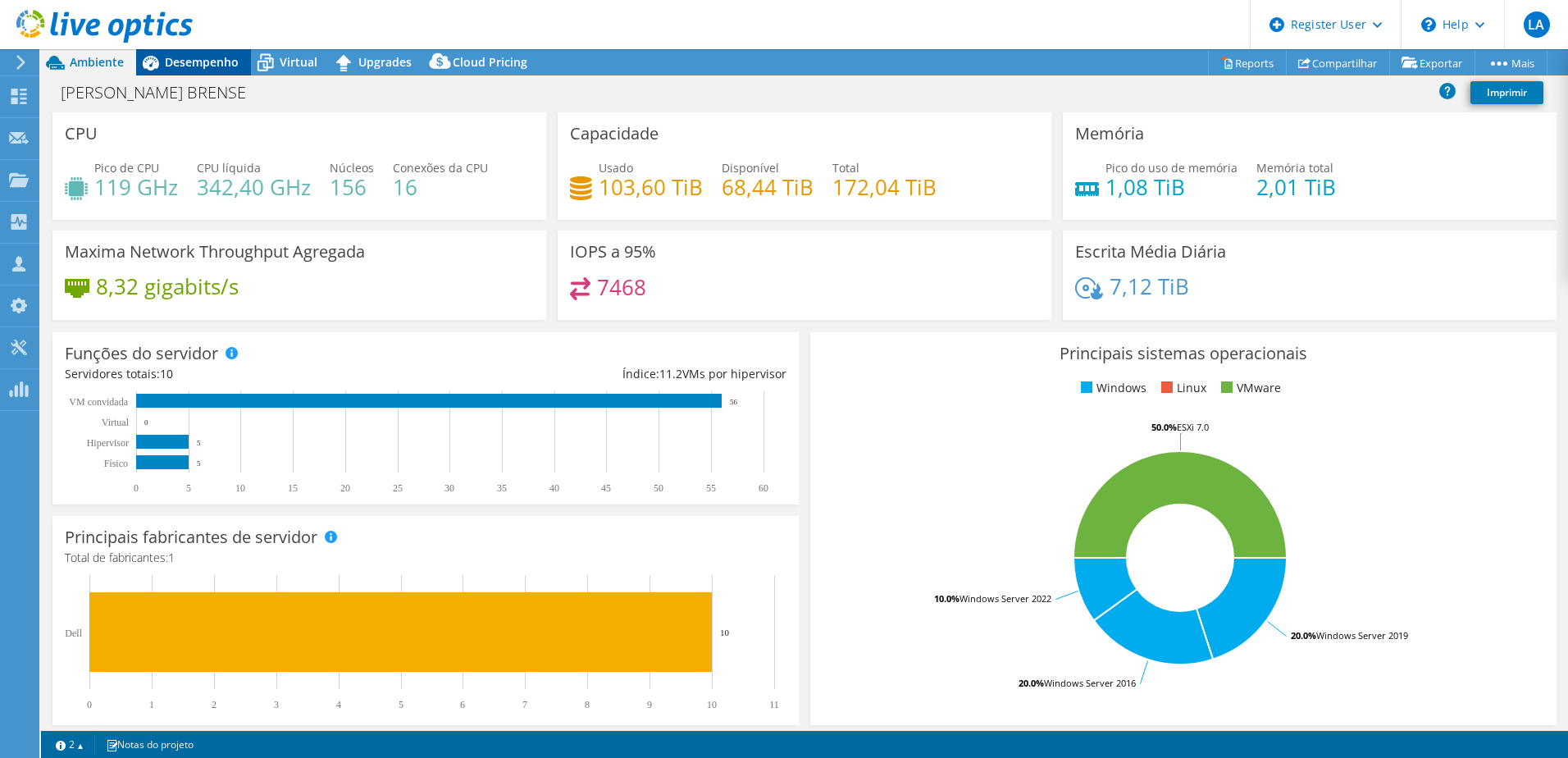
click at [208, 59] on span "Desempenho" at bounding box center [201, 61] width 74 height 16
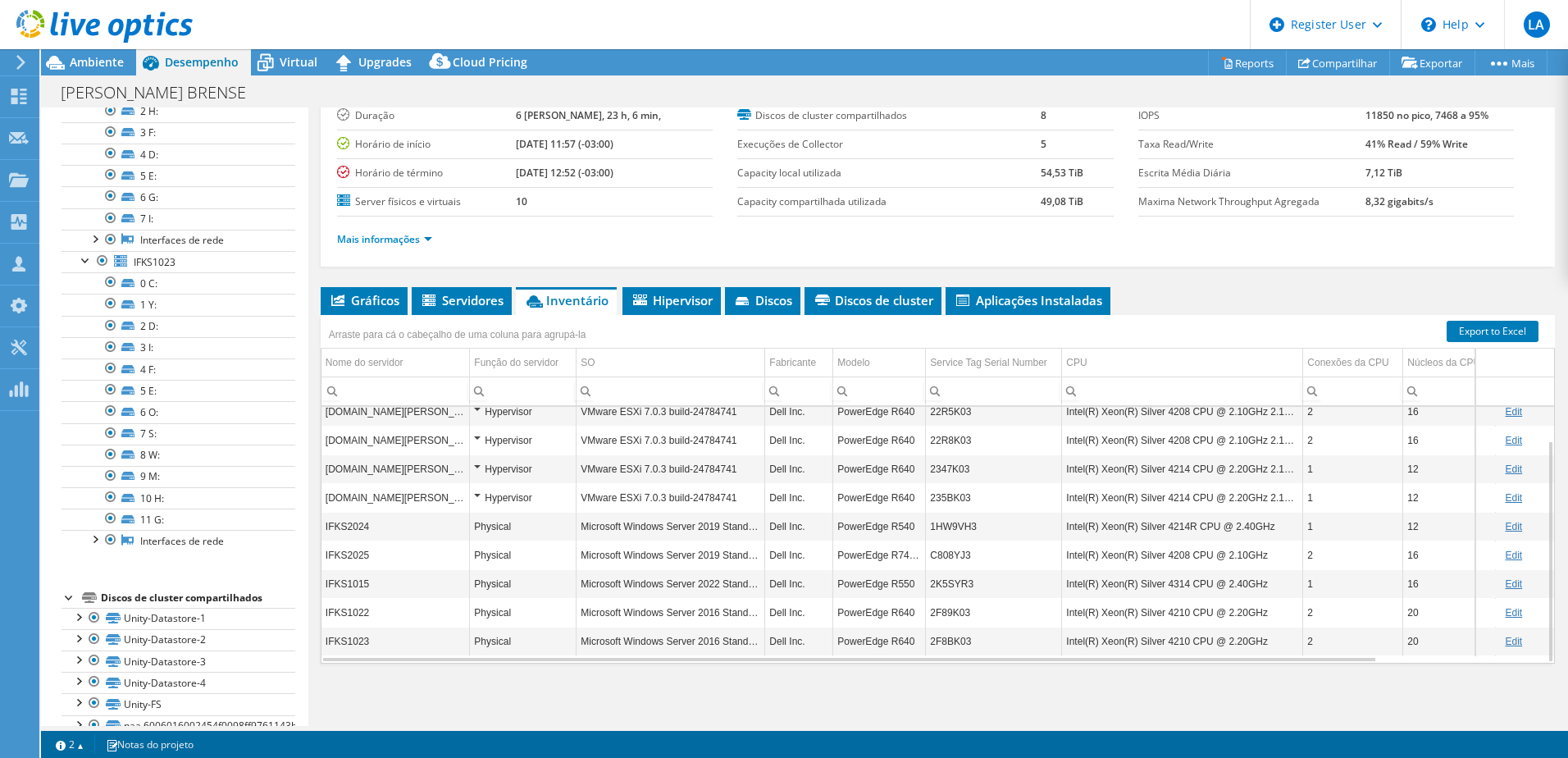
scroll to position [1407, 0]
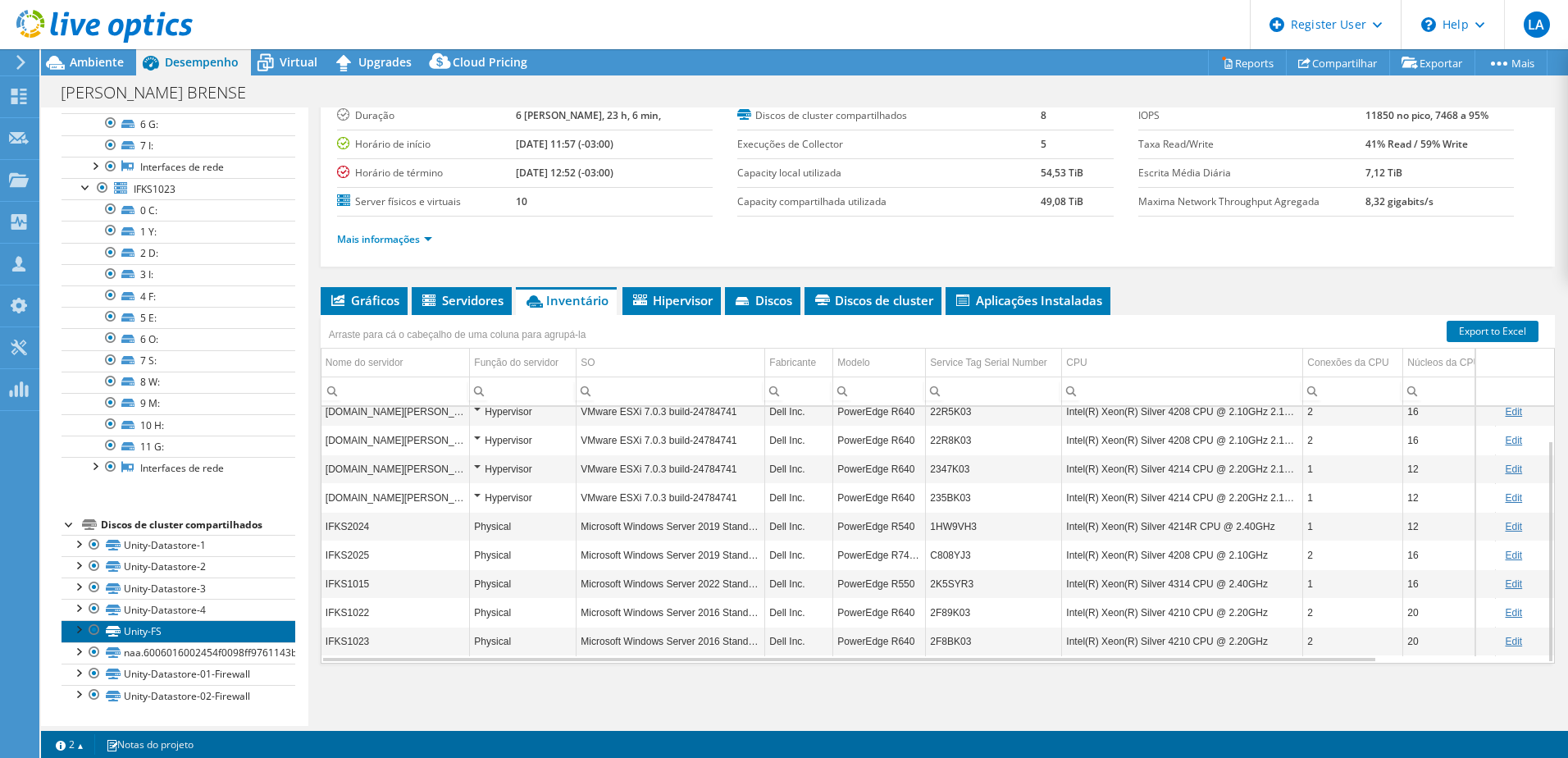
click at [219, 633] on link "Unity-FS" at bounding box center [178, 630] width 234 height 21
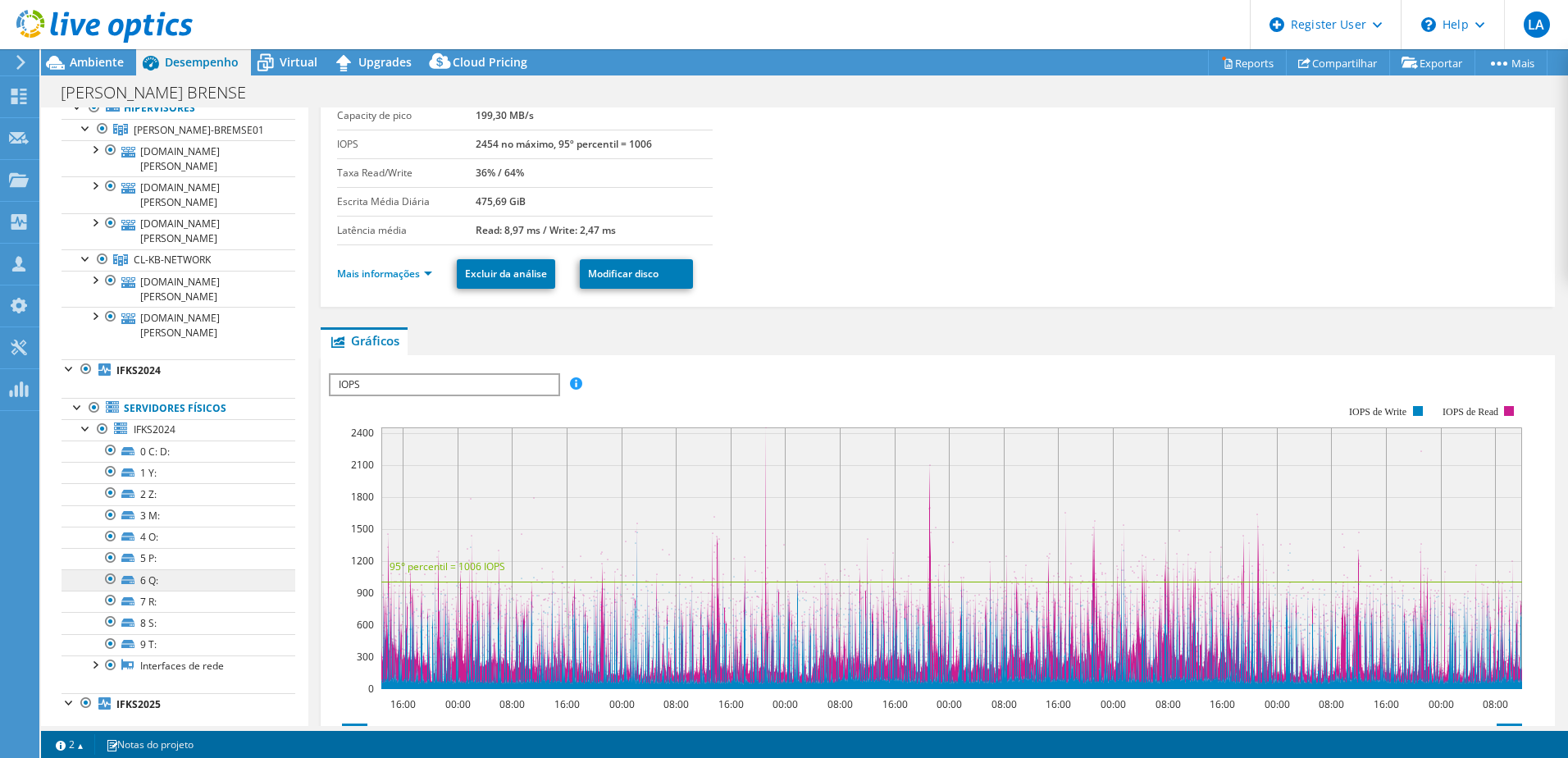
scroll to position [0, 0]
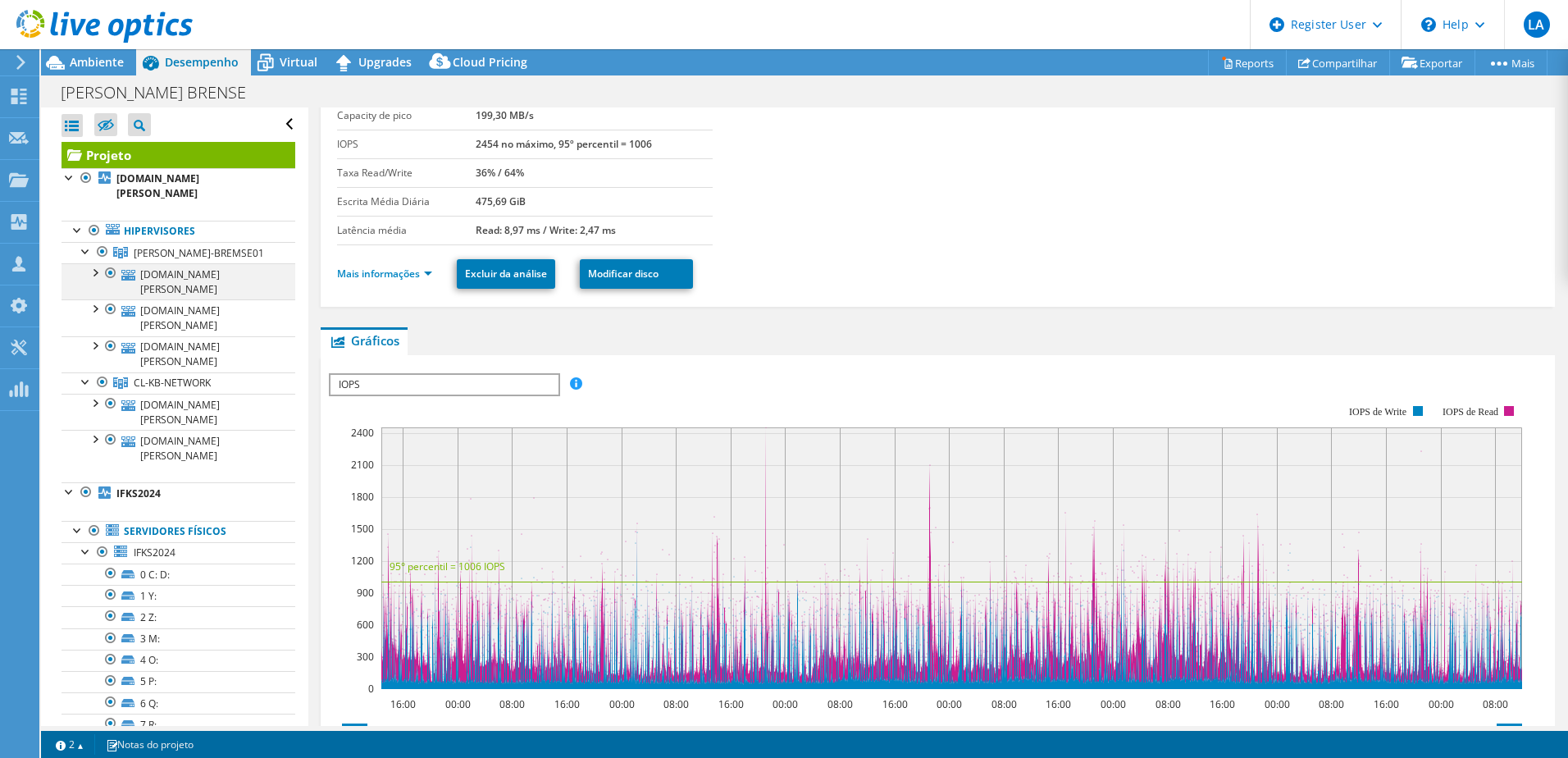
click at [91, 280] on div at bounding box center [94, 272] width 16 height 16
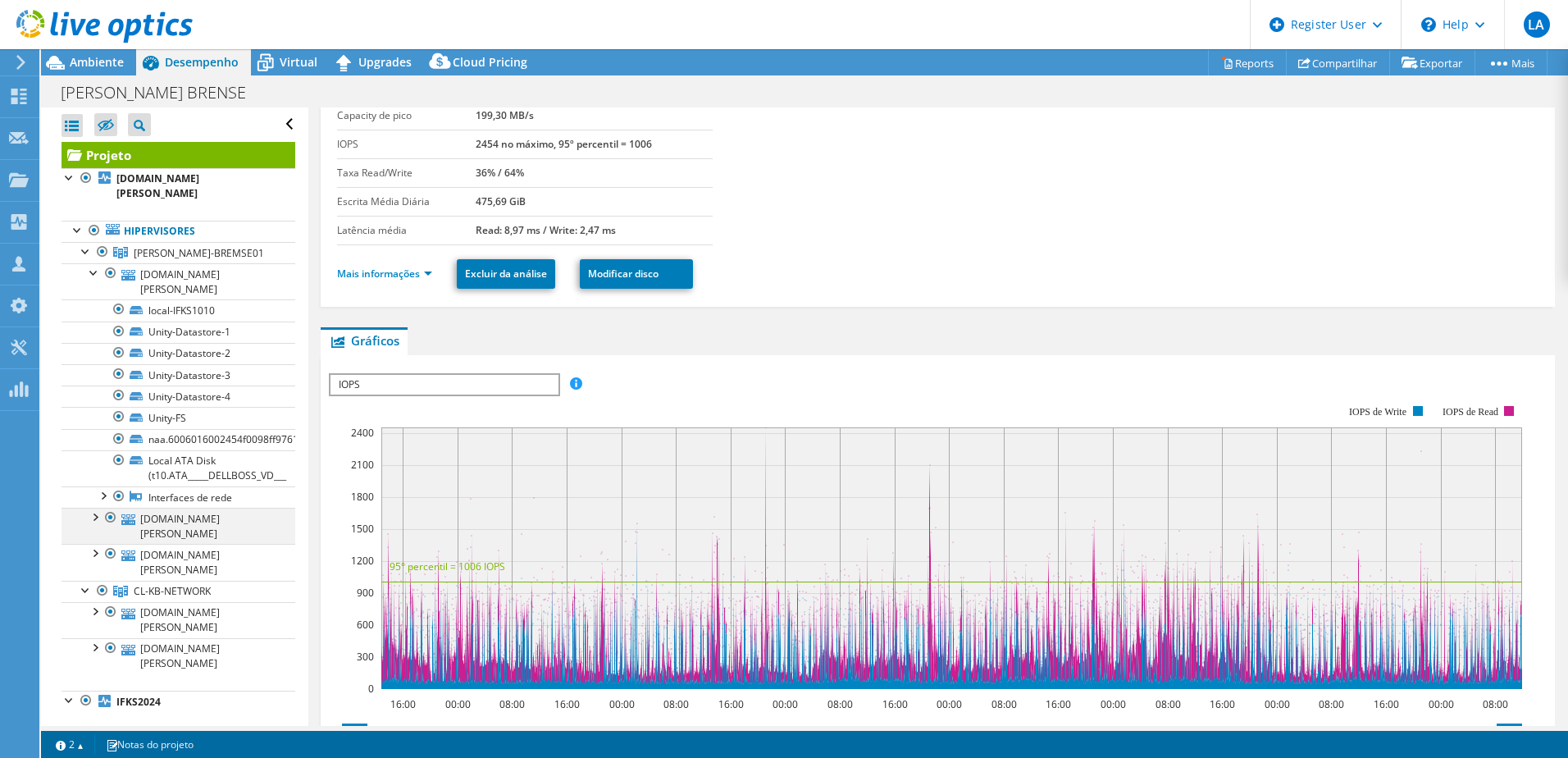
click at [95, 521] on div at bounding box center [94, 516] width 16 height 16
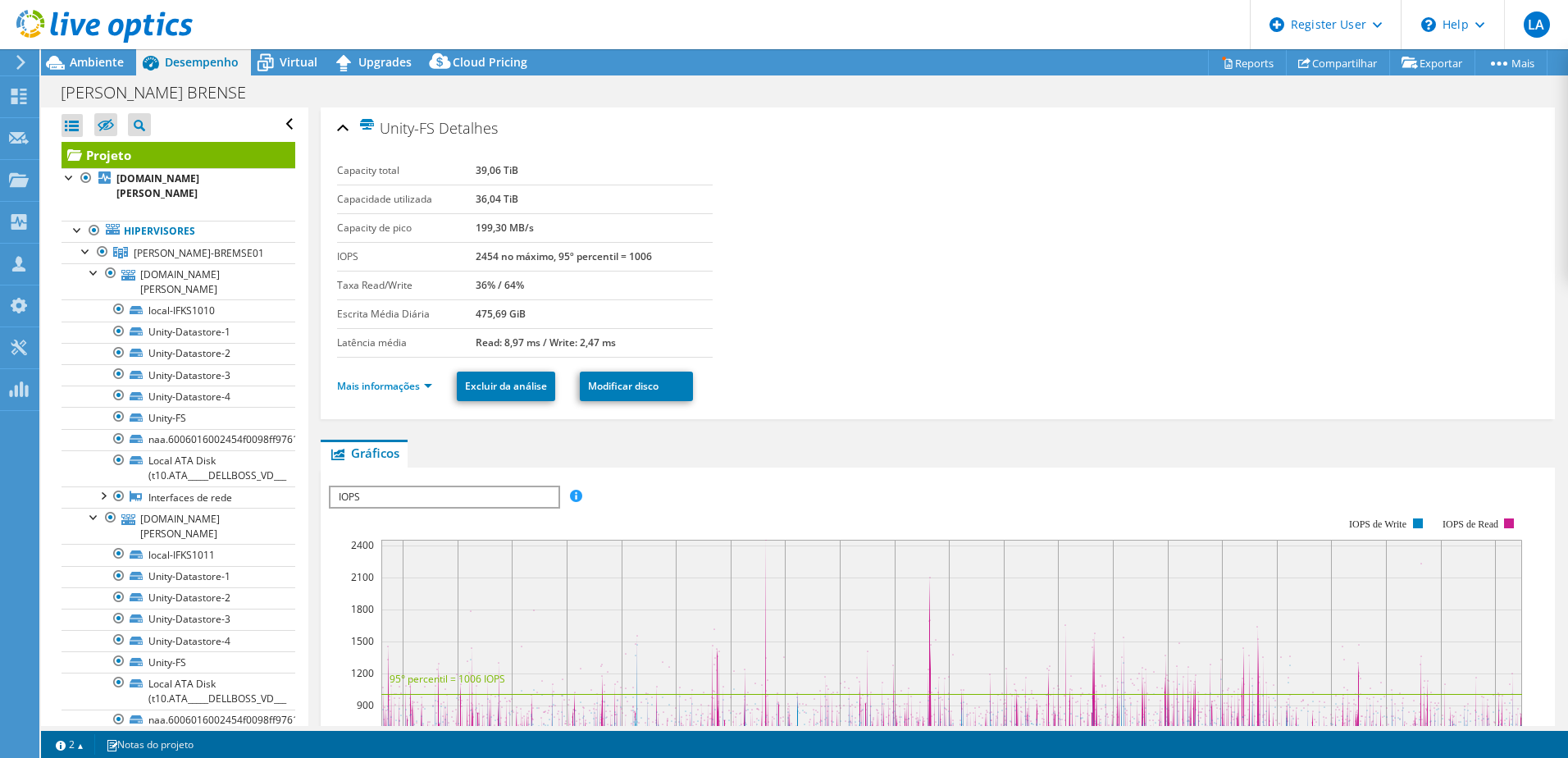
click at [110, 148] on link "Projeto" at bounding box center [178, 155] width 234 height 27
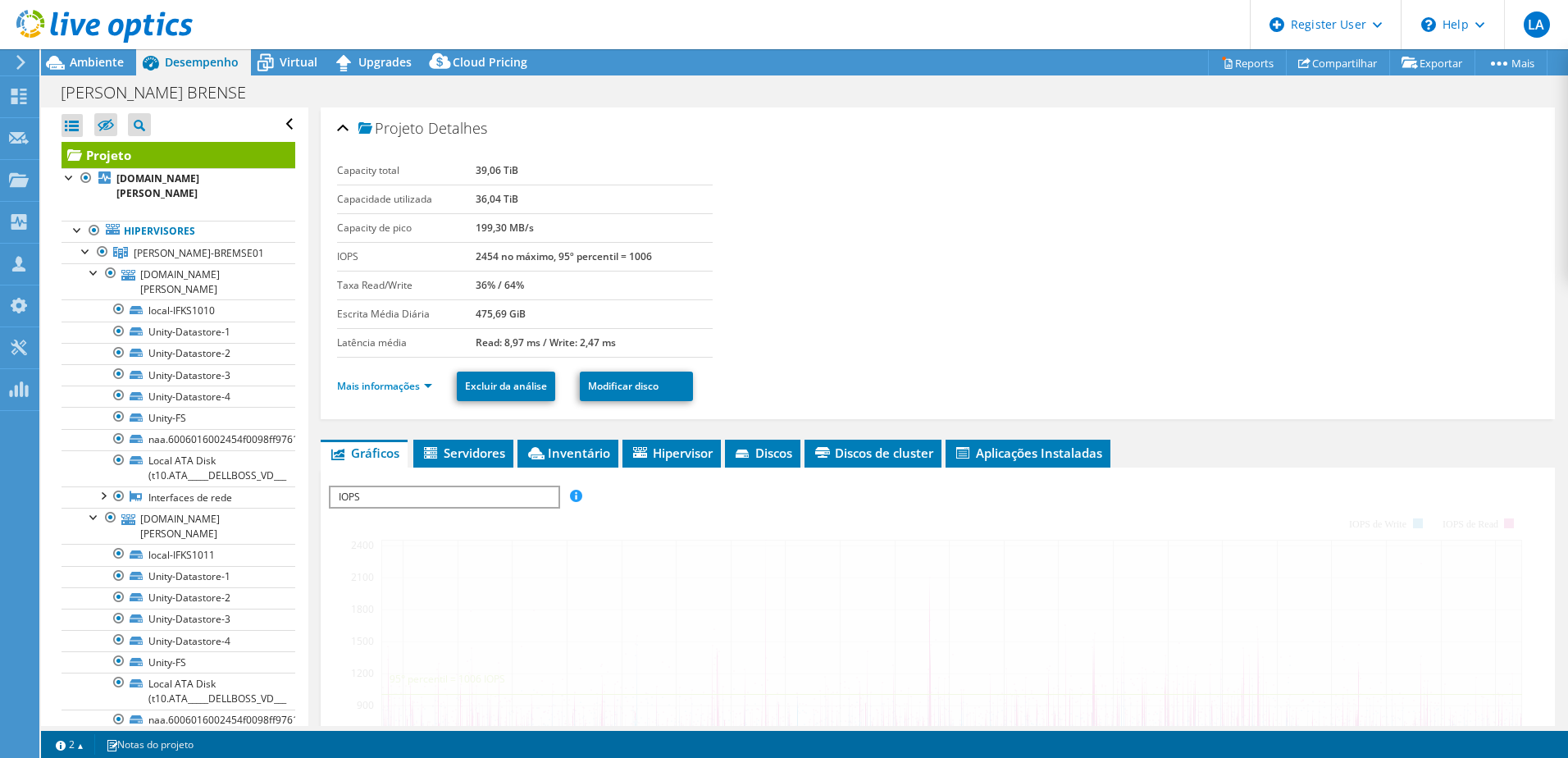
click at [571, 486] on div at bounding box center [938, 765] width 1218 height 560
click at [571, 444] on span "Inventário" at bounding box center [568, 453] width 84 height 16
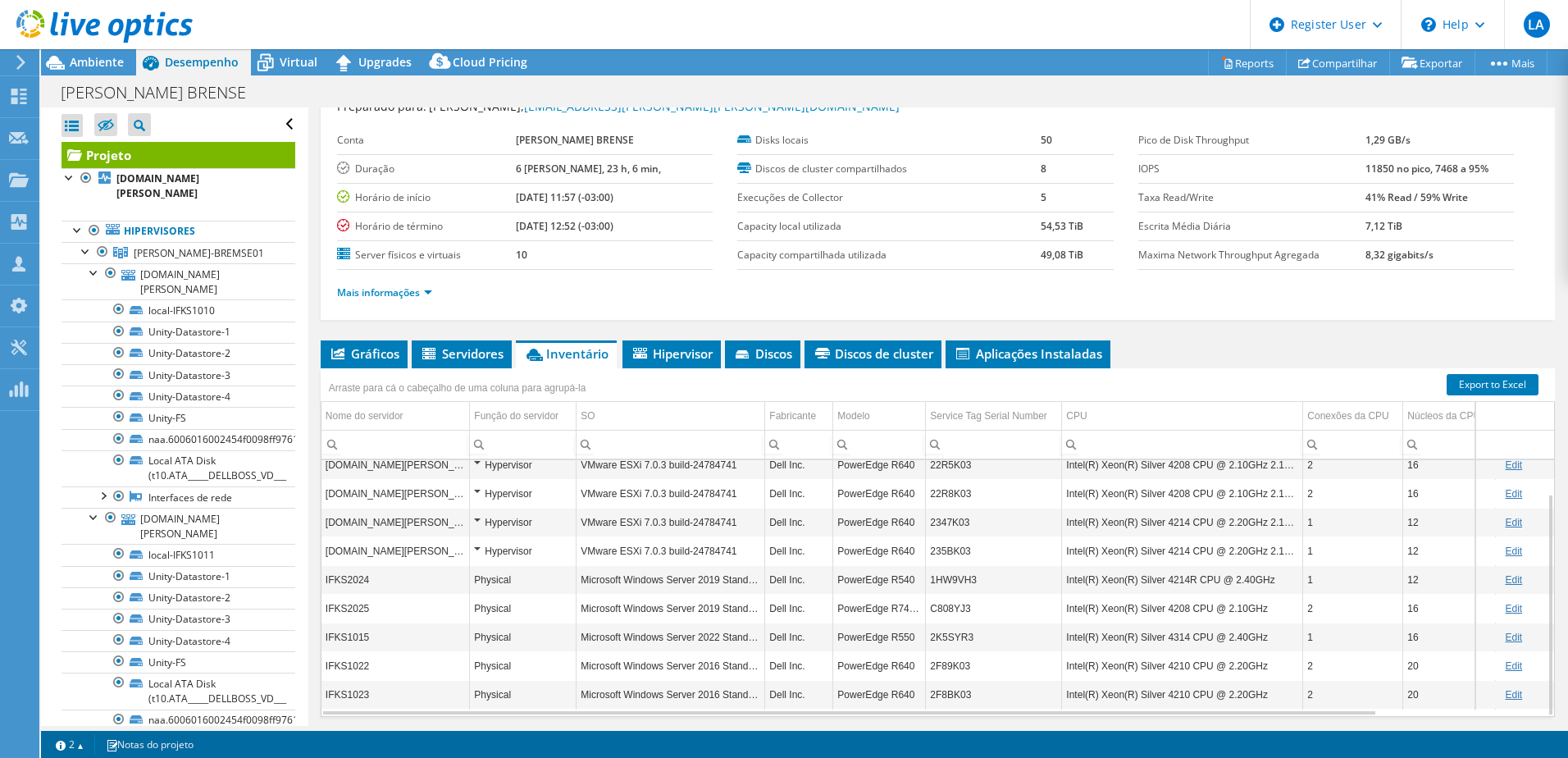
scroll to position [82, 0]
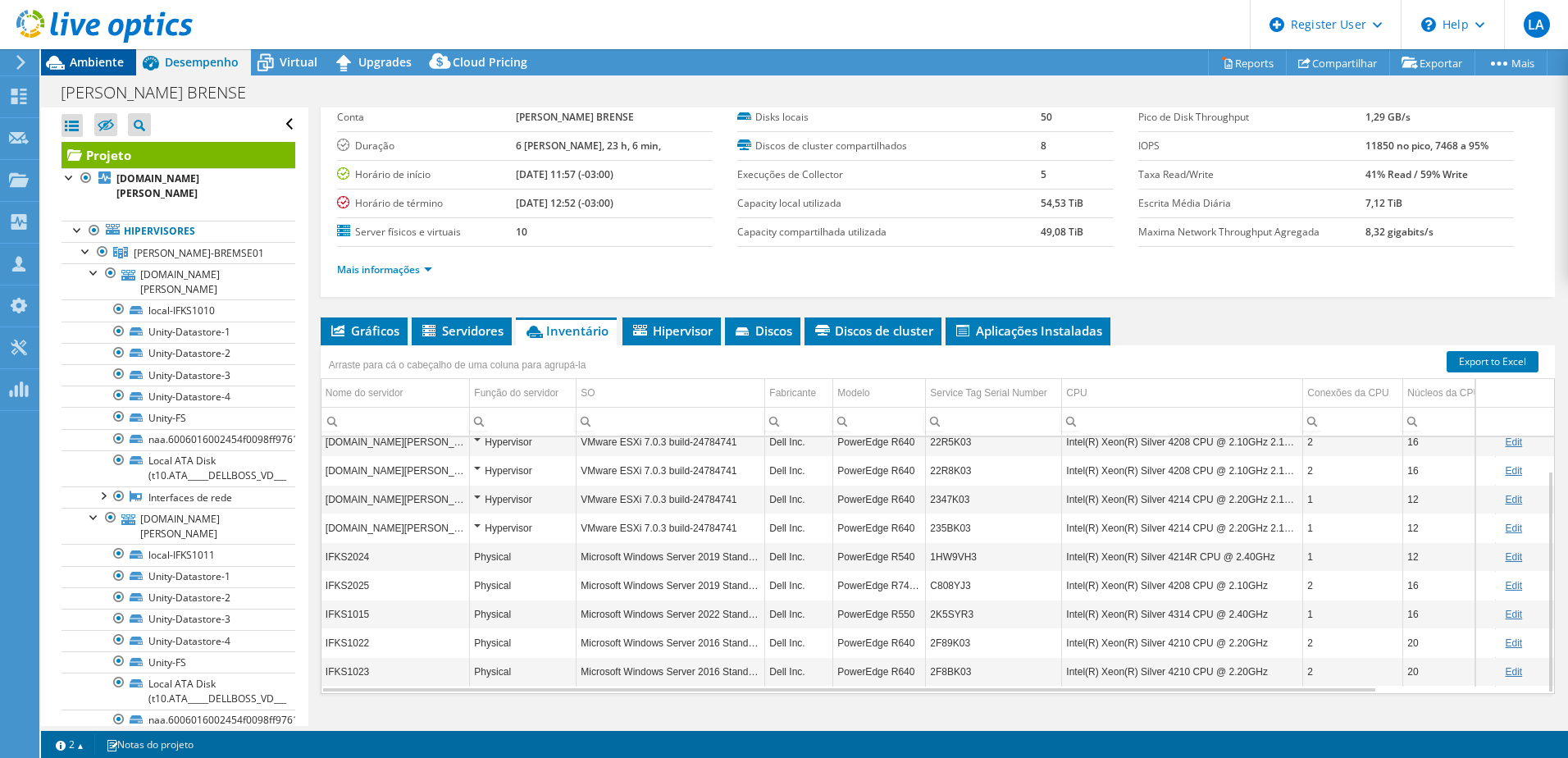
click at [101, 63] on span "Ambiente" at bounding box center [96, 61] width 54 height 16
